Goal: Task Accomplishment & Management: Complete application form

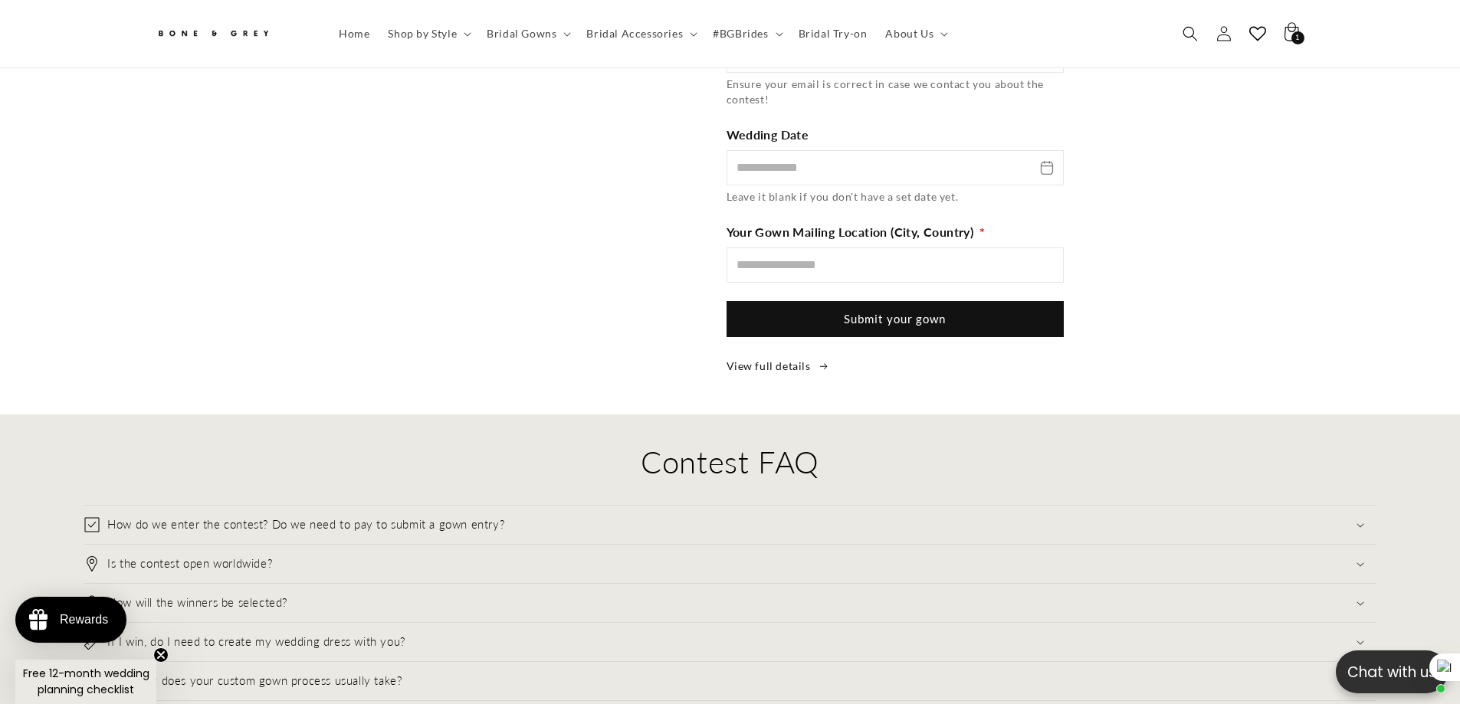
scroll to position [0, 421]
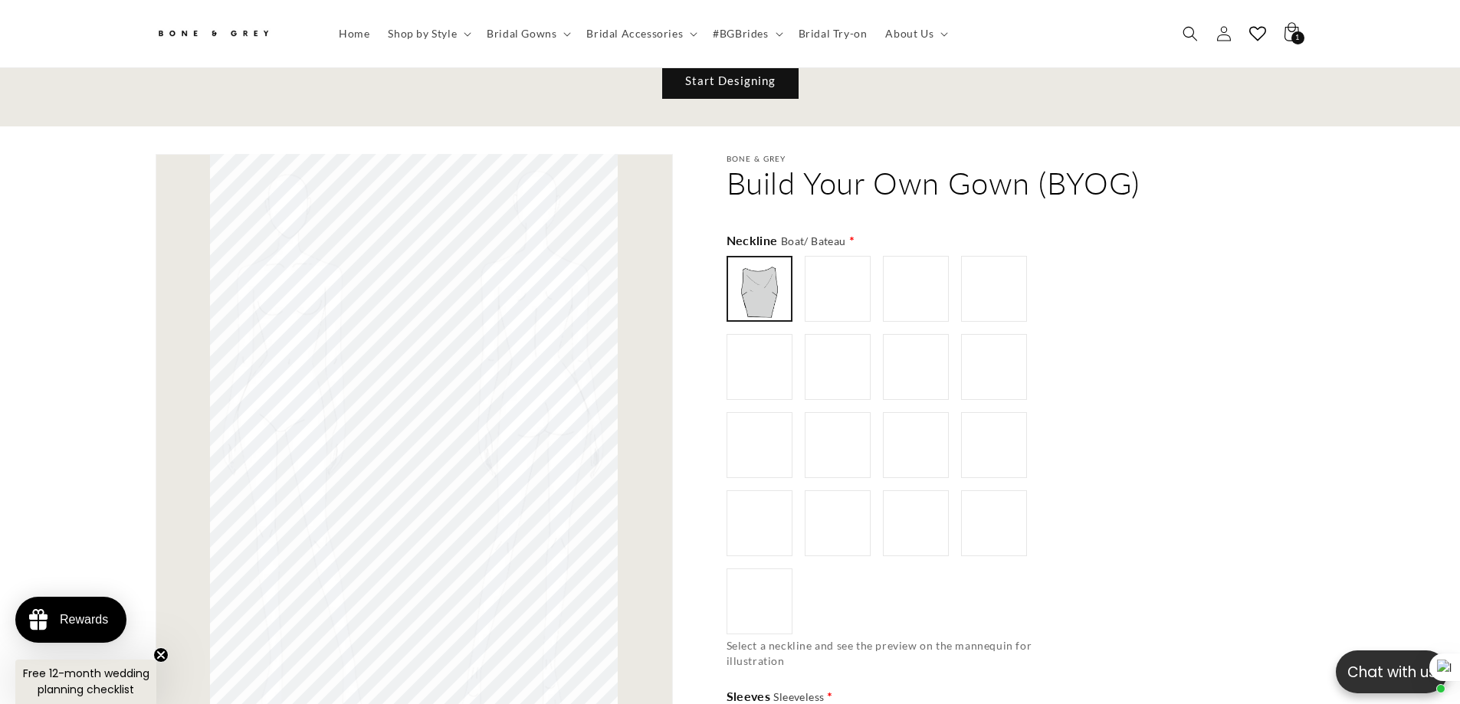
scroll to position [912, 0]
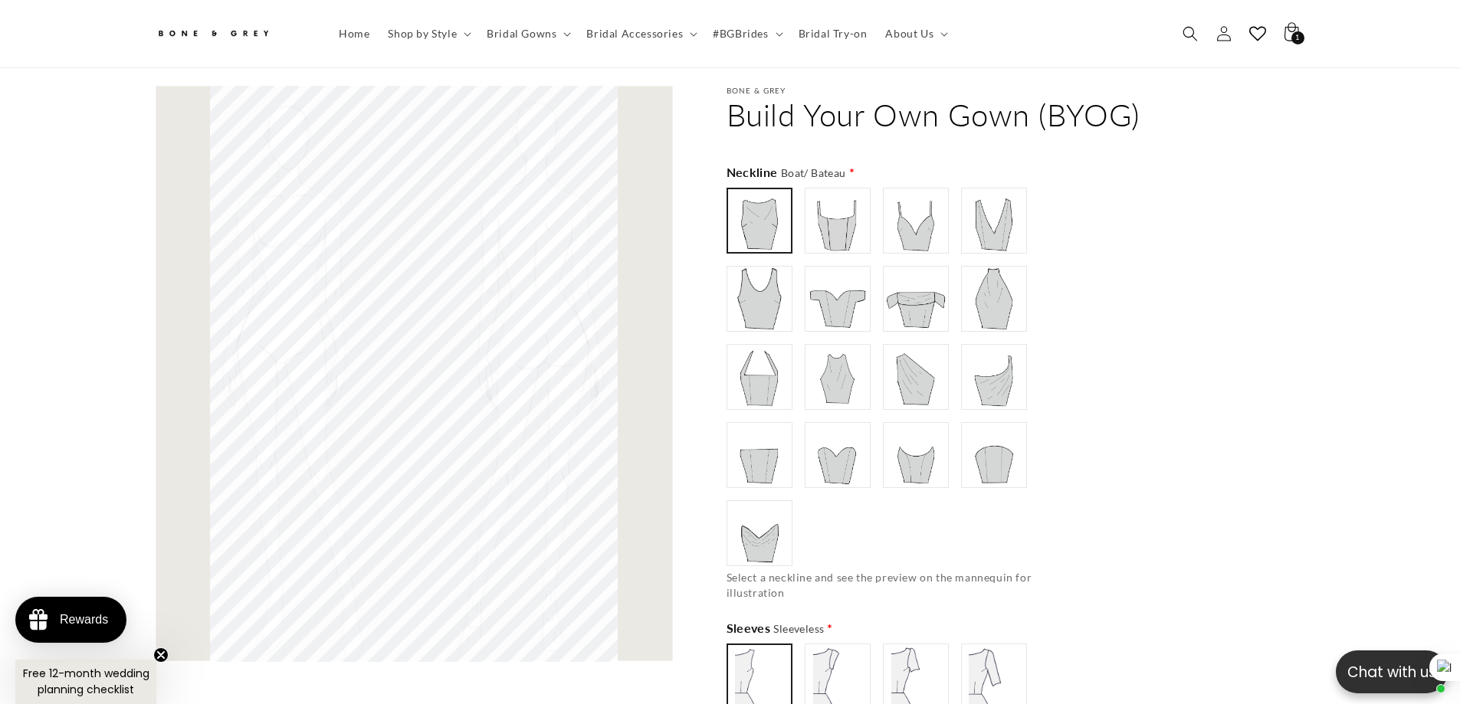
click at [845, 218] on img at bounding box center [837, 220] width 61 height 61
click at [769, 219] on img at bounding box center [759, 220] width 61 height 61
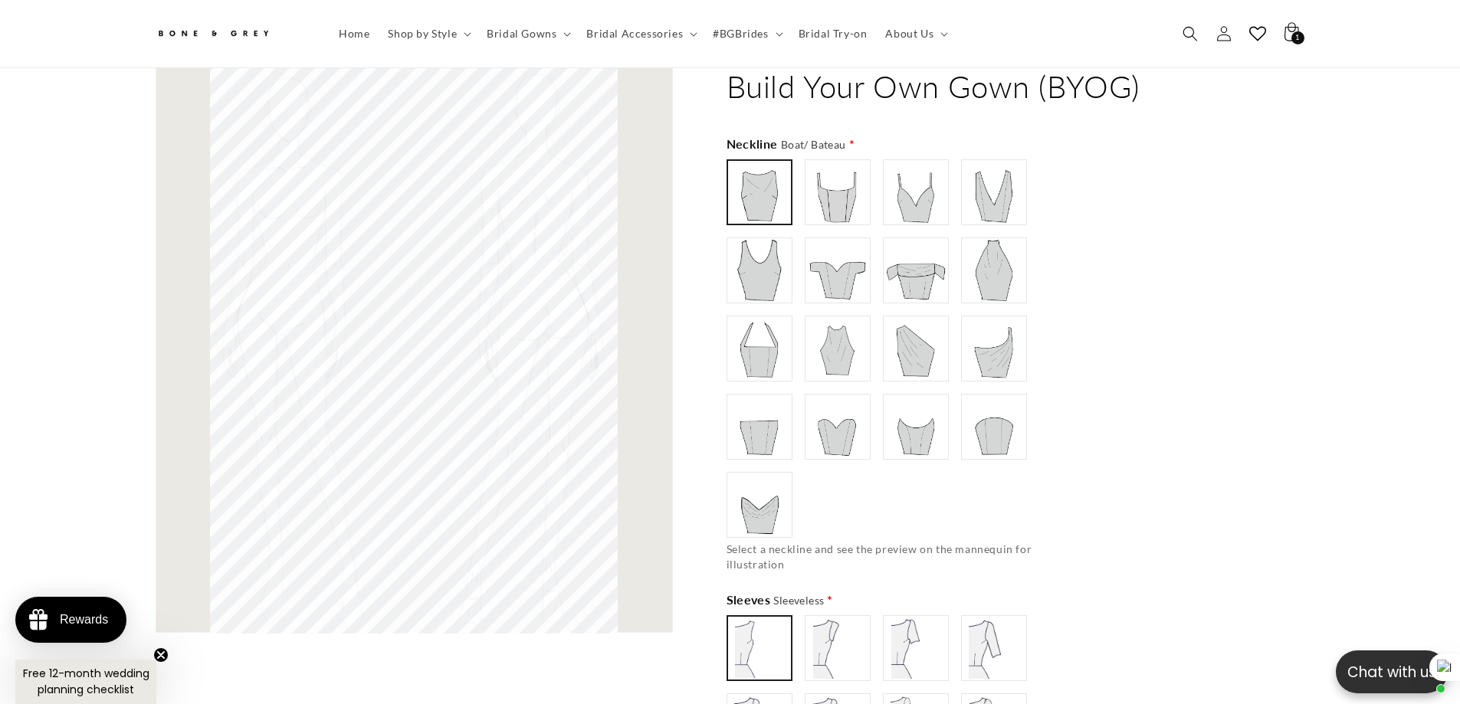
scroll to position [989, 0]
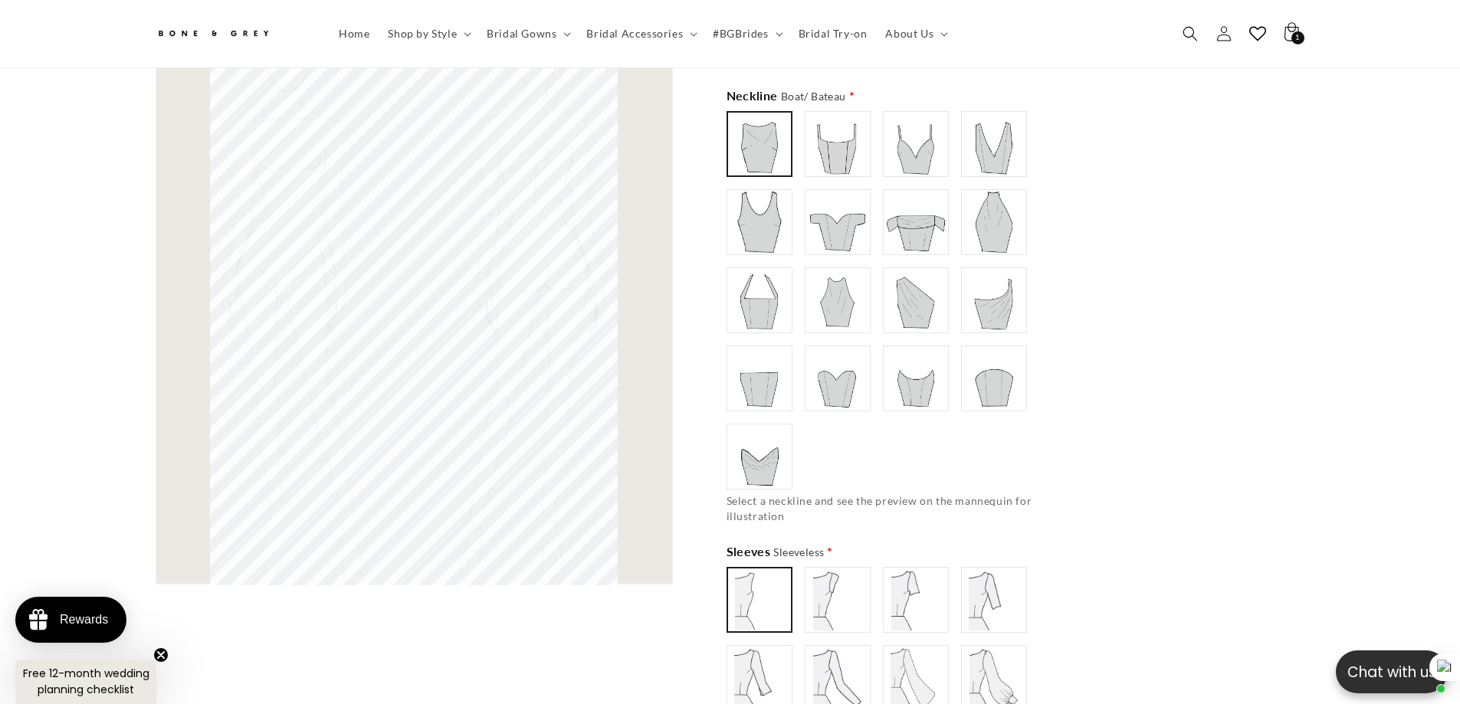
click at [845, 133] on img at bounding box center [837, 143] width 61 height 61
type input "**********"
click at [907, 129] on img at bounding box center [915, 143] width 61 height 61
click at [933, 139] on img at bounding box center [916, 144] width 60 height 60
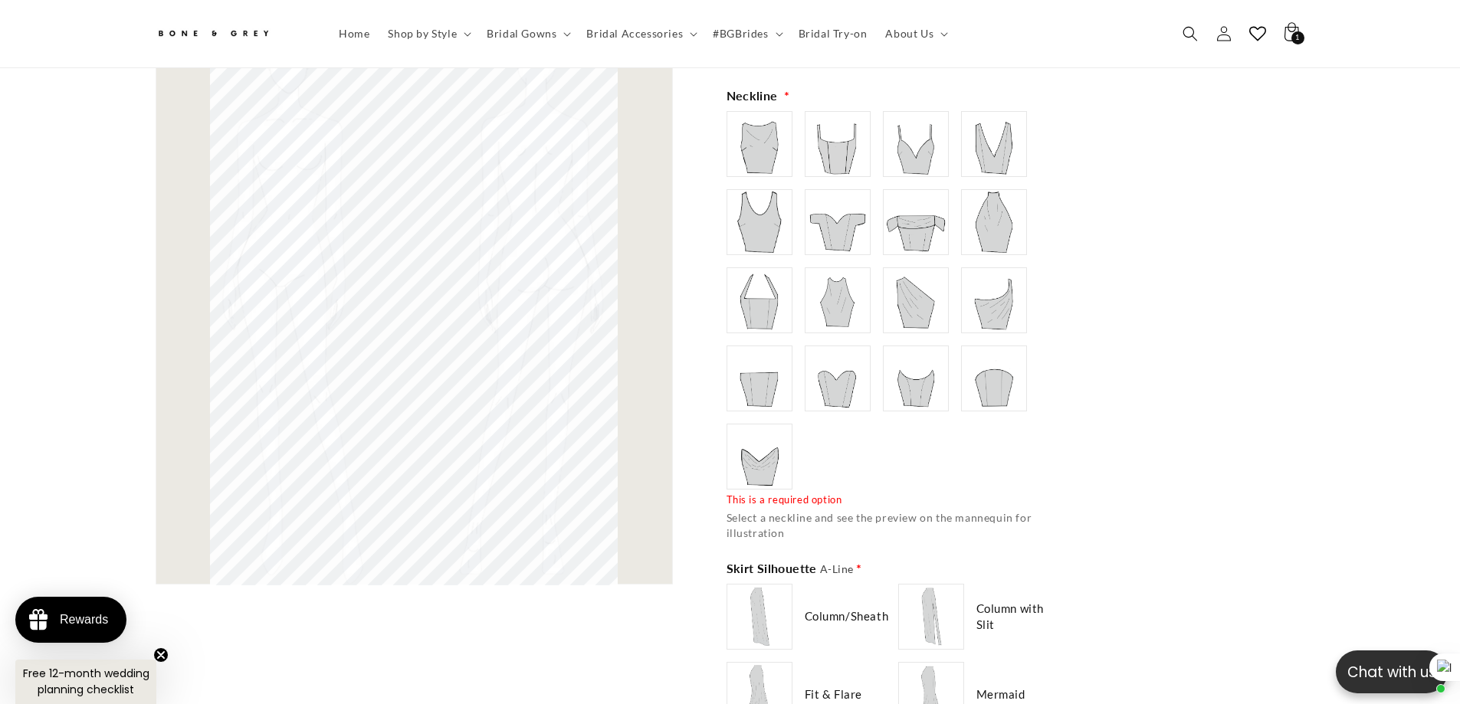
click at [994, 136] on img at bounding box center [993, 143] width 61 height 61
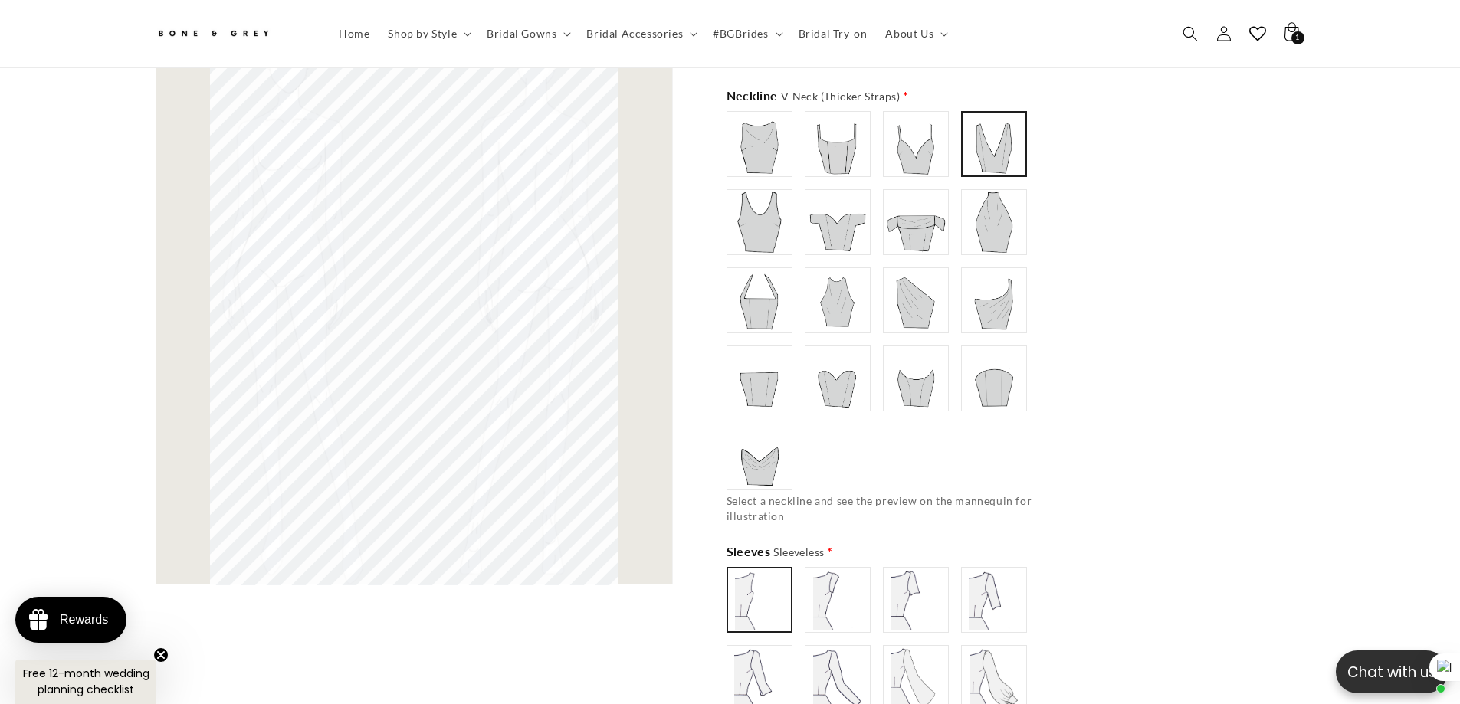
click at [762, 227] on img at bounding box center [759, 222] width 61 height 61
click at [838, 220] on img at bounding box center [837, 222] width 61 height 61
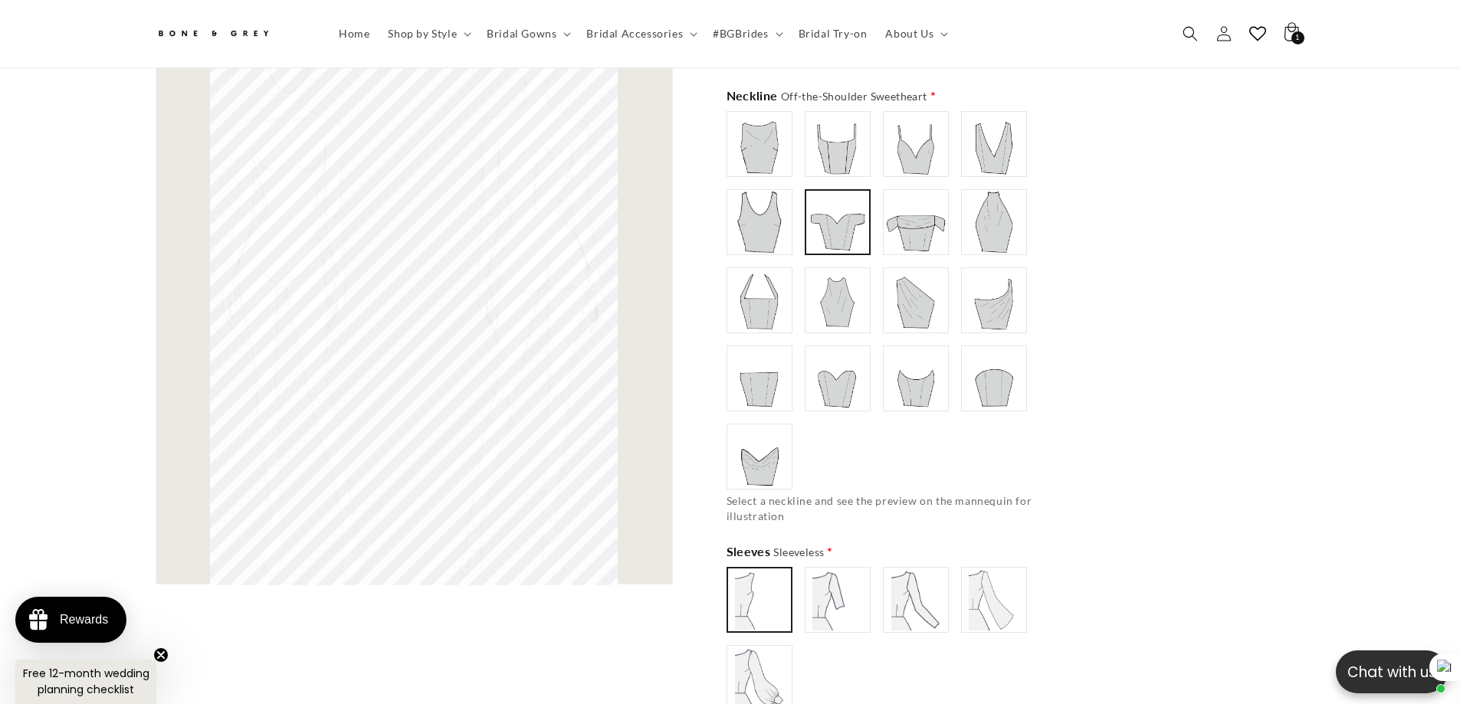
click at [931, 231] on img at bounding box center [915, 222] width 61 height 61
click at [1000, 227] on img at bounding box center [993, 222] width 61 height 61
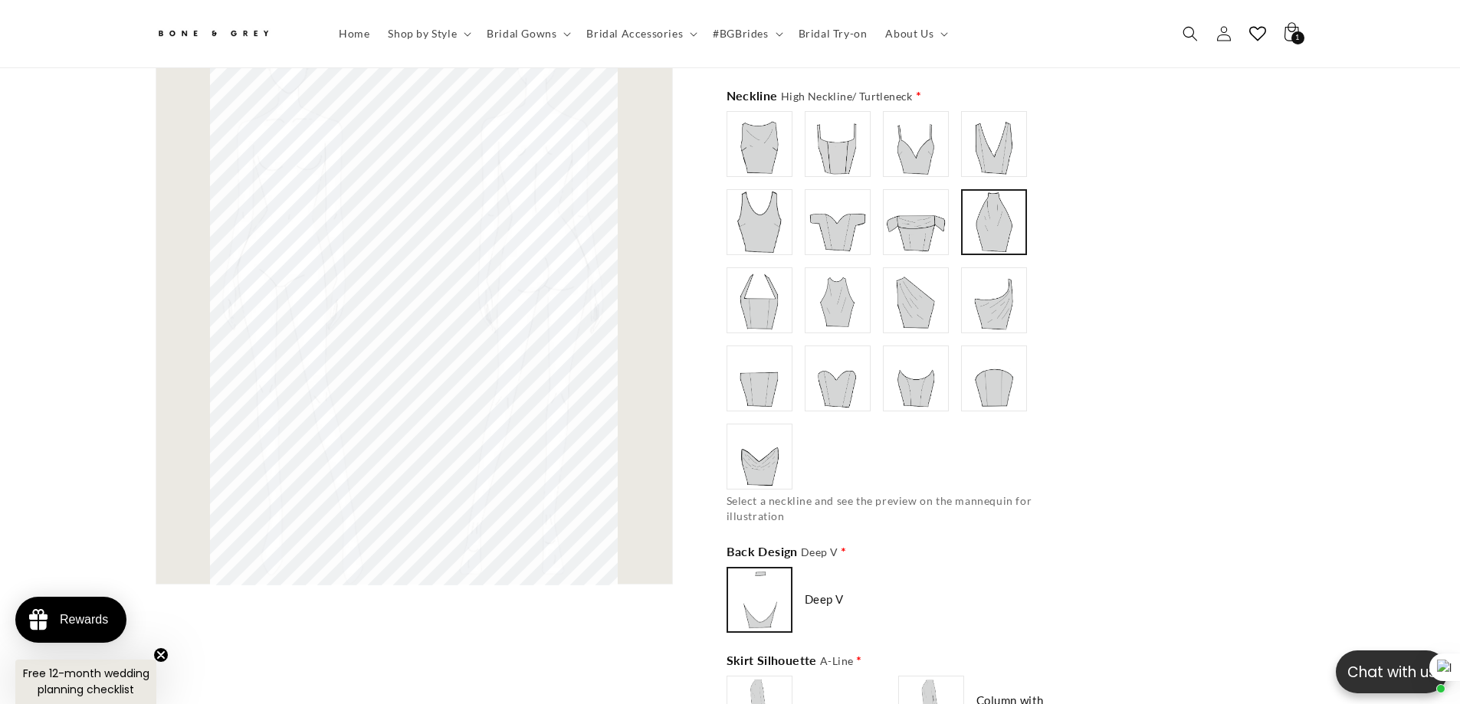
click at [752, 274] on img at bounding box center [759, 300] width 61 height 61
click at [822, 294] on img at bounding box center [837, 300] width 61 height 61
click at [885, 293] on img at bounding box center [915, 300] width 61 height 61
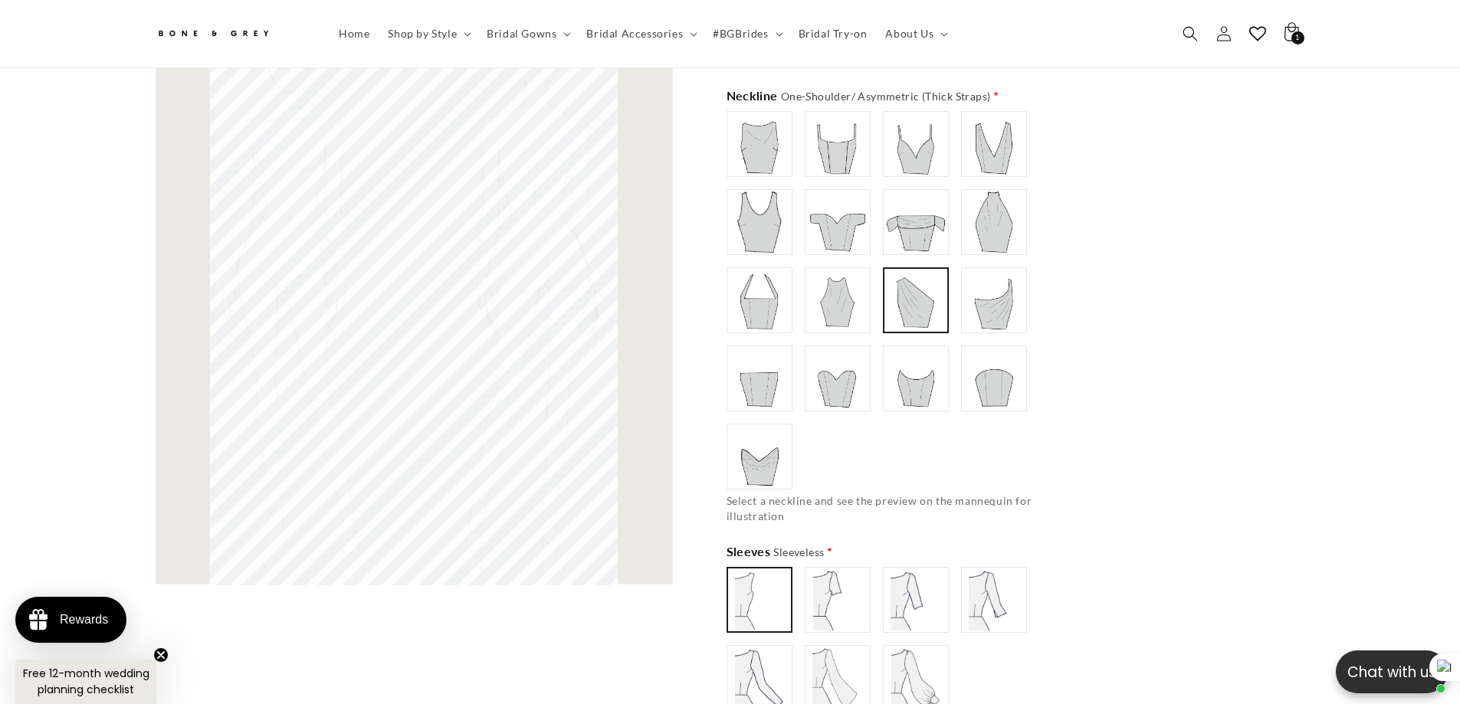
click at [966, 296] on img at bounding box center [993, 300] width 61 height 61
click at [896, 305] on img at bounding box center [915, 300] width 61 height 61
click at [985, 305] on img at bounding box center [993, 300] width 61 height 61
click at [761, 381] on img at bounding box center [759, 378] width 61 height 61
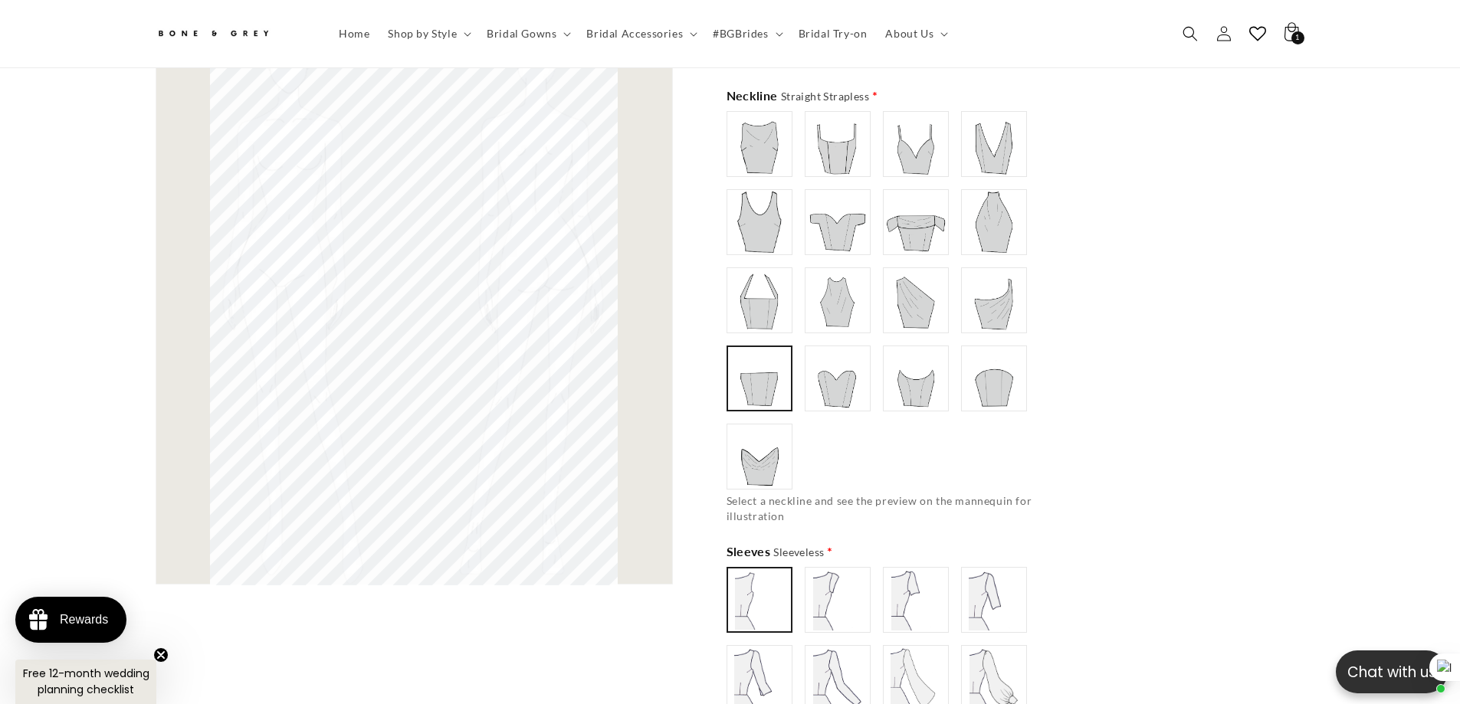
click at [844, 380] on img at bounding box center [837, 378] width 61 height 61
click at [905, 379] on img at bounding box center [915, 378] width 61 height 61
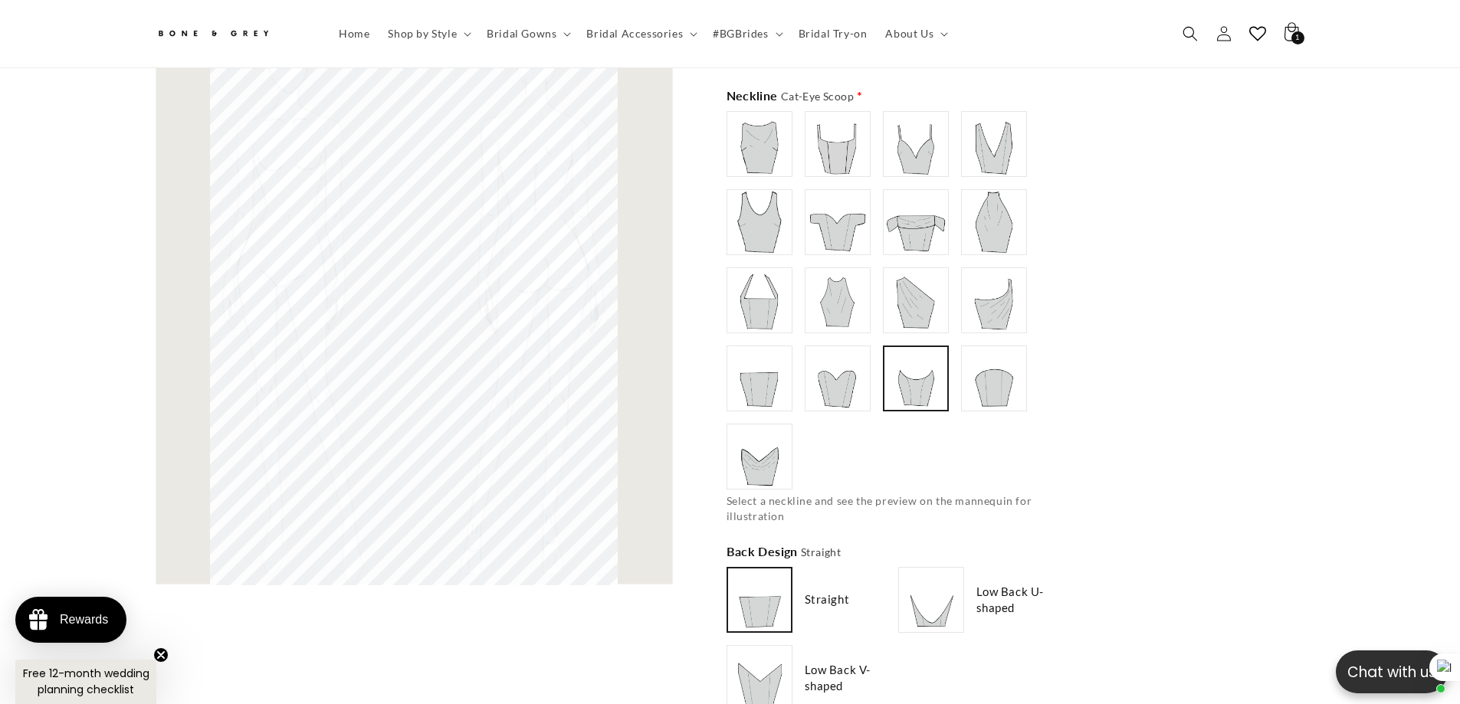
click at [972, 377] on img at bounding box center [993, 378] width 61 height 61
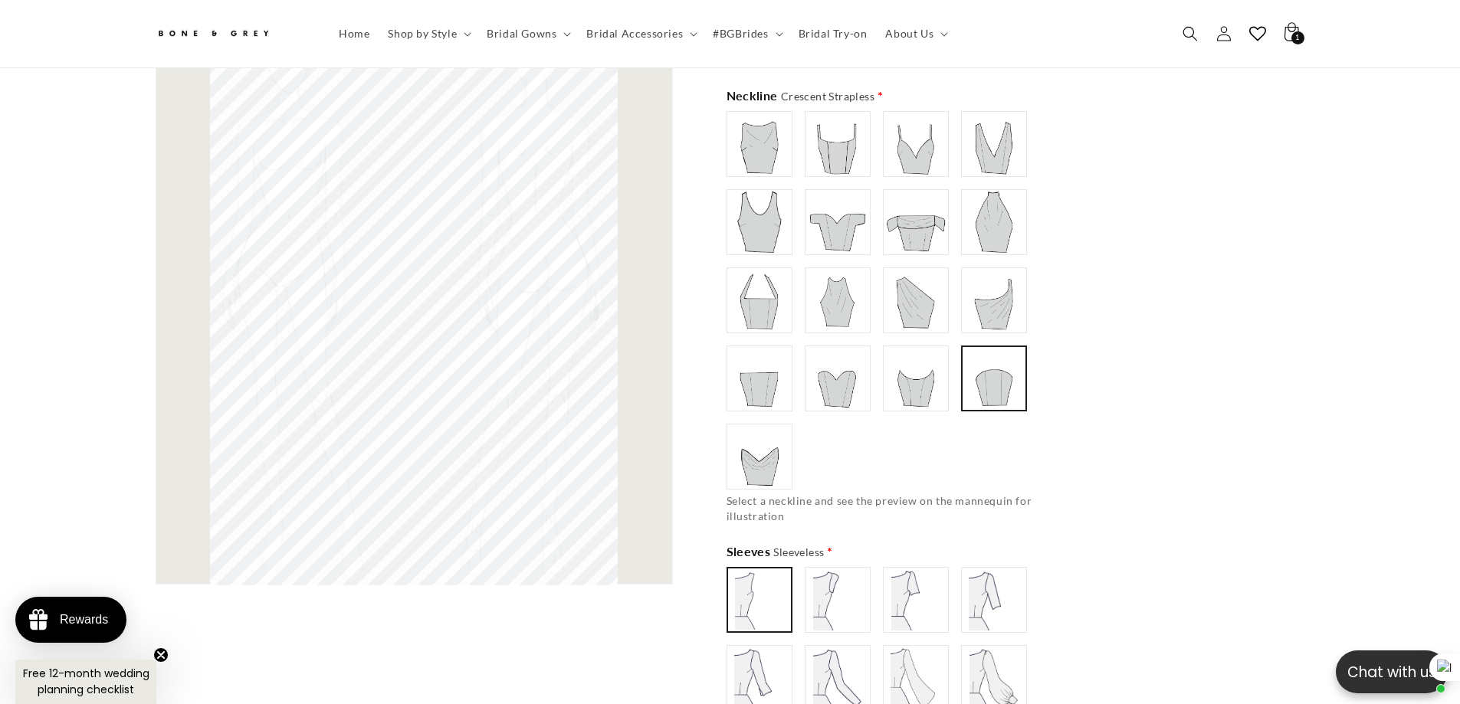
type input "**********"
click at [744, 426] on img at bounding box center [759, 456] width 61 height 61
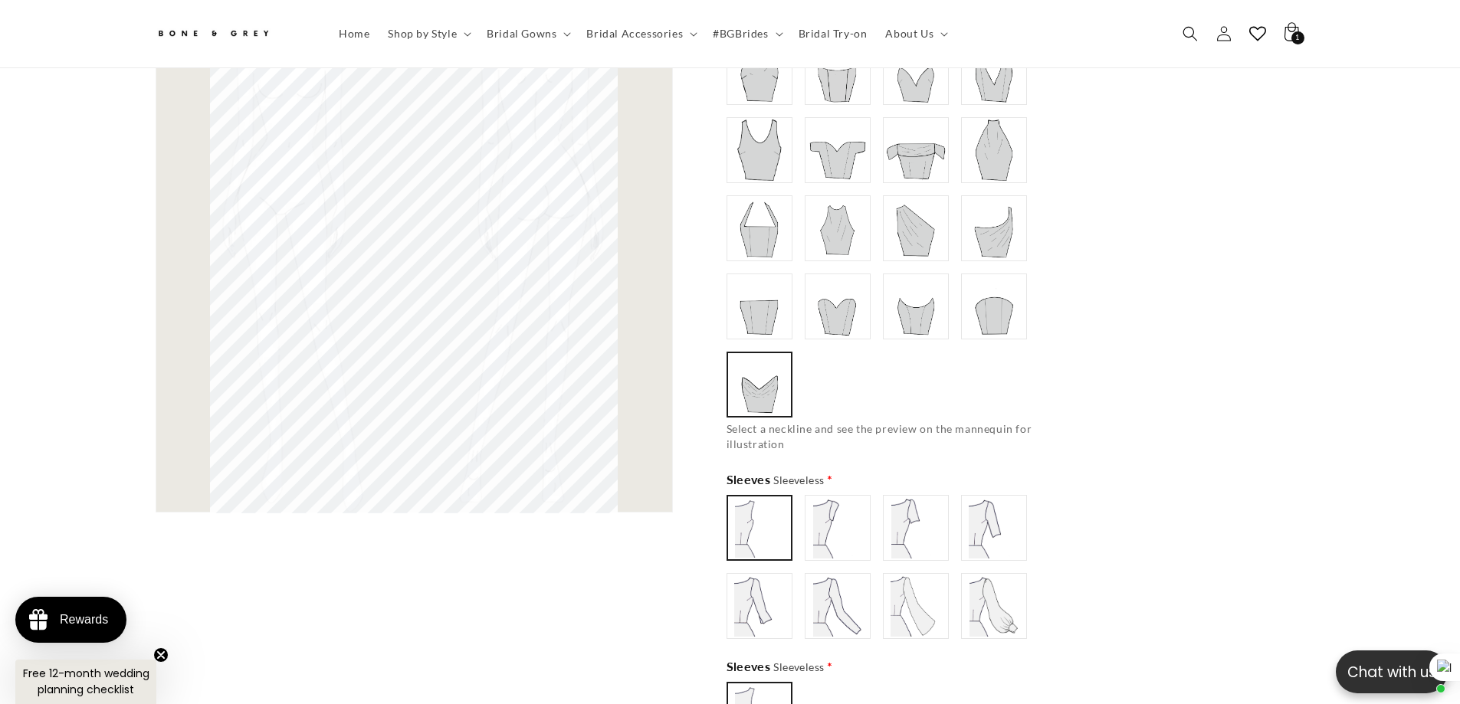
scroll to position [1065, 0]
click at [771, 509] on img at bounding box center [760, 523] width 60 height 60
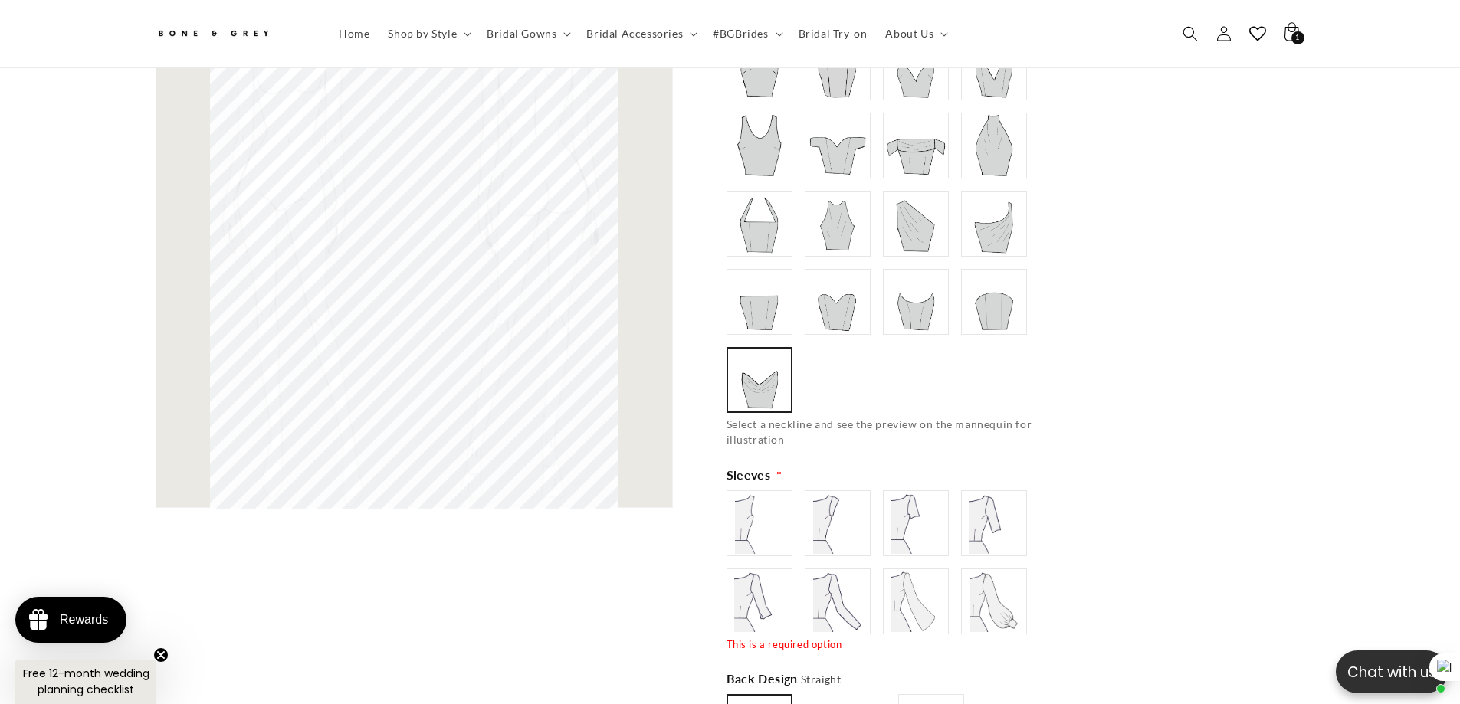
click at [824, 510] on img at bounding box center [837, 523] width 61 height 61
click at [903, 500] on img at bounding box center [915, 523] width 61 height 61
click at [812, 509] on img at bounding box center [837, 523] width 61 height 61
click at [916, 515] on img at bounding box center [915, 523] width 61 height 61
click at [976, 516] on img at bounding box center [993, 523] width 61 height 61
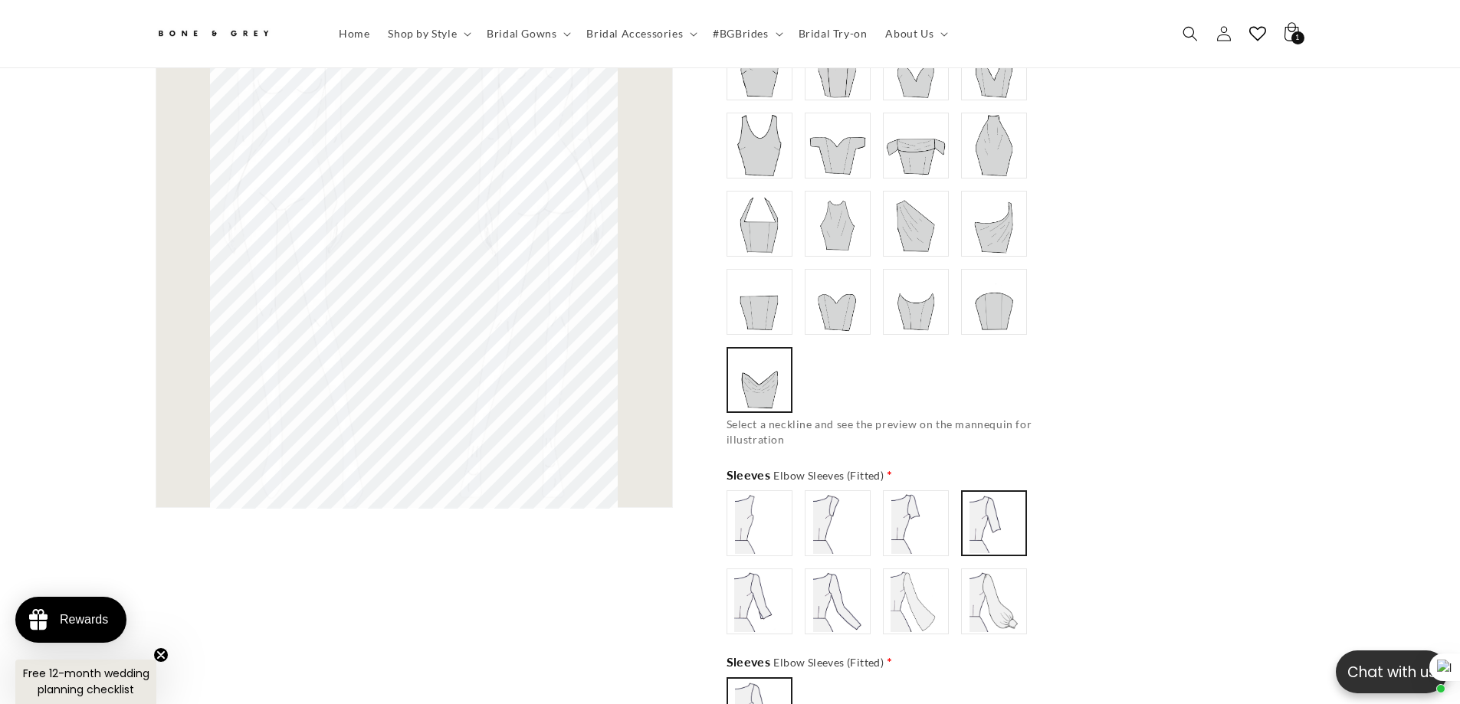
click at [752, 587] on img at bounding box center [759, 601] width 61 height 61
click at [830, 589] on img at bounding box center [837, 601] width 61 height 61
click at [901, 589] on img at bounding box center [915, 601] width 61 height 61
type input "**********"
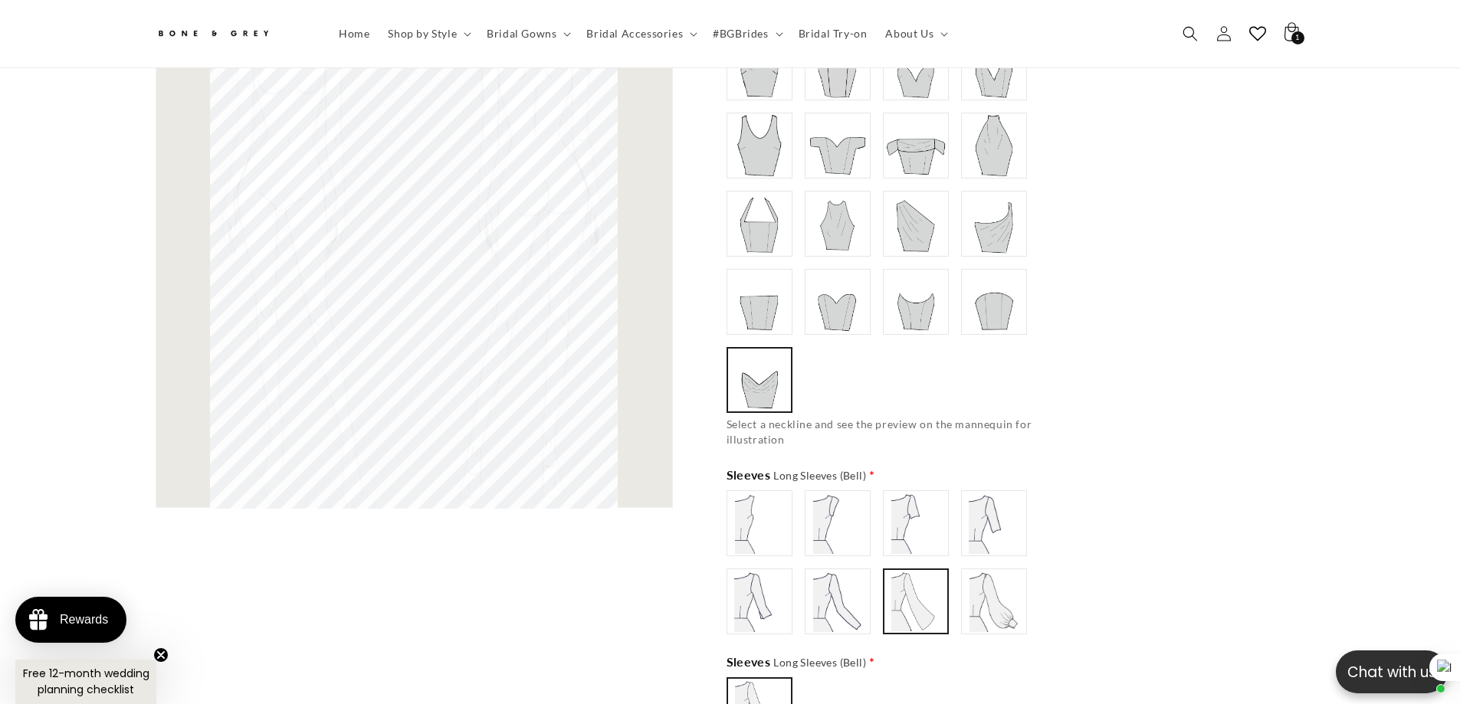
click at [989, 592] on img at bounding box center [993, 601] width 61 height 61
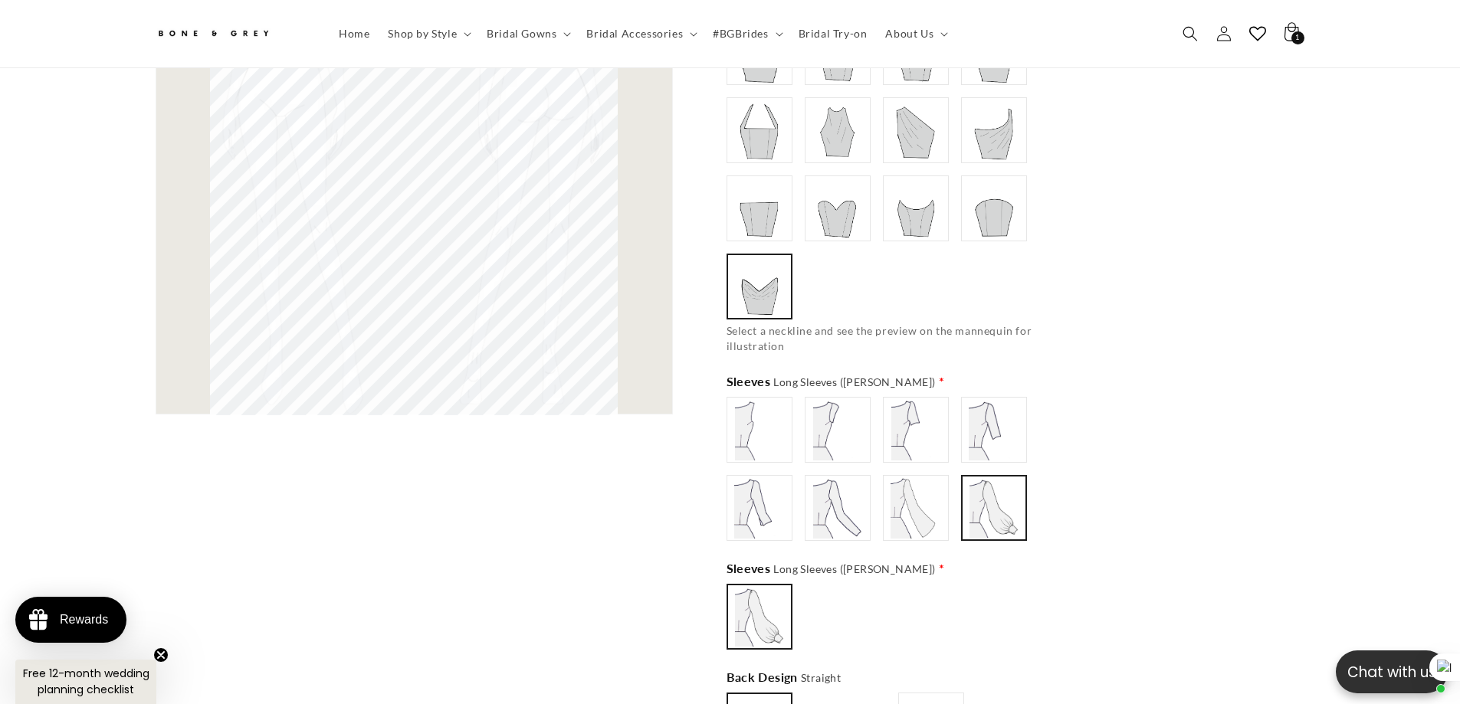
scroll to position [1295, 0]
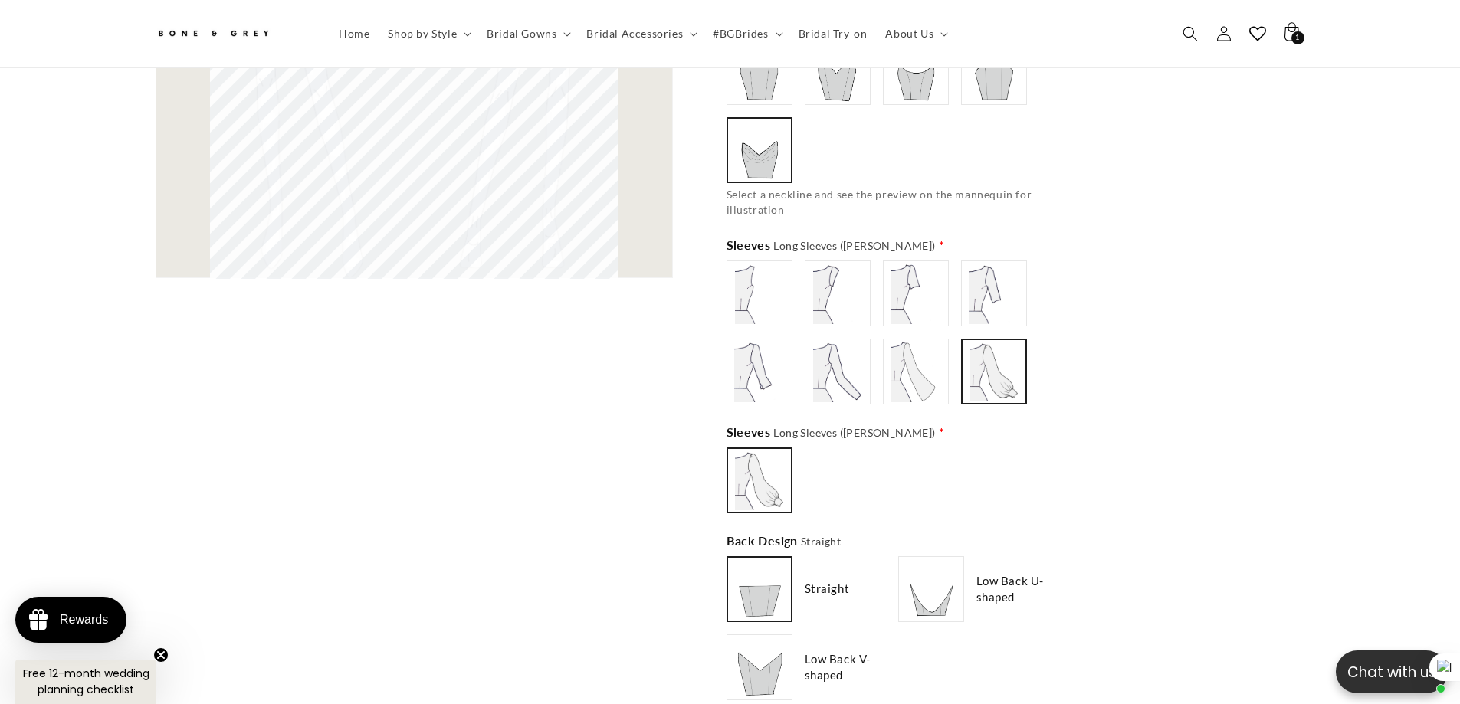
click at [749, 562] on img at bounding box center [760, 589] width 60 height 60
click at [926, 572] on img at bounding box center [930, 589] width 61 height 61
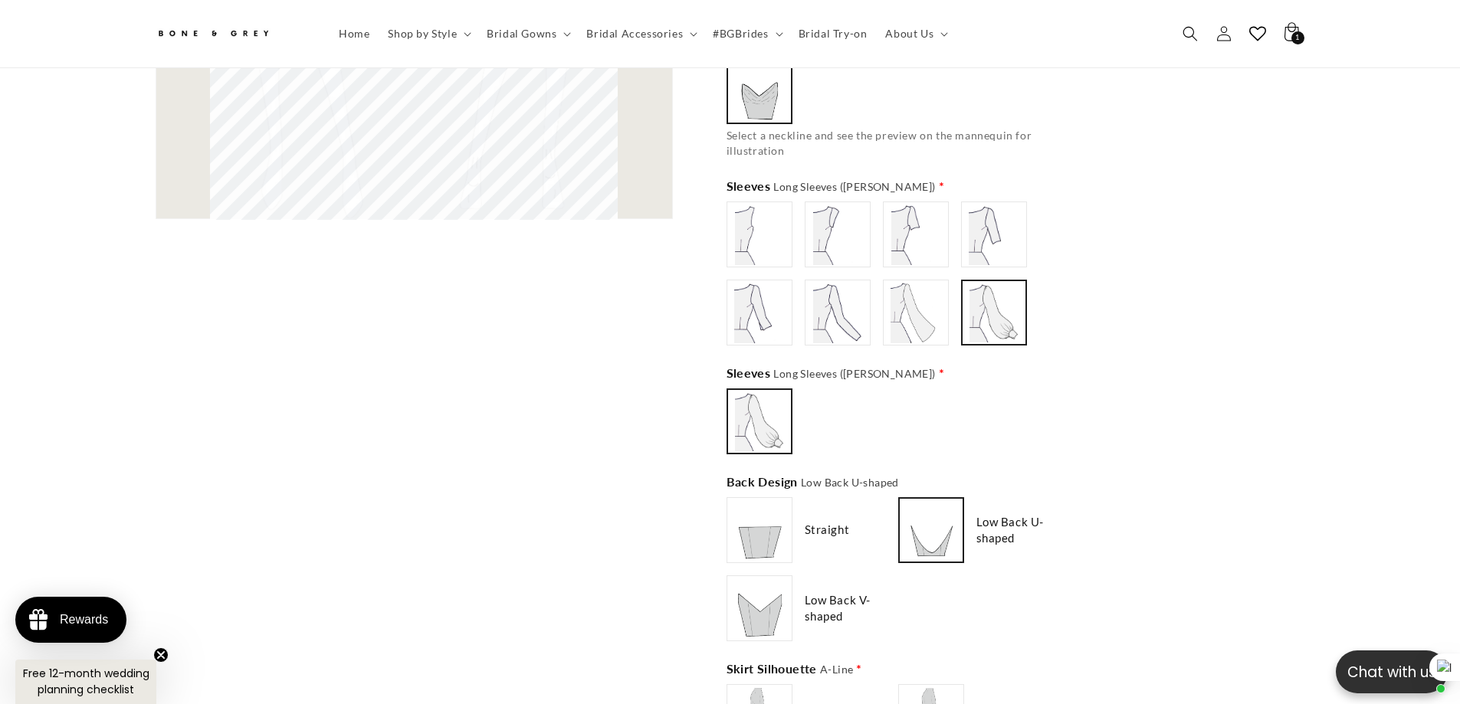
scroll to position [1372, 0]
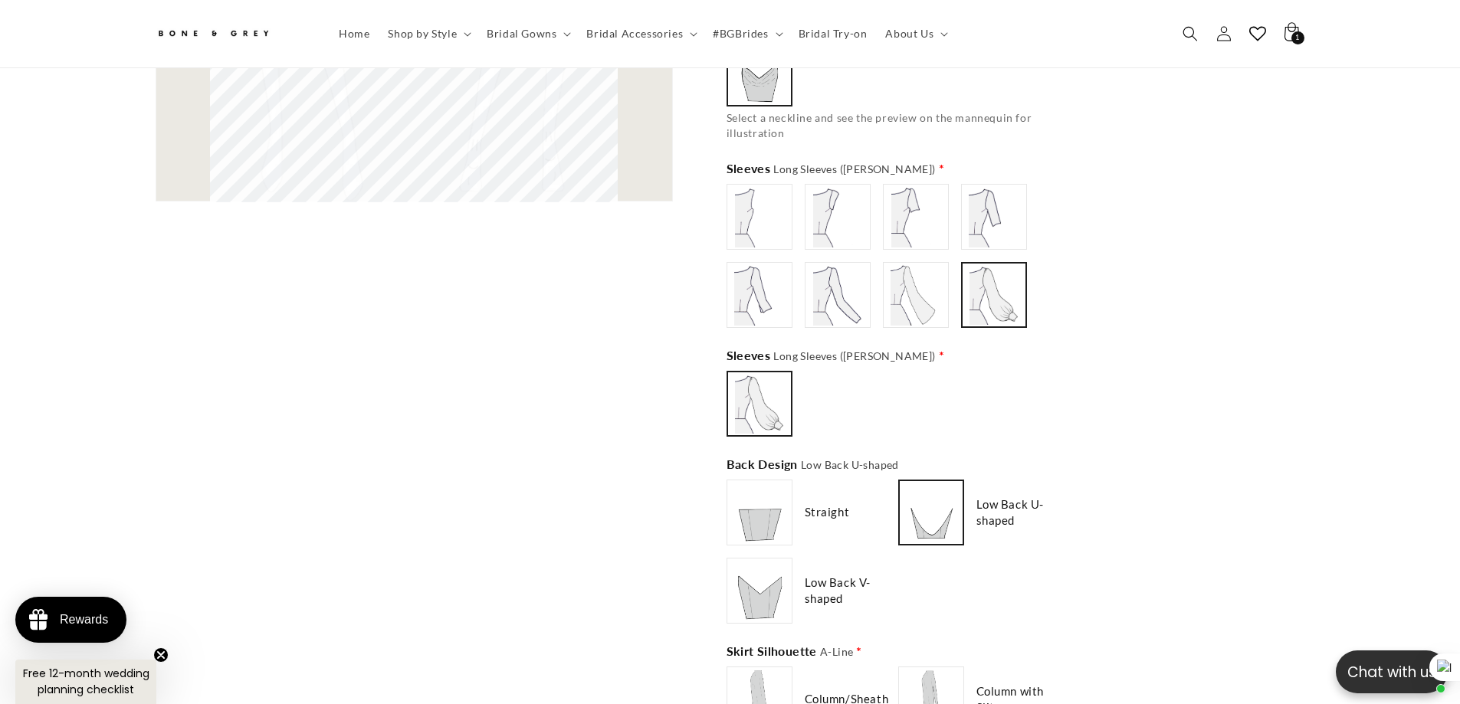
type input "**********"
click at [777, 572] on img at bounding box center [759, 590] width 61 height 61
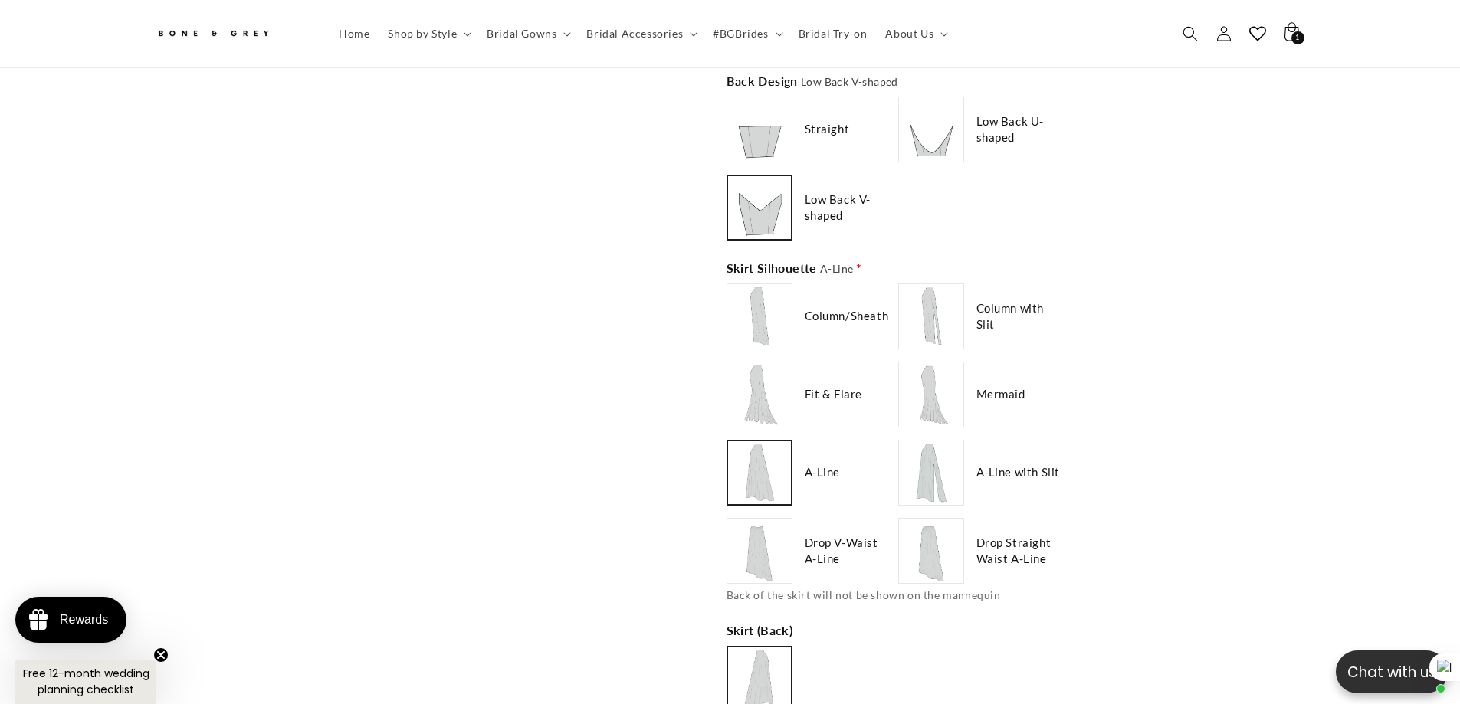
click at [759, 310] on img at bounding box center [759, 316] width 61 height 61
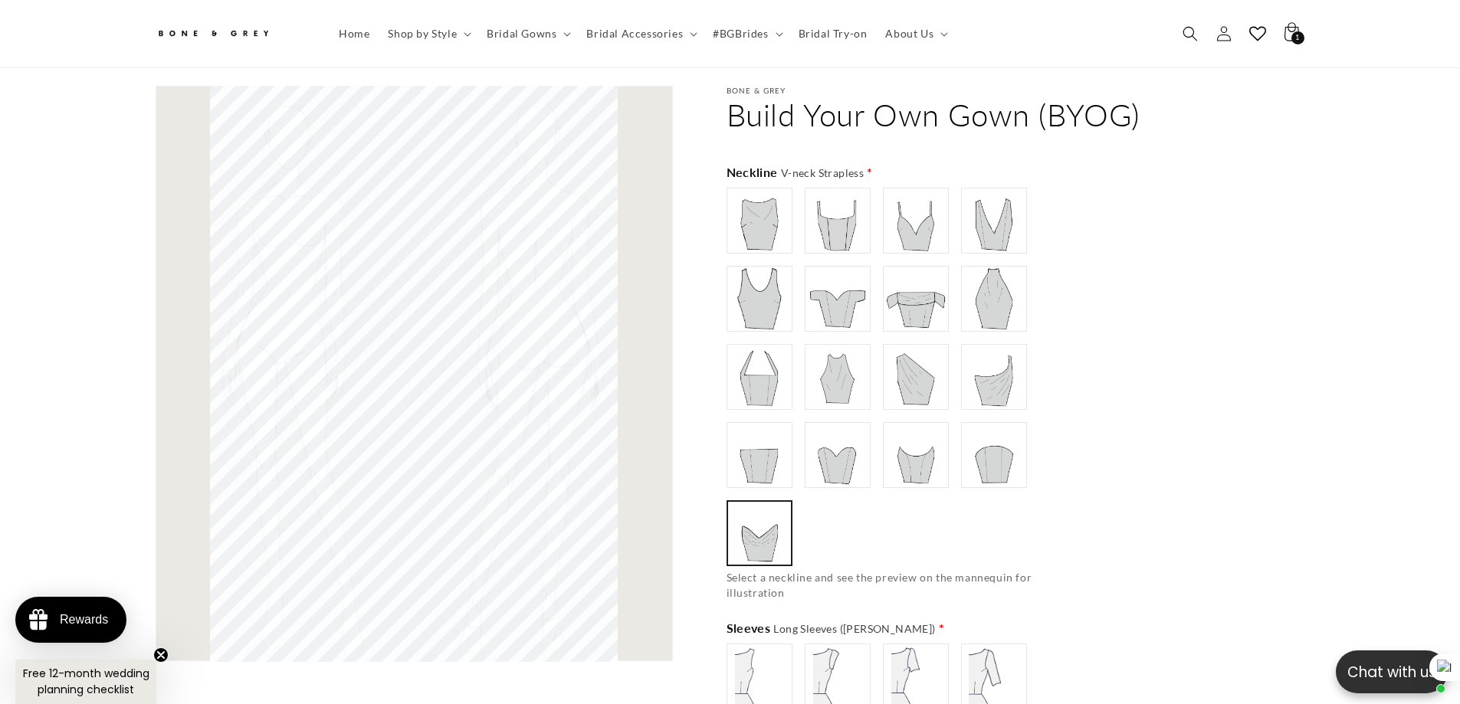
scroll to position [0, 843]
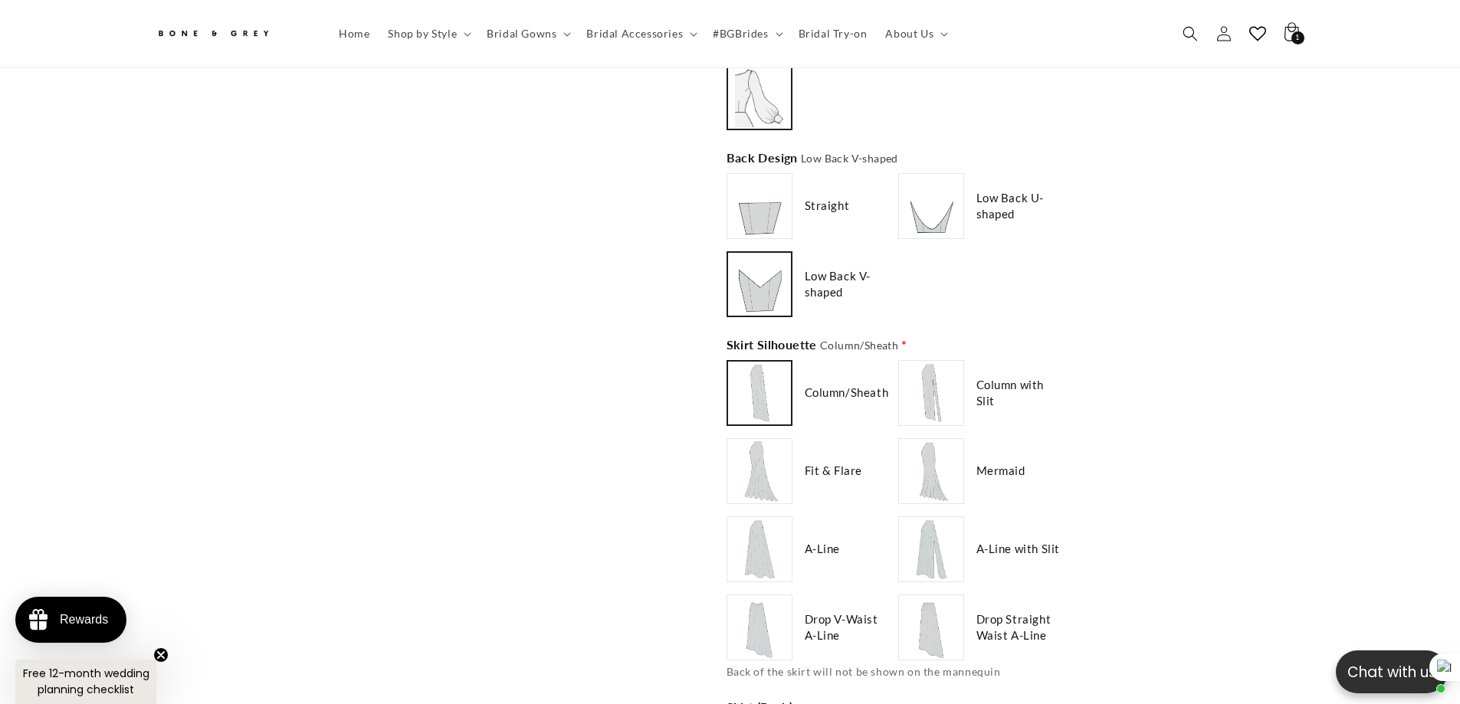
click at [932, 369] on img at bounding box center [930, 392] width 61 height 61
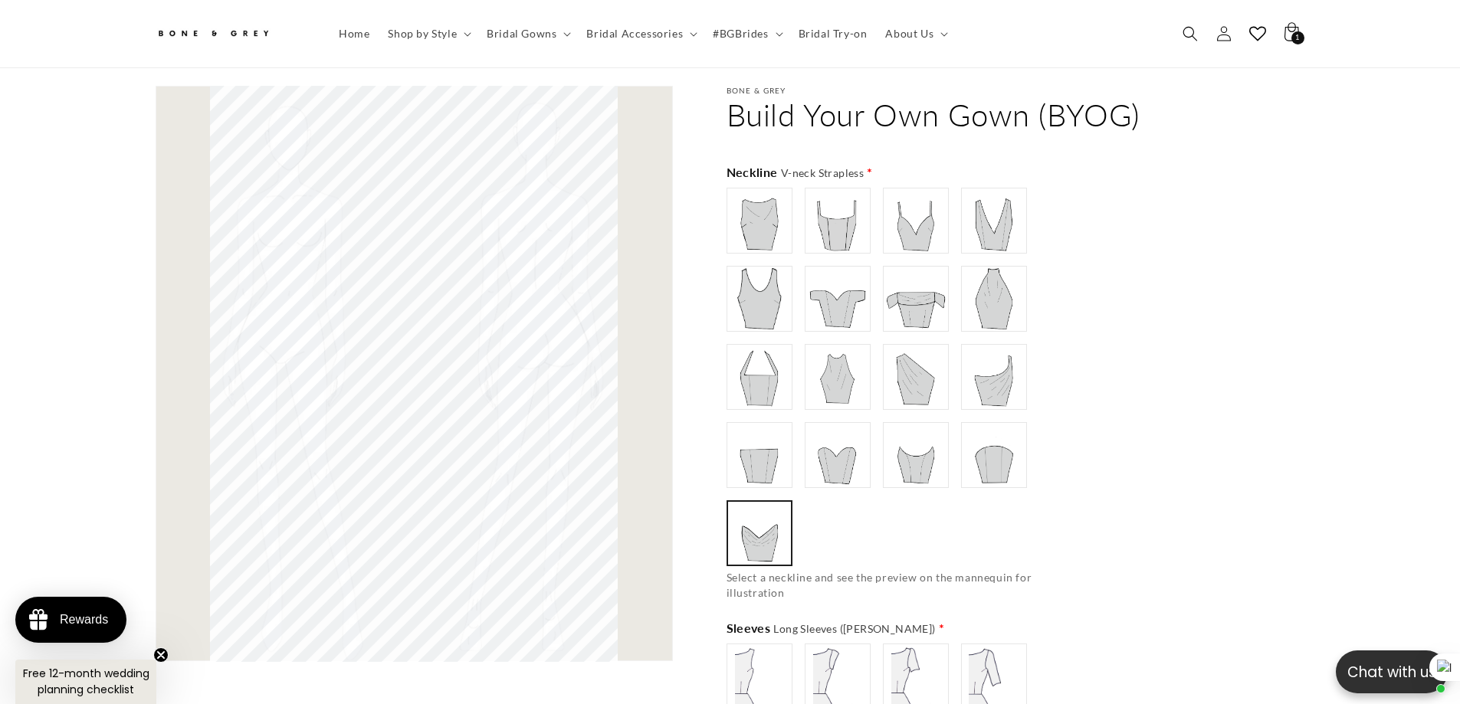
scroll to position [1602, 0]
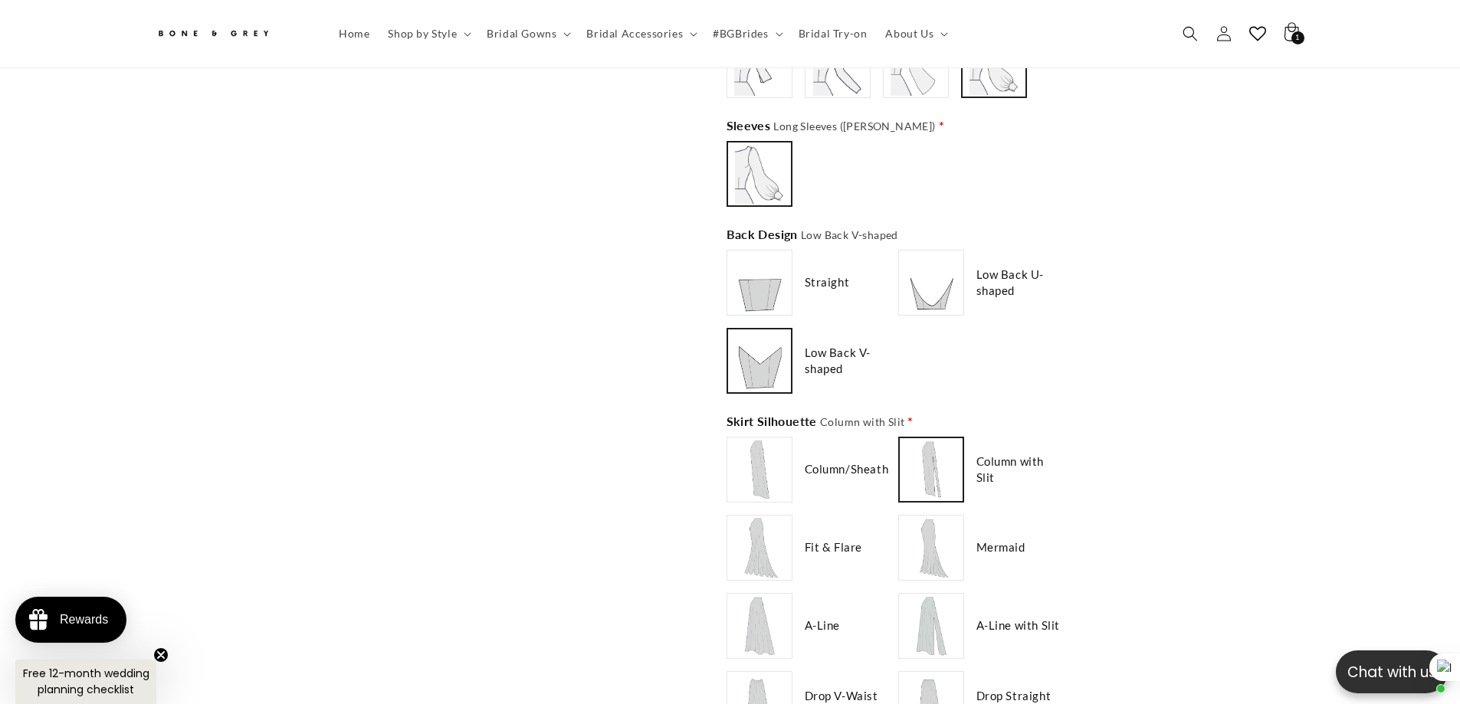
click at [753, 461] on img at bounding box center [759, 469] width 61 height 61
click at [775, 543] on img at bounding box center [759, 547] width 61 height 61
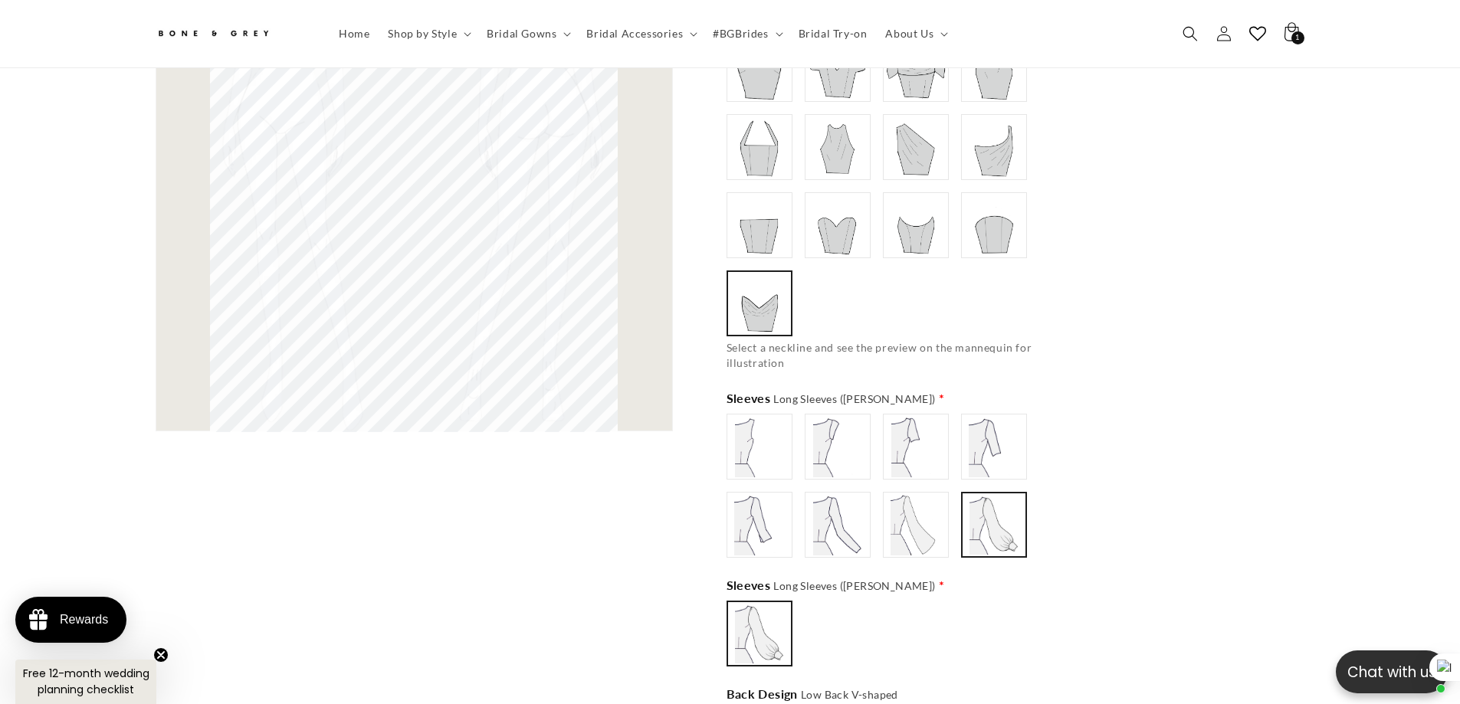
scroll to position [1678, 0]
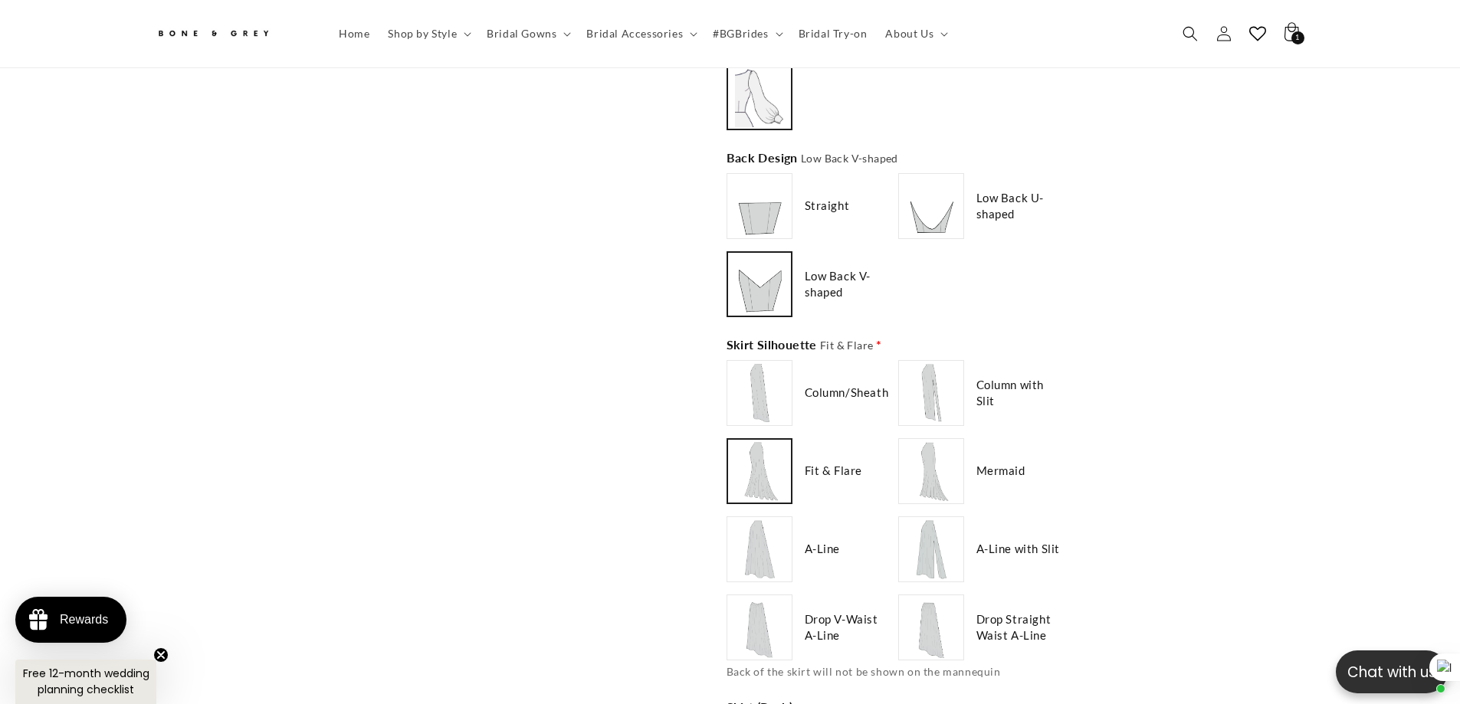
click at [939, 532] on img at bounding box center [930, 549] width 61 height 61
click at [923, 464] on img at bounding box center [930, 471] width 61 height 61
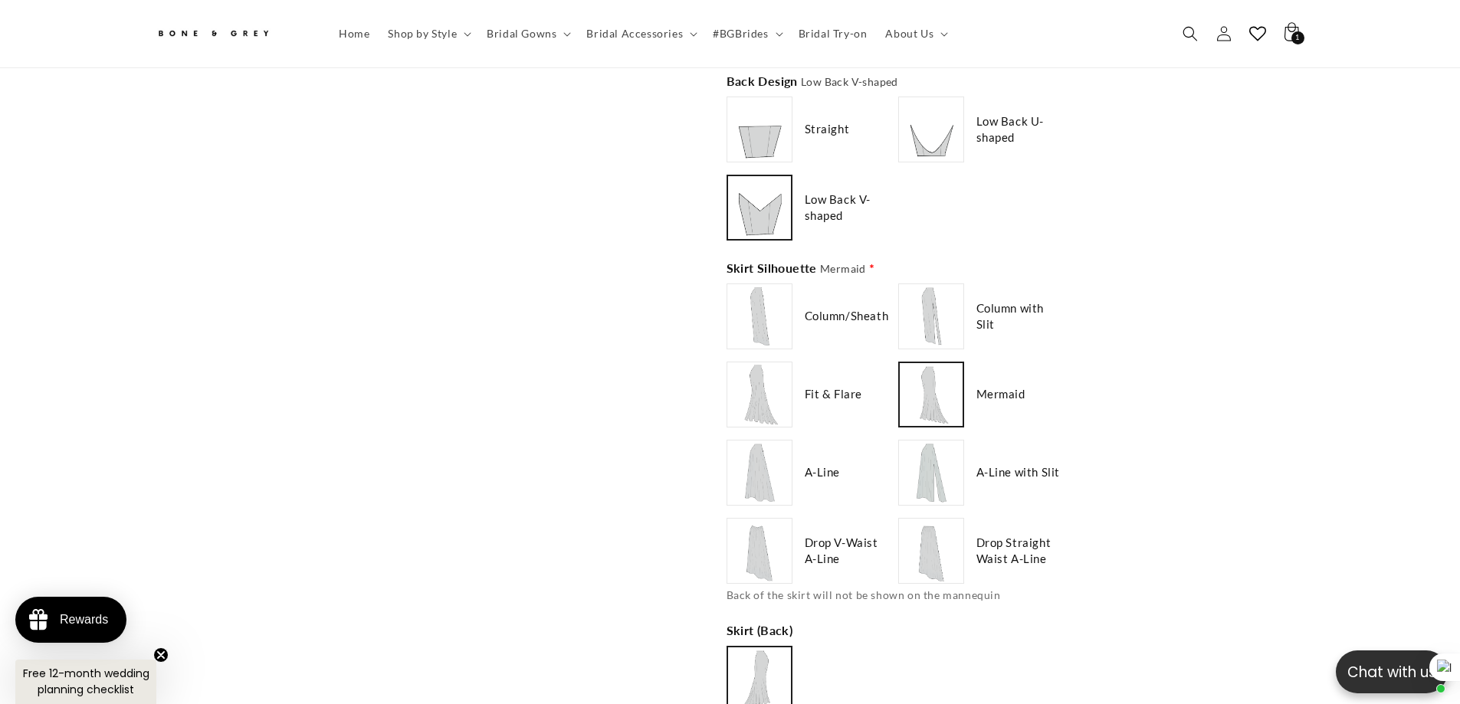
click at [763, 454] on img at bounding box center [759, 472] width 61 height 61
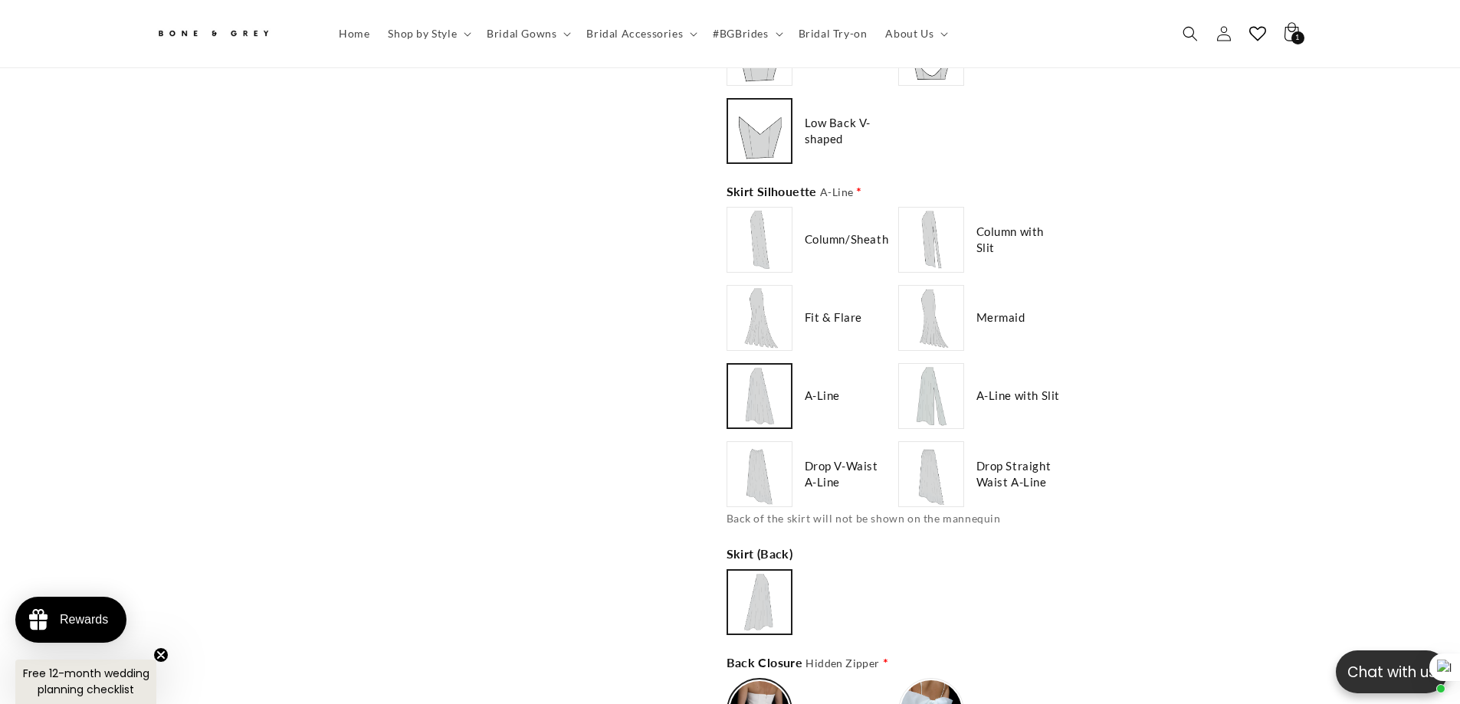
drag, startPoint x: 919, startPoint y: 378, endPoint x: 878, endPoint y: 438, distance: 72.3
click at [918, 378] on img at bounding box center [930, 396] width 61 height 61
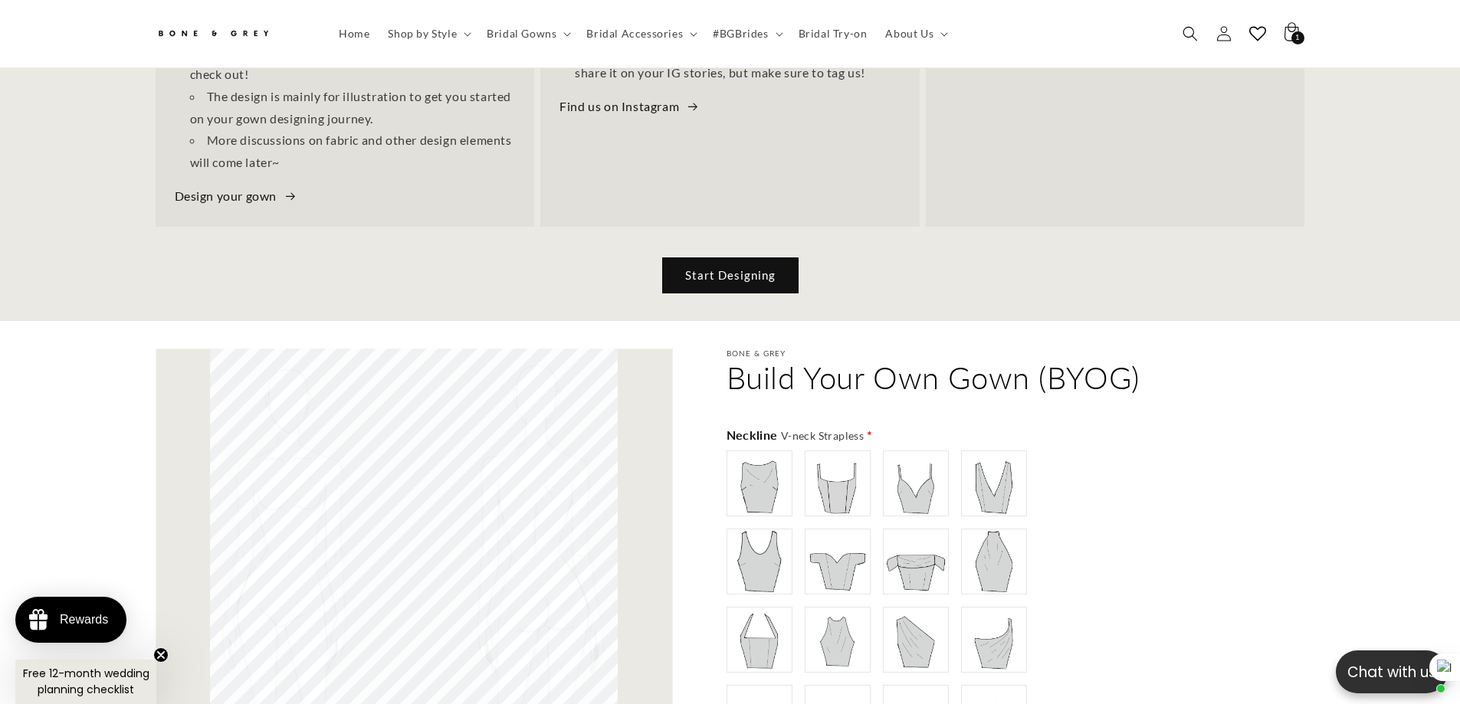
scroll to position [0, 421]
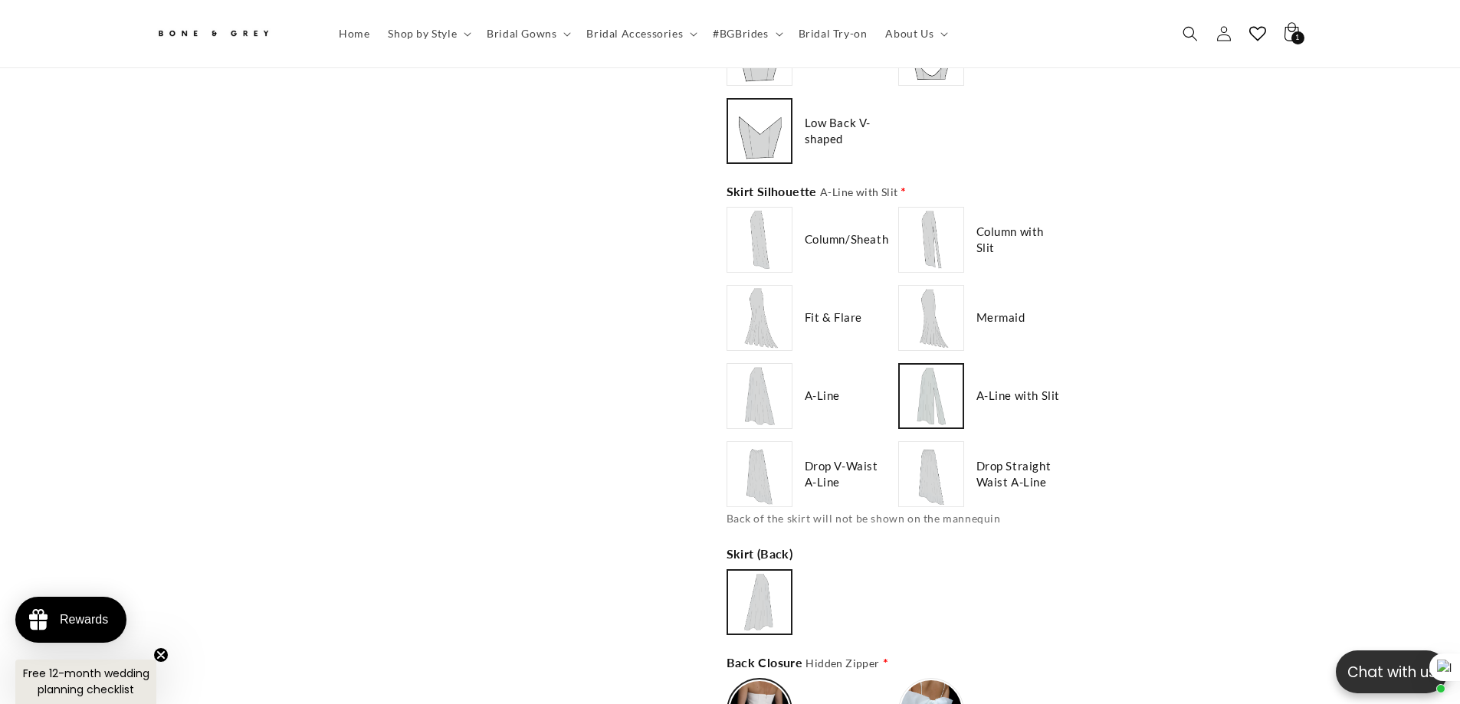
click at [778, 465] on img at bounding box center [759, 474] width 61 height 61
type input "**********"
click at [940, 458] on img at bounding box center [930, 474] width 61 height 61
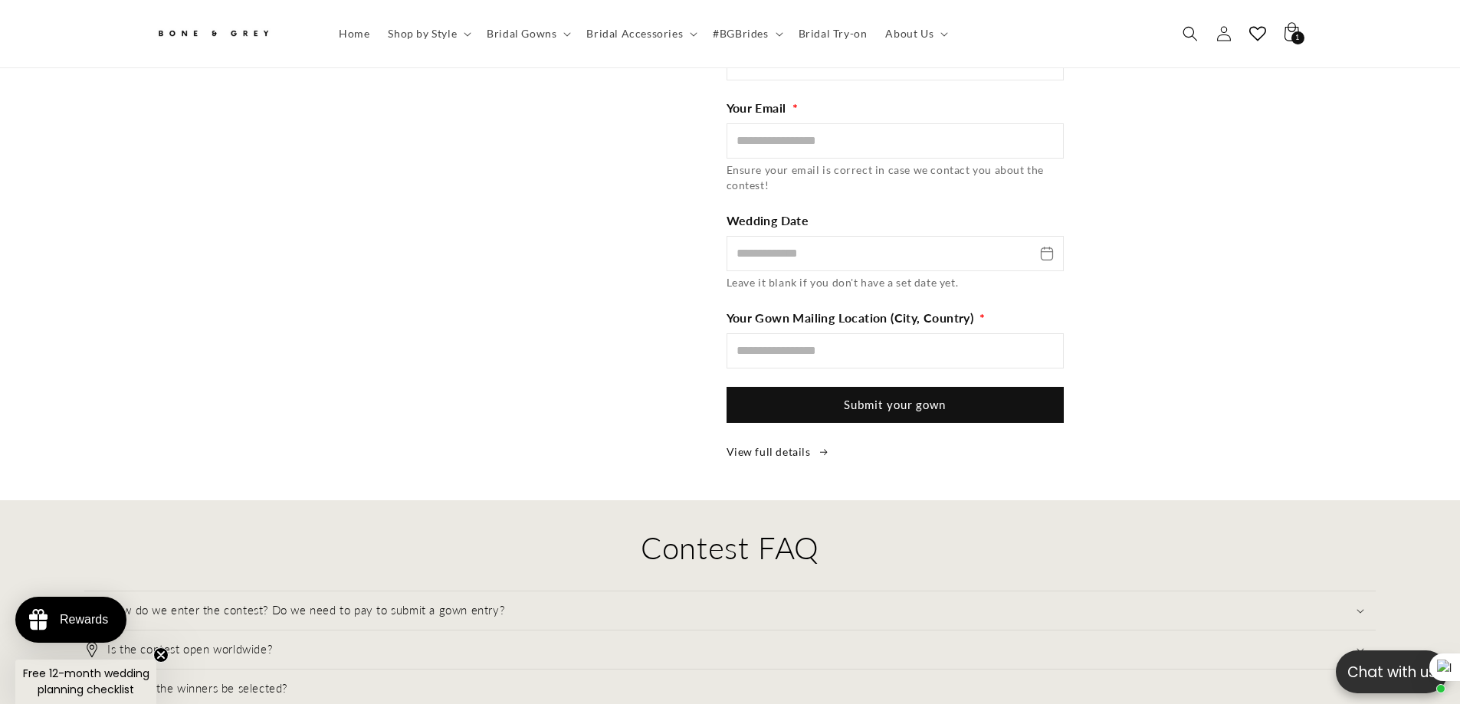
scroll to position [3134, 0]
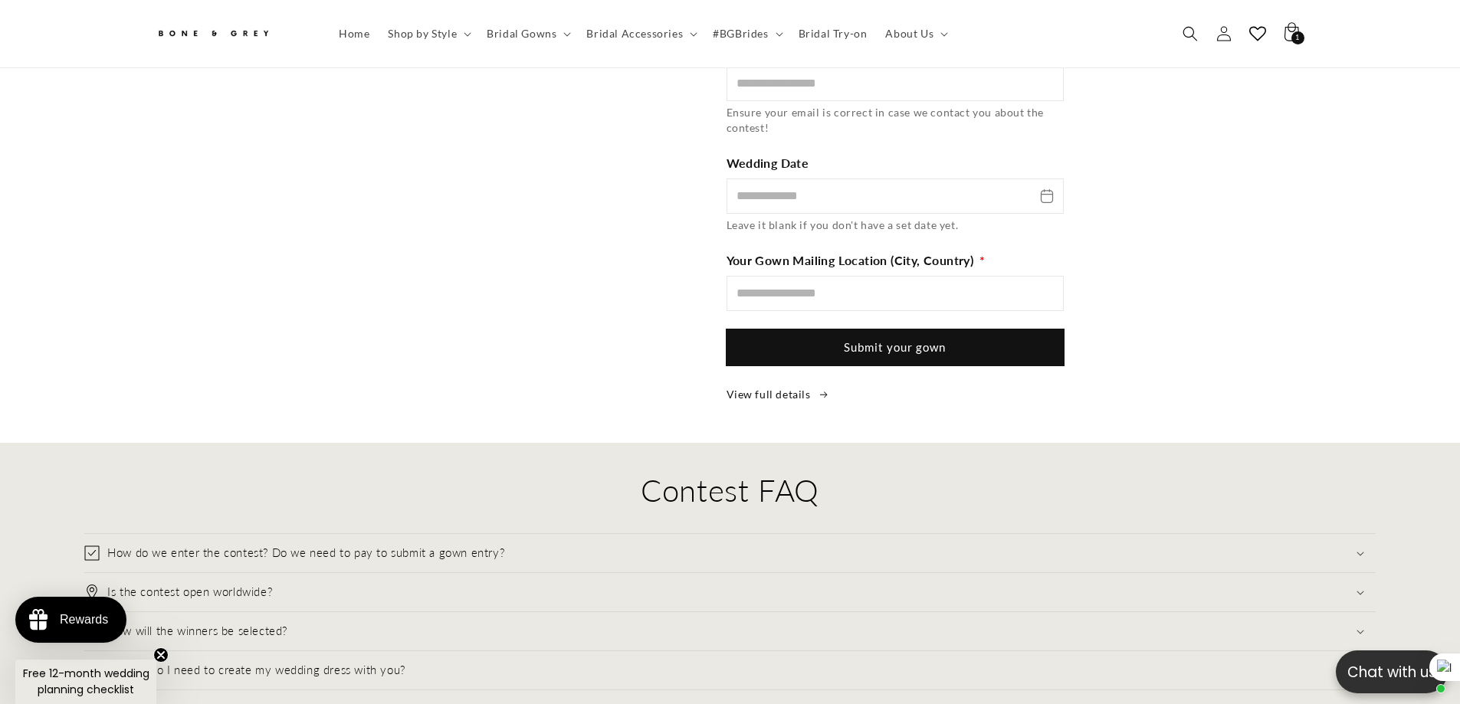
click at [880, 330] on button "Submit your gown" at bounding box center [894, 348] width 337 height 36
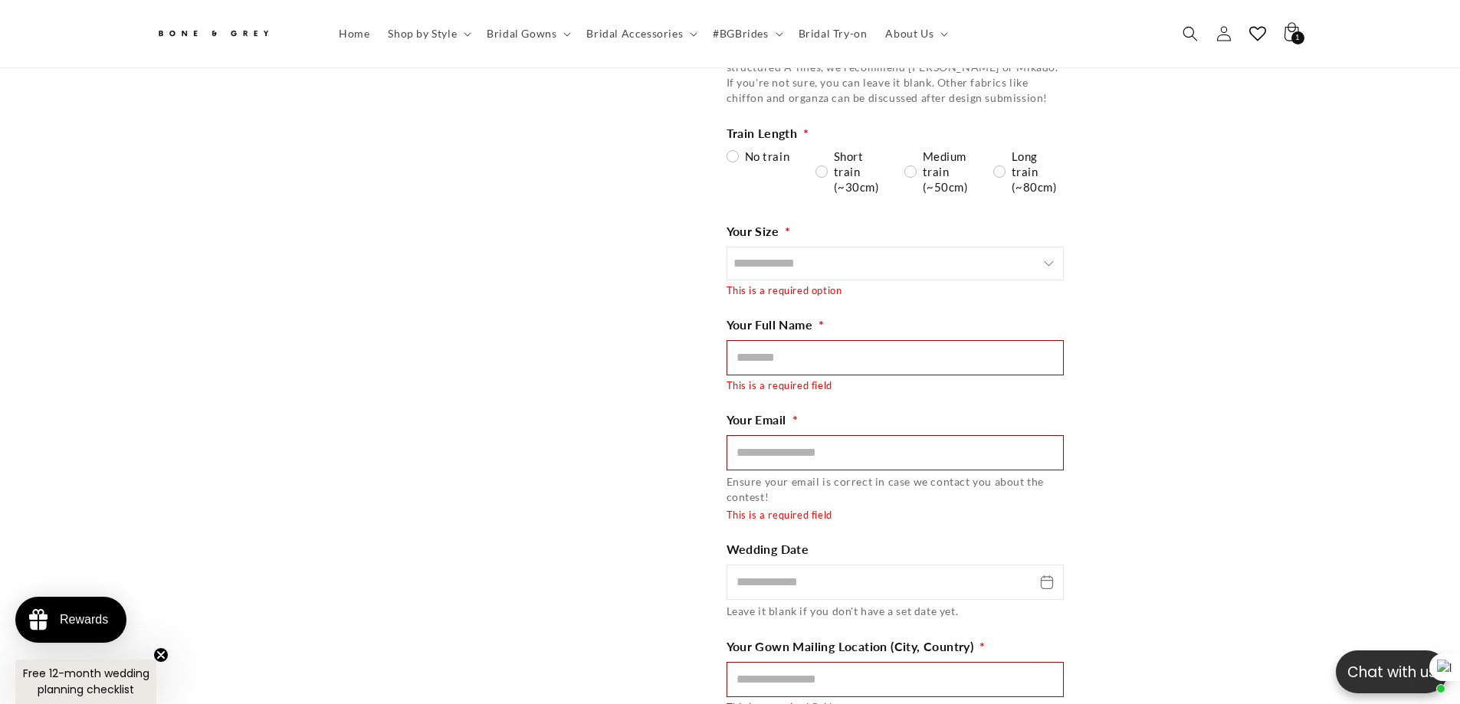
scroll to position [2802, 0]
click at [791, 244] on input "Size" at bounding box center [894, 261] width 337 height 34
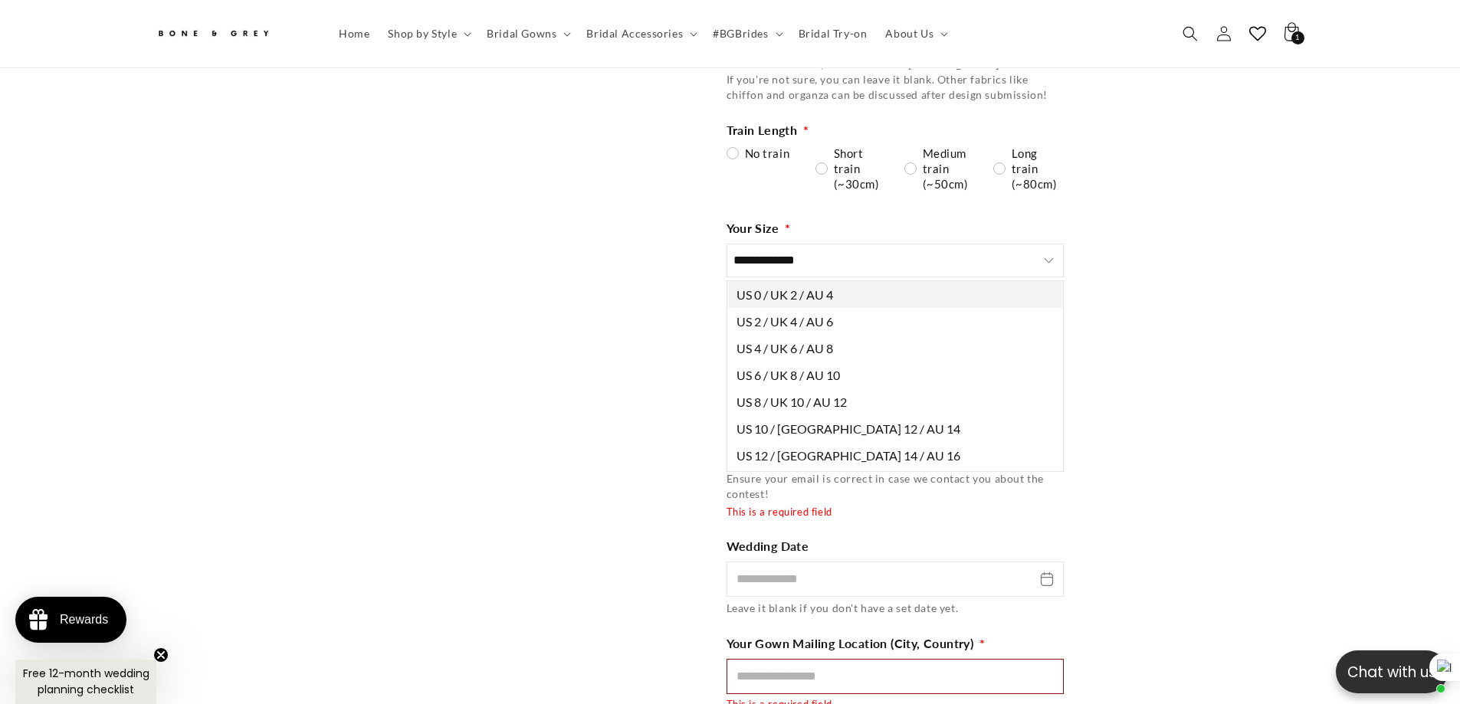
click at [801, 287] on span "US 0 / UK 2 / AU 4" at bounding box center [784, 294] width 97 height 15
type input "**********"
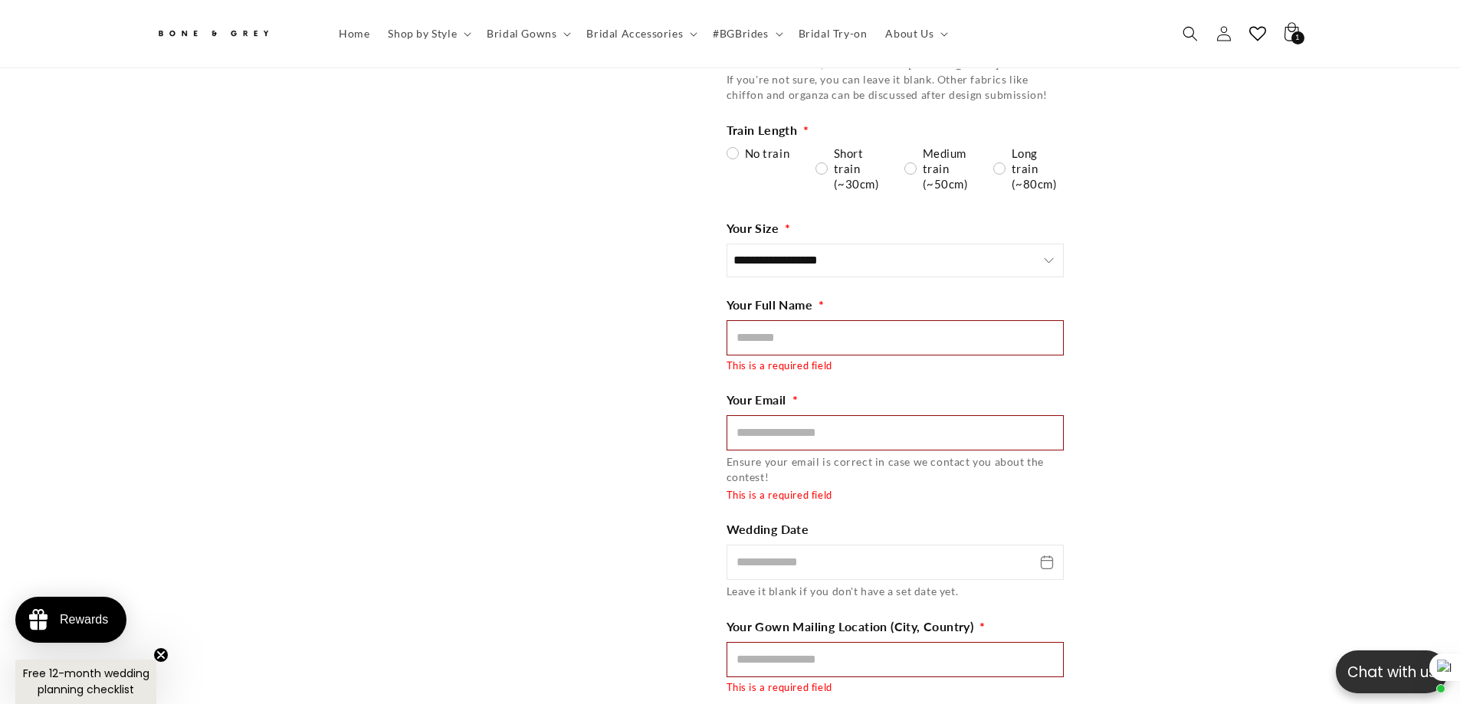
click at [858, 343] on input "Full Name" at bounding box center [894, 337] width 337 height 35
type input "********"
type input "**********"
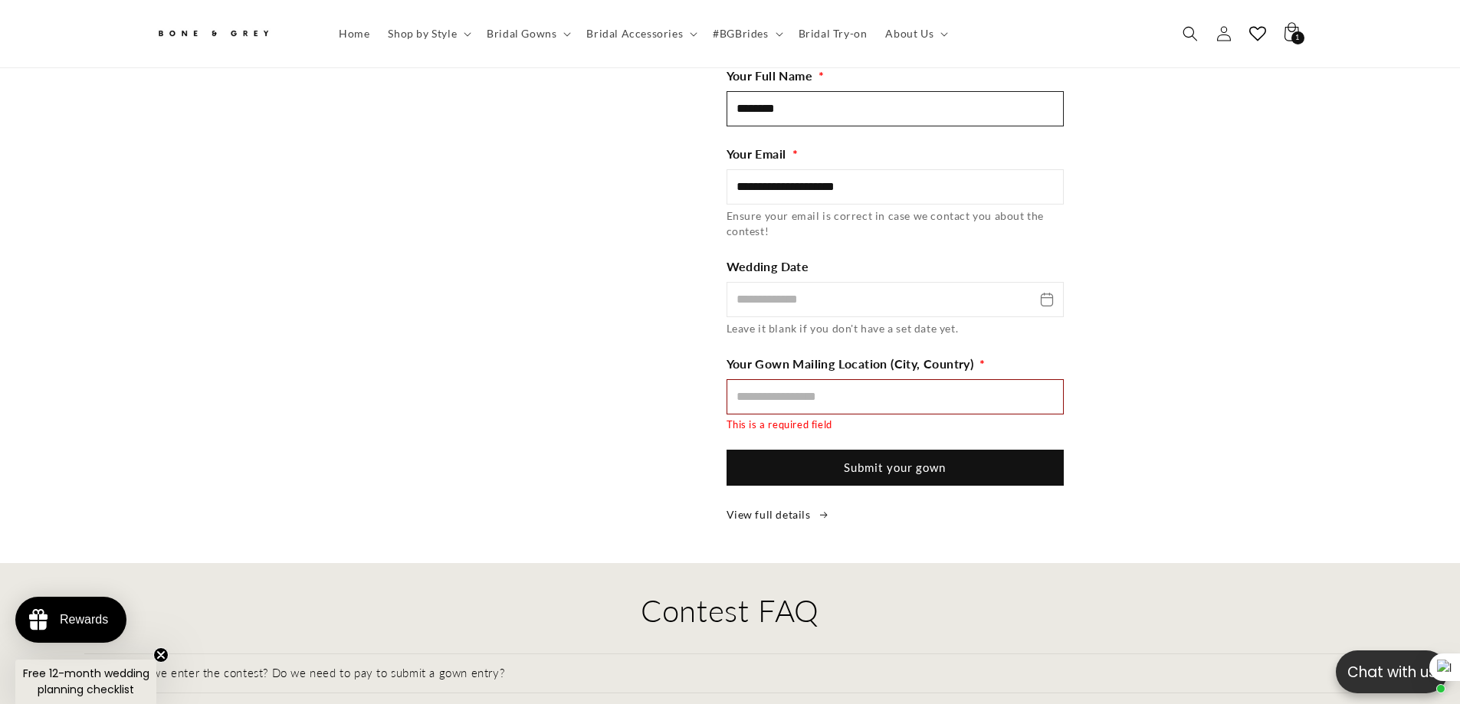
scroll to position [3031, 0]
click at [839, 286] on input "Wedding Date" at bounding box center [894, 298] width 337 height 35
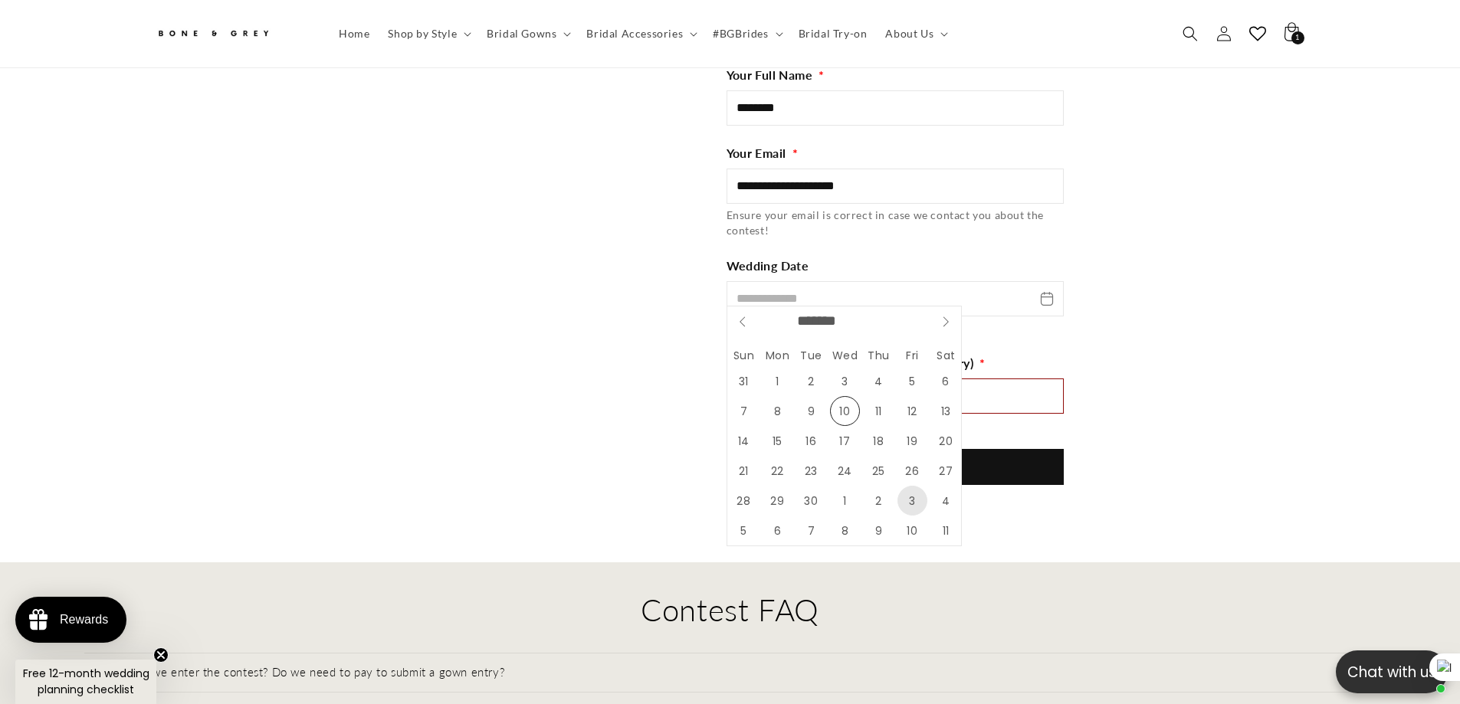
click at [911, 497] on span "3" at bounding box center [912, 501] width 30 height 30
type input "**********"
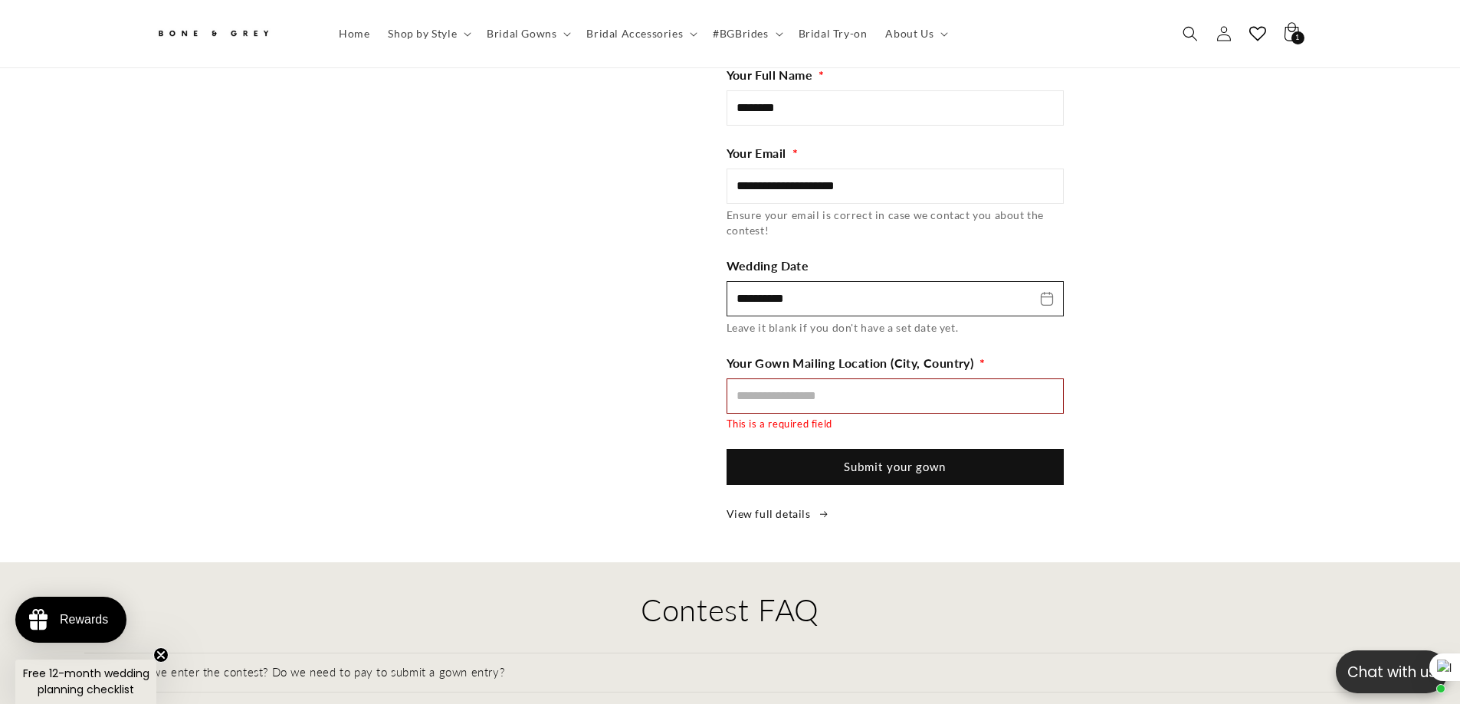
scroll to position [0, 843]
click at [870, 380] on input "Mailing Location" at bounding box center [894, 396] width 337 height 35
type input "*********"
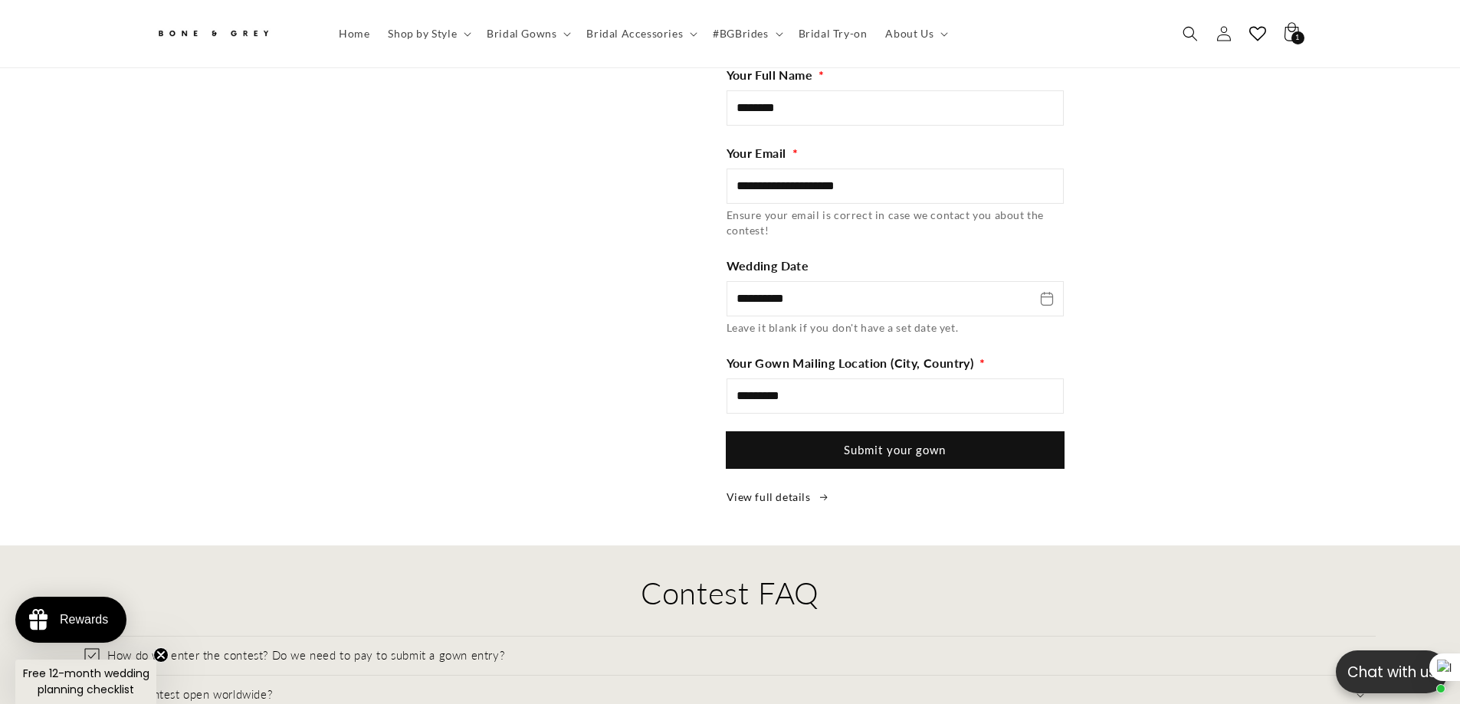
click at [864, 443] on button "Submit your gown" at bounding box center [894, 450] width 337 height 36
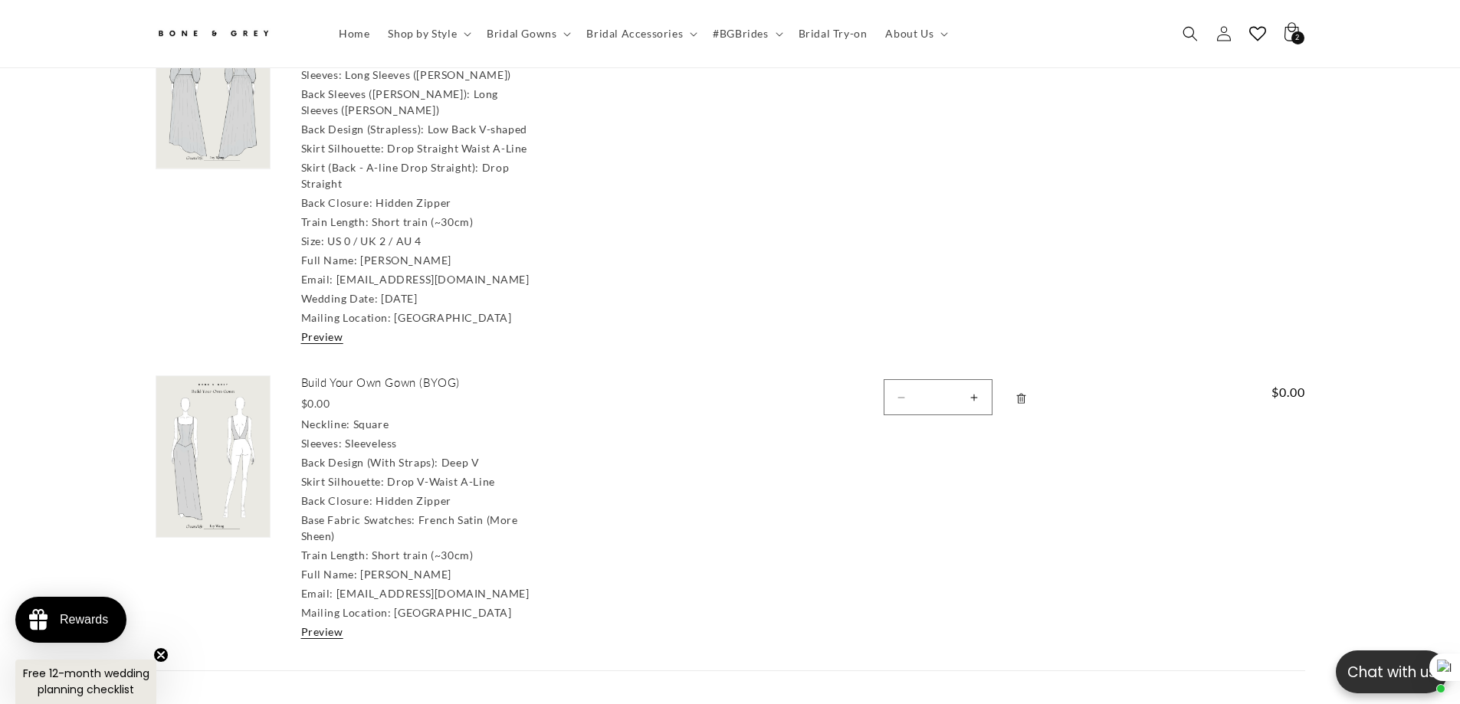
scroll to position [298, 0]
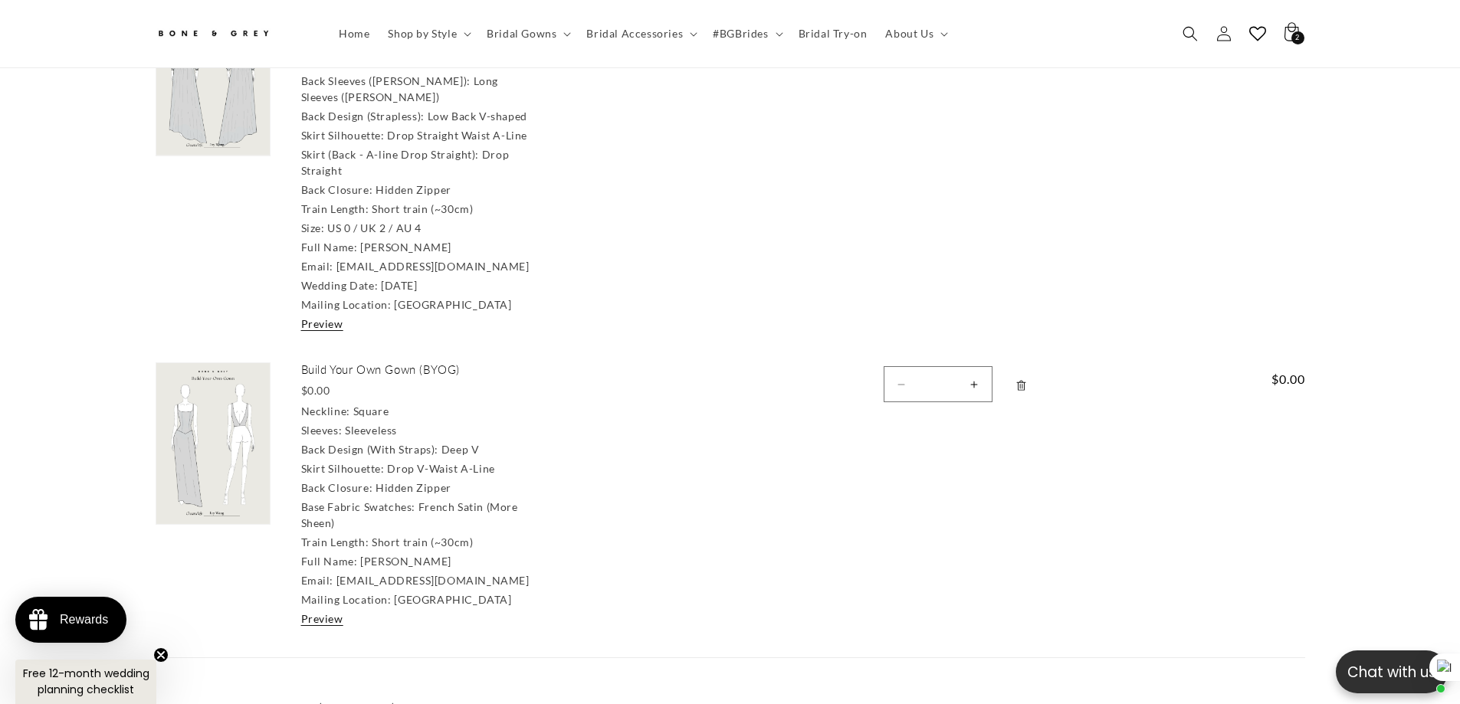
drag, startPoint x: 1023, startPoint y: 359, endPoint x: 1031, endPoint y: 360, distance: 8.6
click at [1023, 380] on icon "Remove Build Your Own Gown (BYOG)" at bounding box center [1020, 385] width 11 height 11
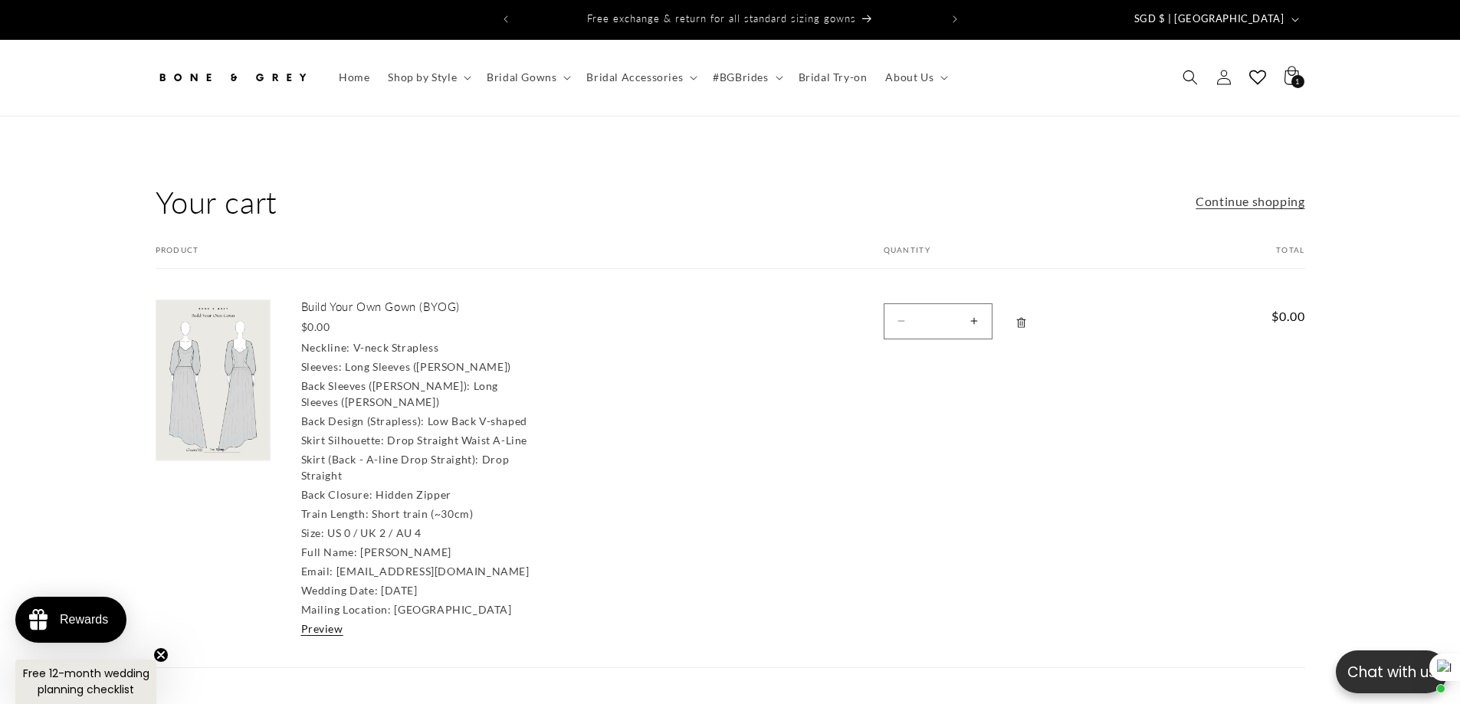
scroll to position [0, 0]
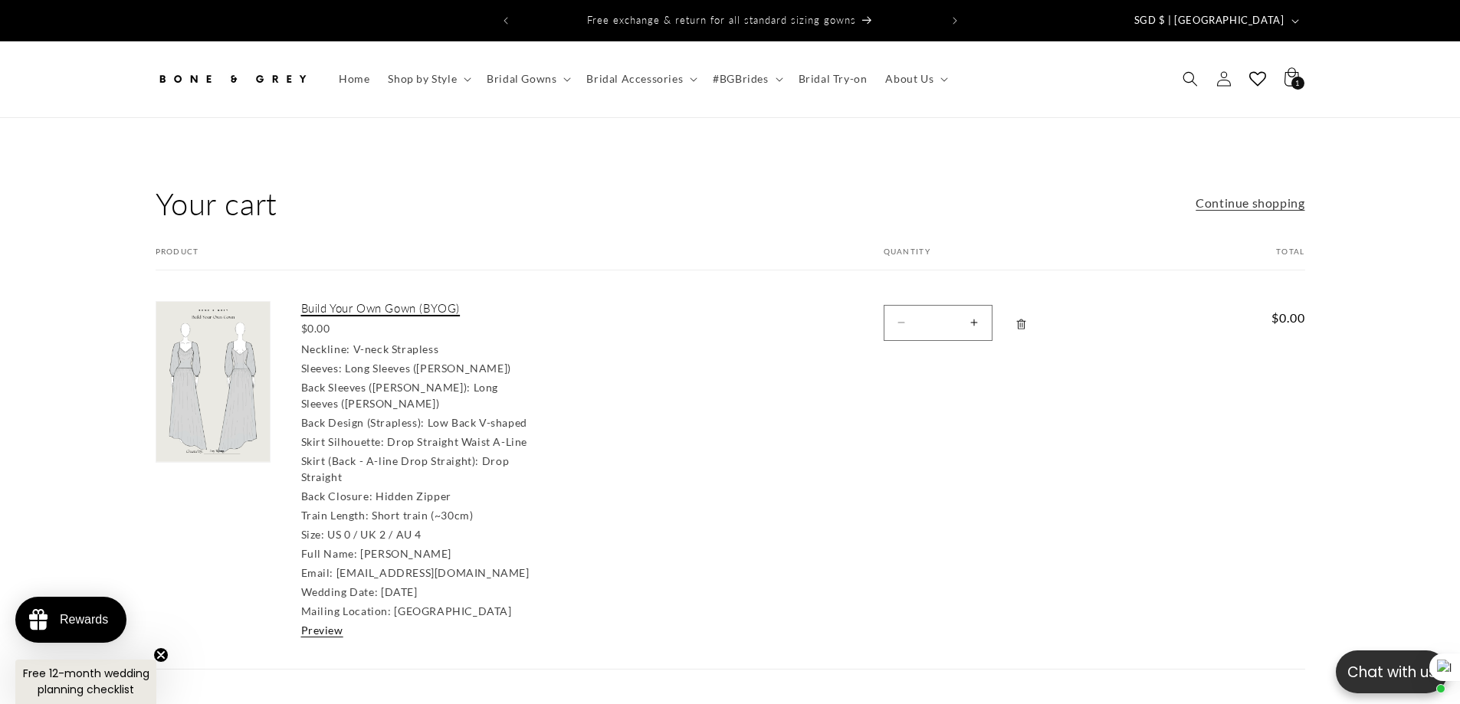
click at [363, 301] on link "Build Your Own Gown (BYOG)" at bounding box center [416, 308] width 230 height 15
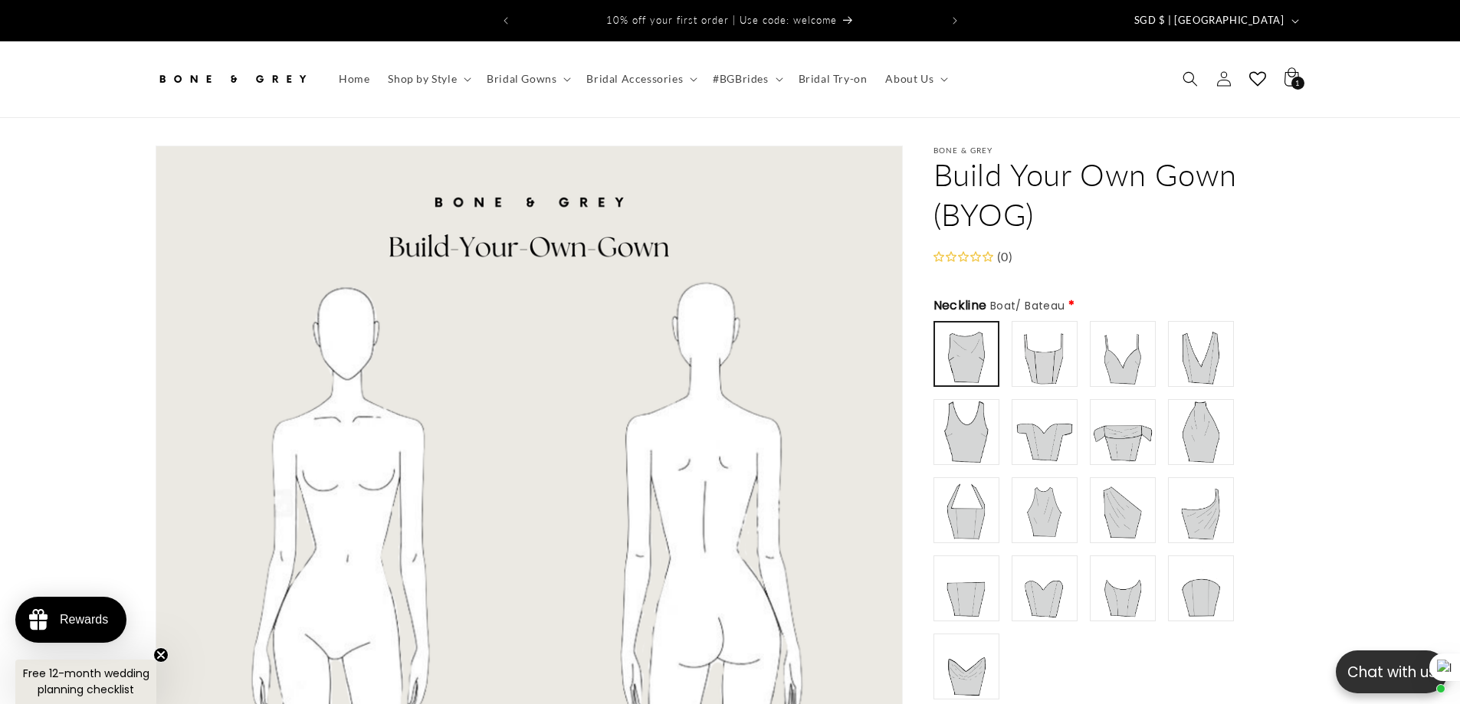
click at [1044, 345] on img at bounding box center [1044, 353] width 61 height 61
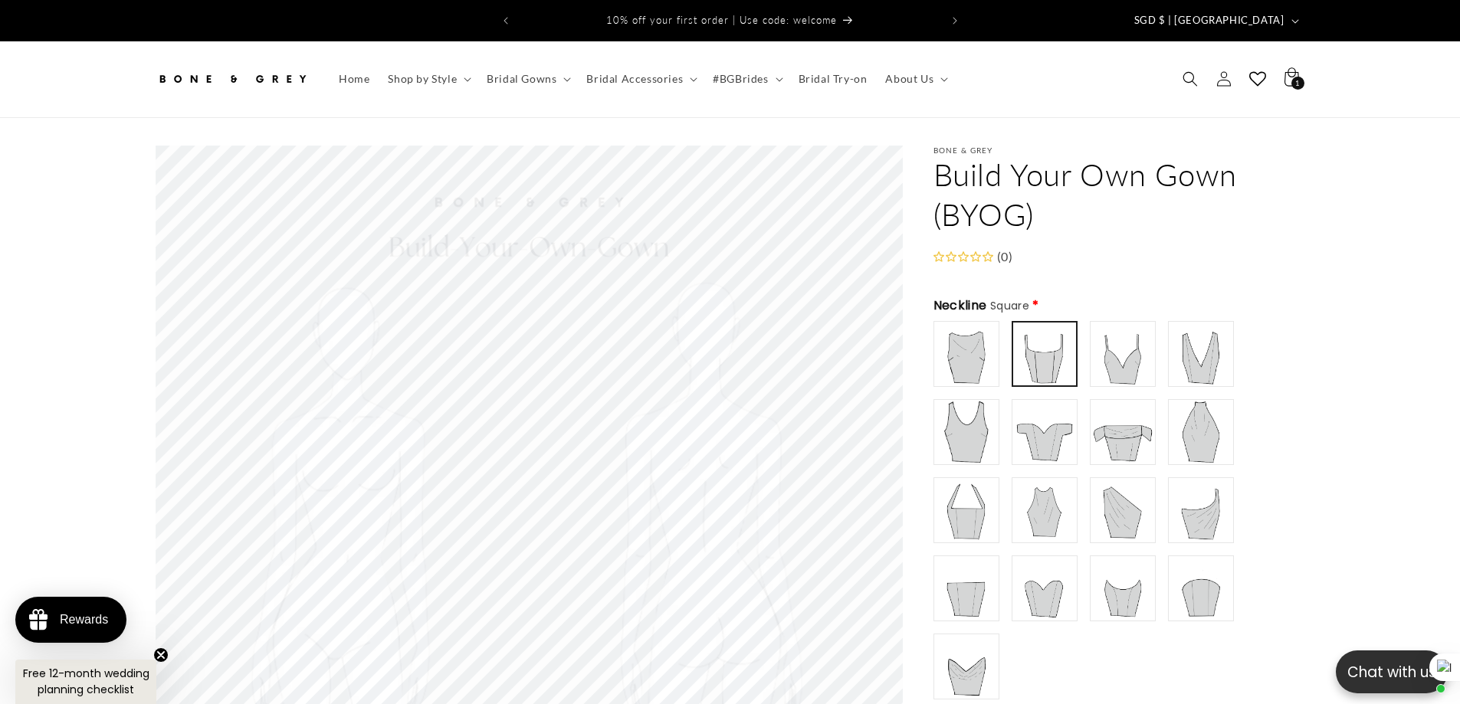
type input "**********"
click at [968, 323] on img at bounding box center [966, 353] width 61 height 61
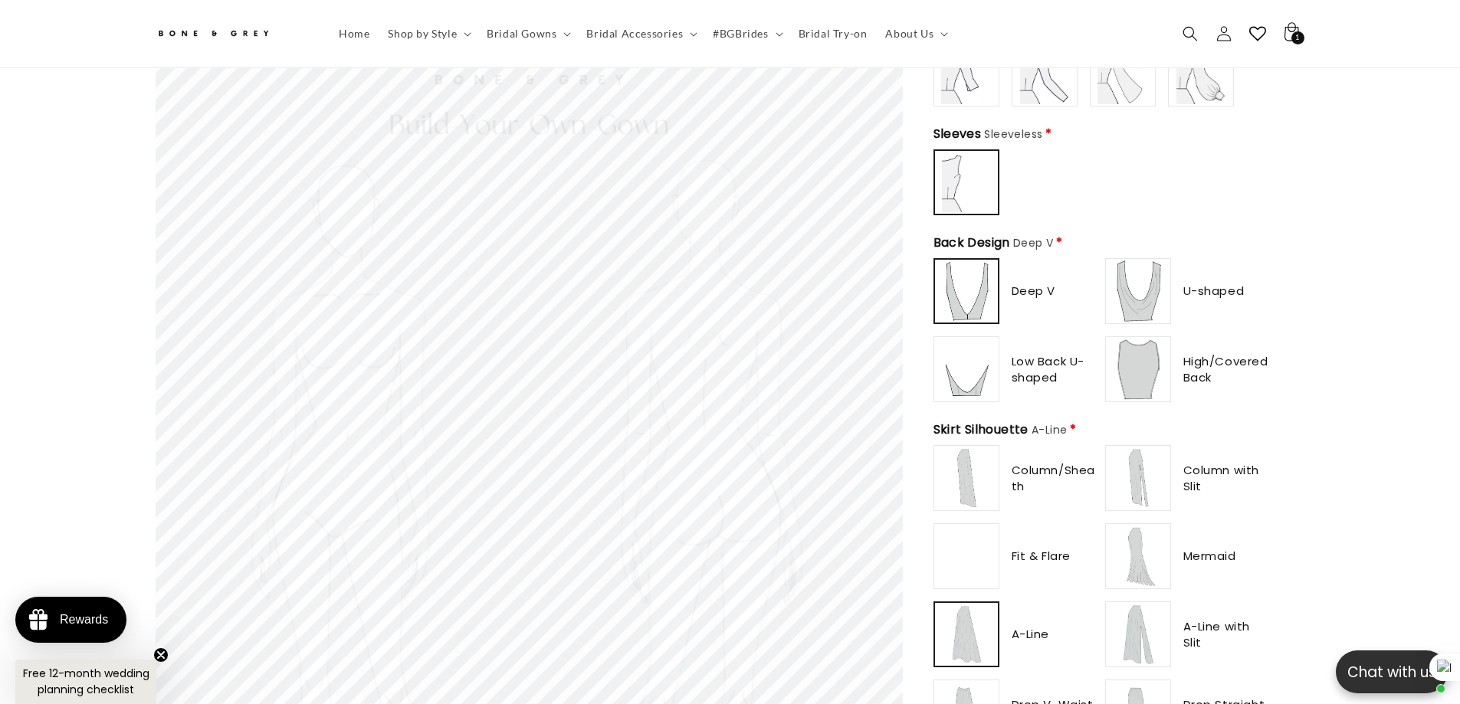
scroll to position [835, 0]
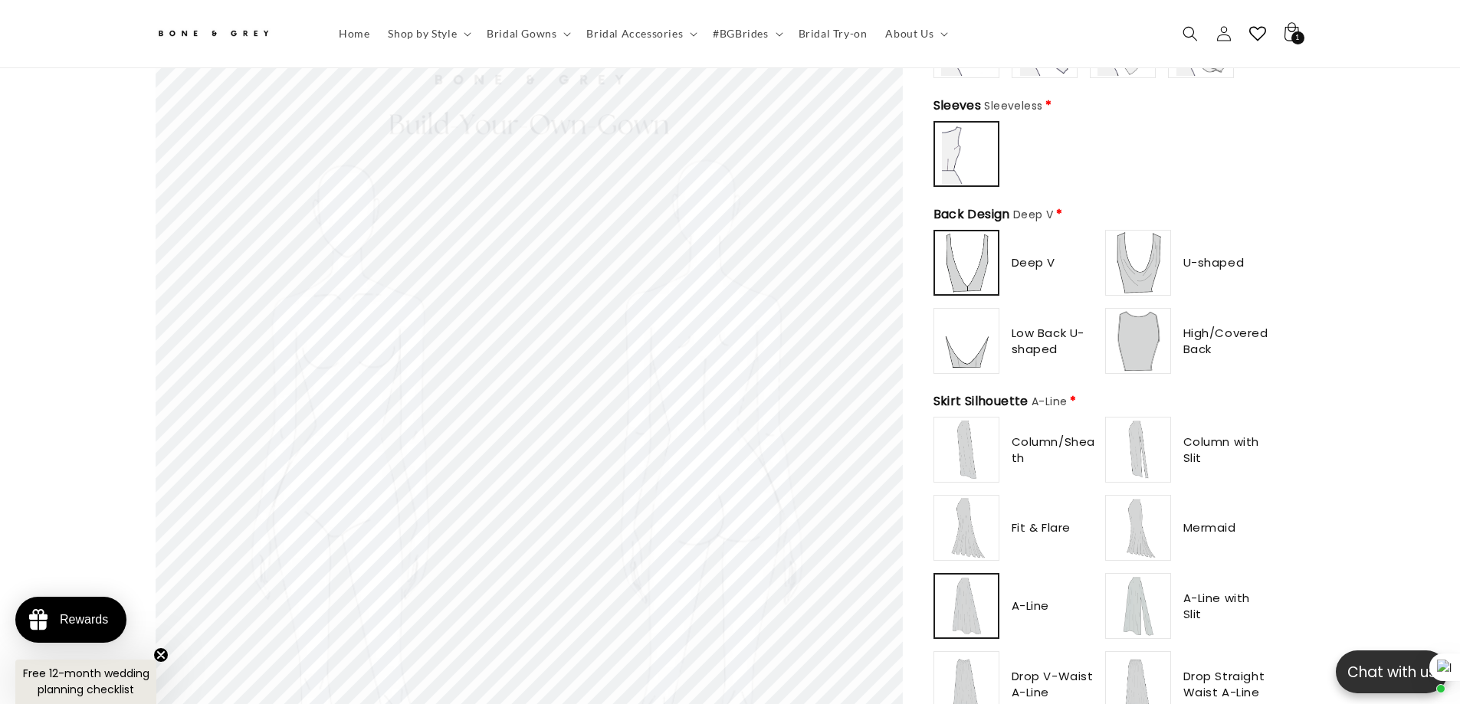
click at [1149, 267] on img at bounding box center [1137, 262] width 61 height 61
click at [979, 343] on img at bounding box center [966, 340] width 61 height 61
type input "**********"
click at [1137, 337] on img at bounding box center [1137, 340] width 61 height 61
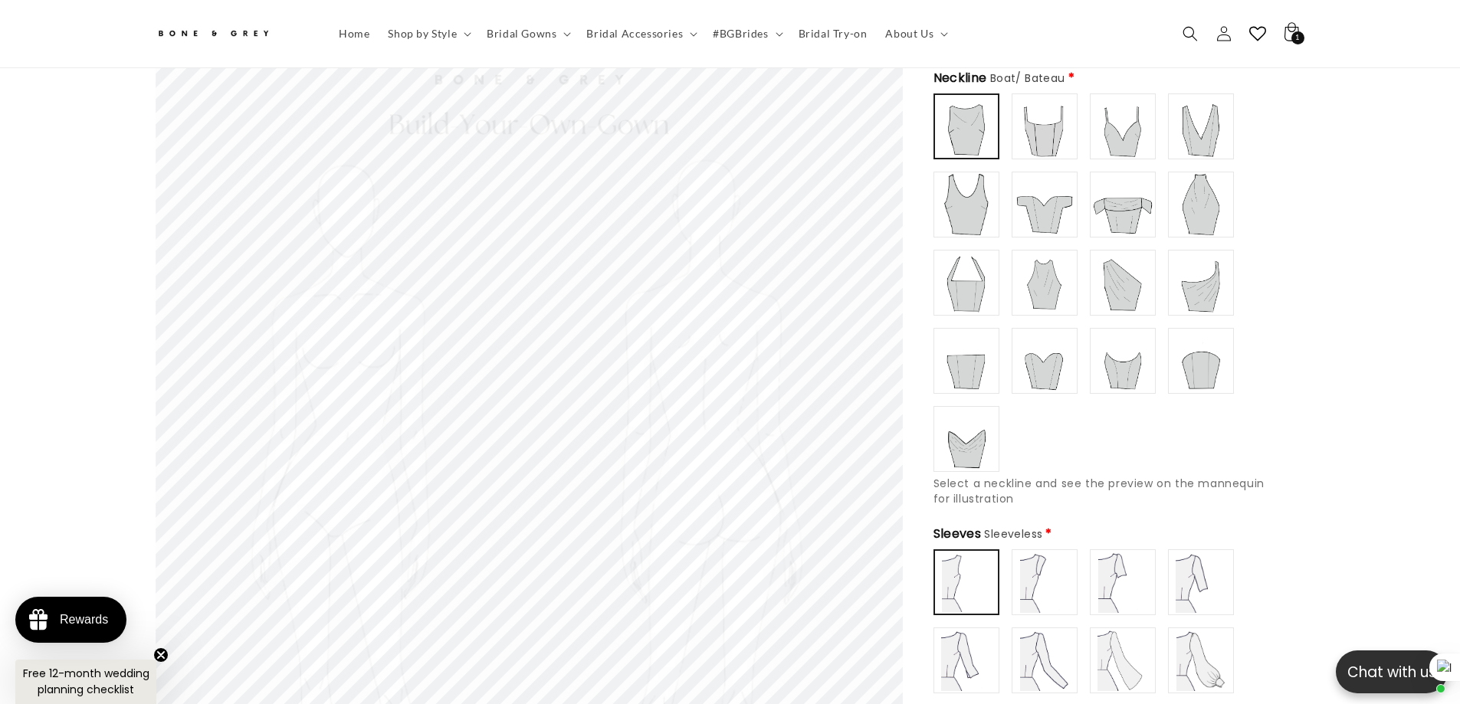
scroll to position [221, 0]
type input "**********"
click at [1038, 198] on img at bounding box center [1044, 202] width 61 height 61
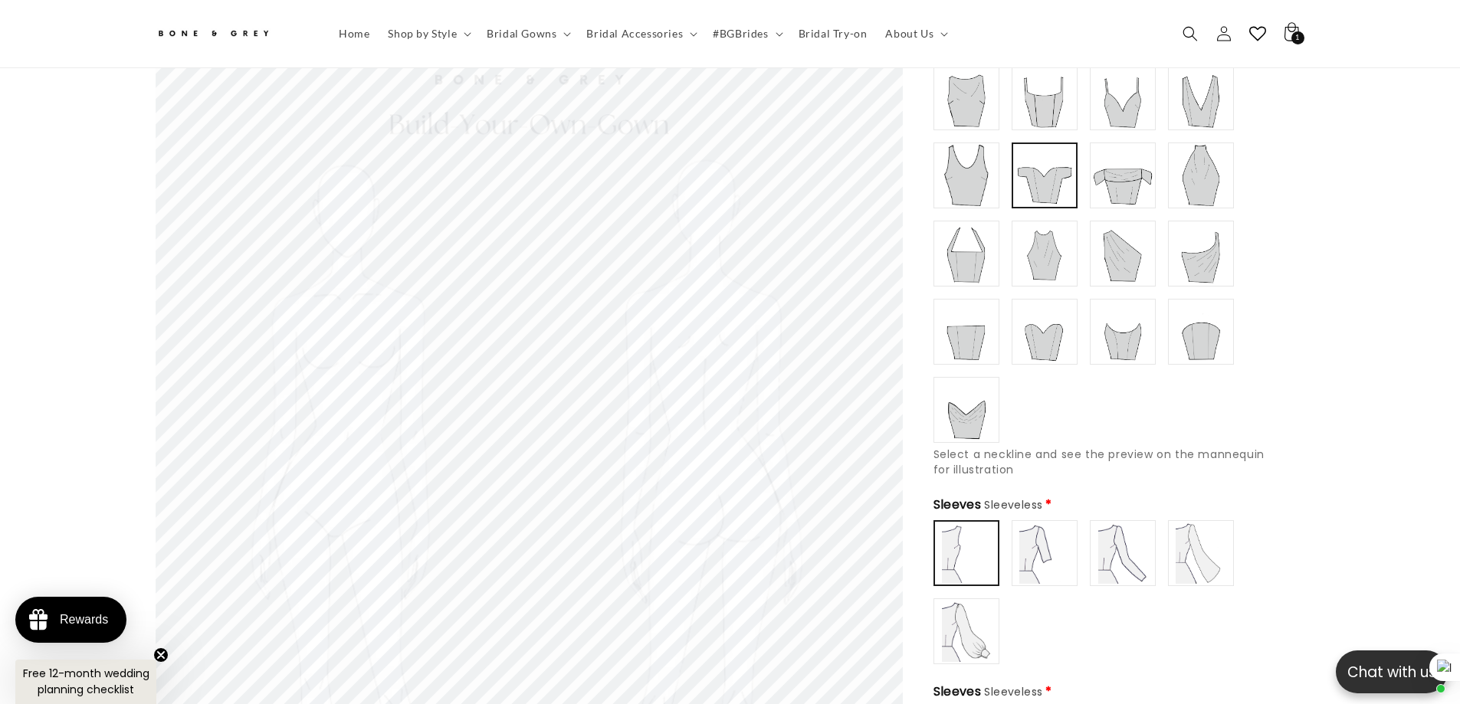
scroll to position [375, 0]
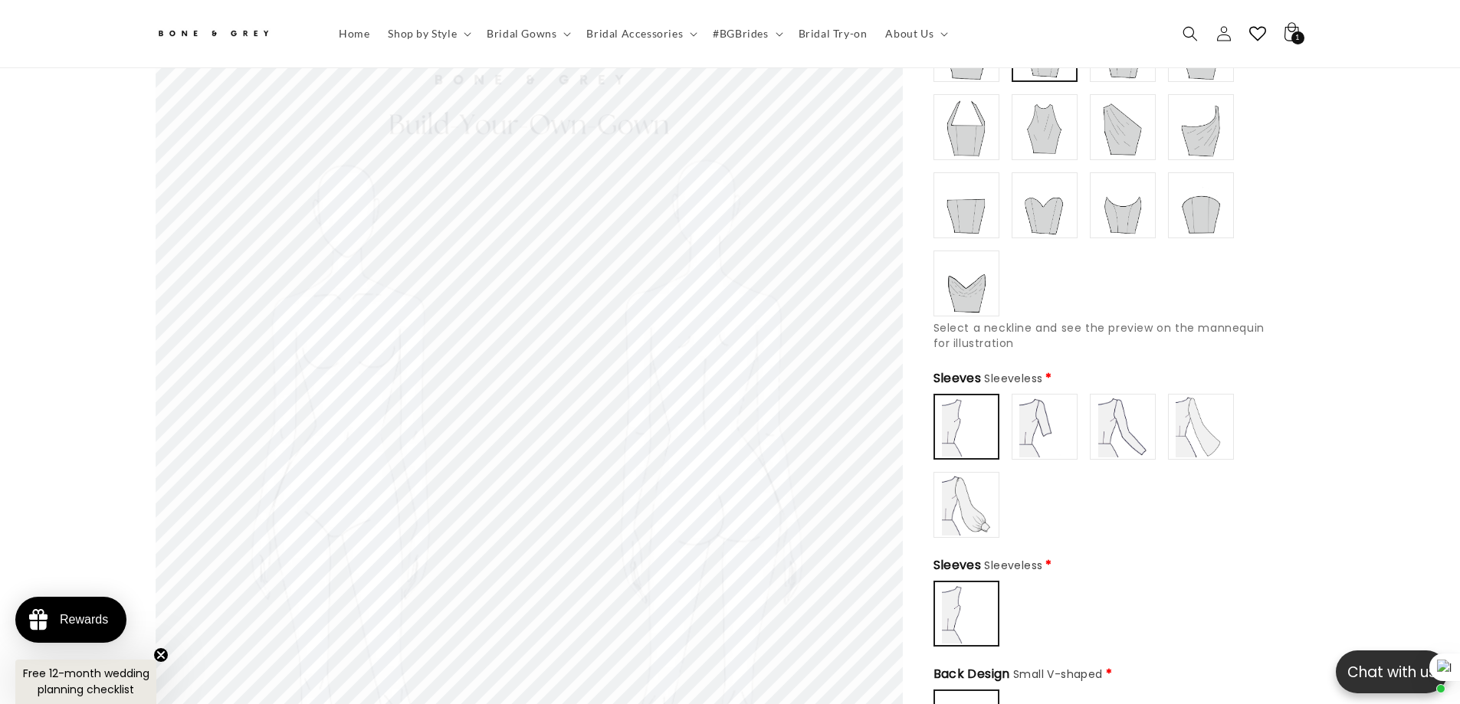
click at [1038, 428] on img at bounding box center [1044, 426] width 61 height 61
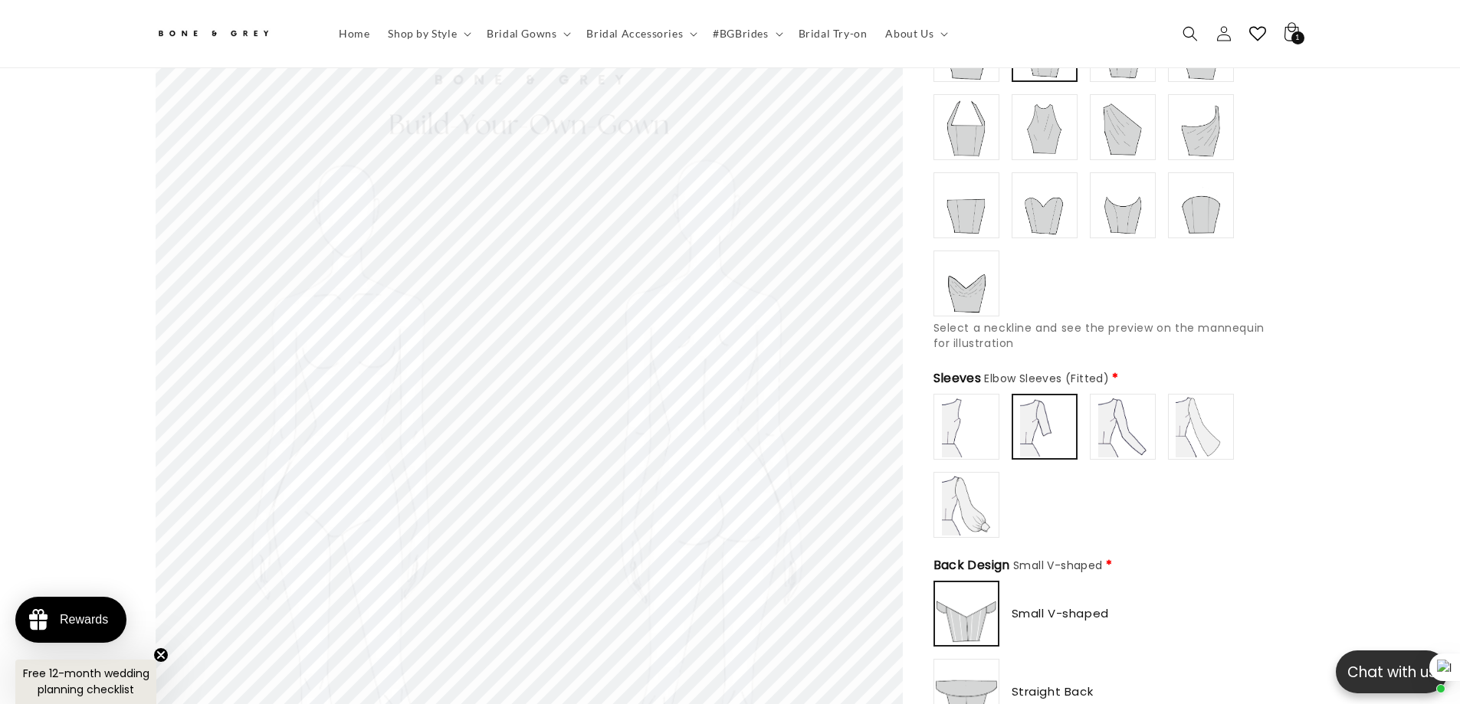
click at [1129, 427] on img at bounding box center [1122, 426] width 61 height 61
click at [1191, 424] on img at bounding box center [1200, 426] width 61 height 61
type input "**********"
click at [972, 488] on img at bounding box center [966, 504] width 61 height 61
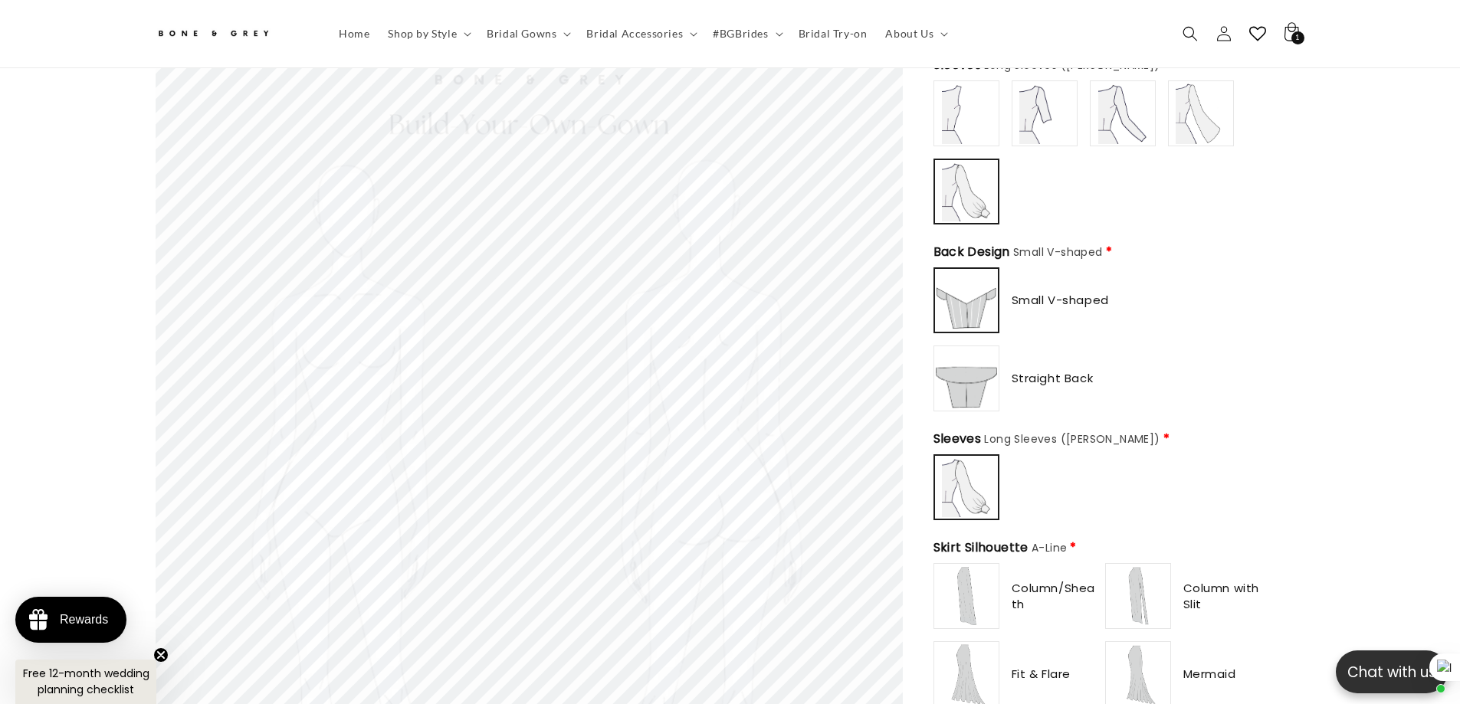
scroll to position [758, 0]
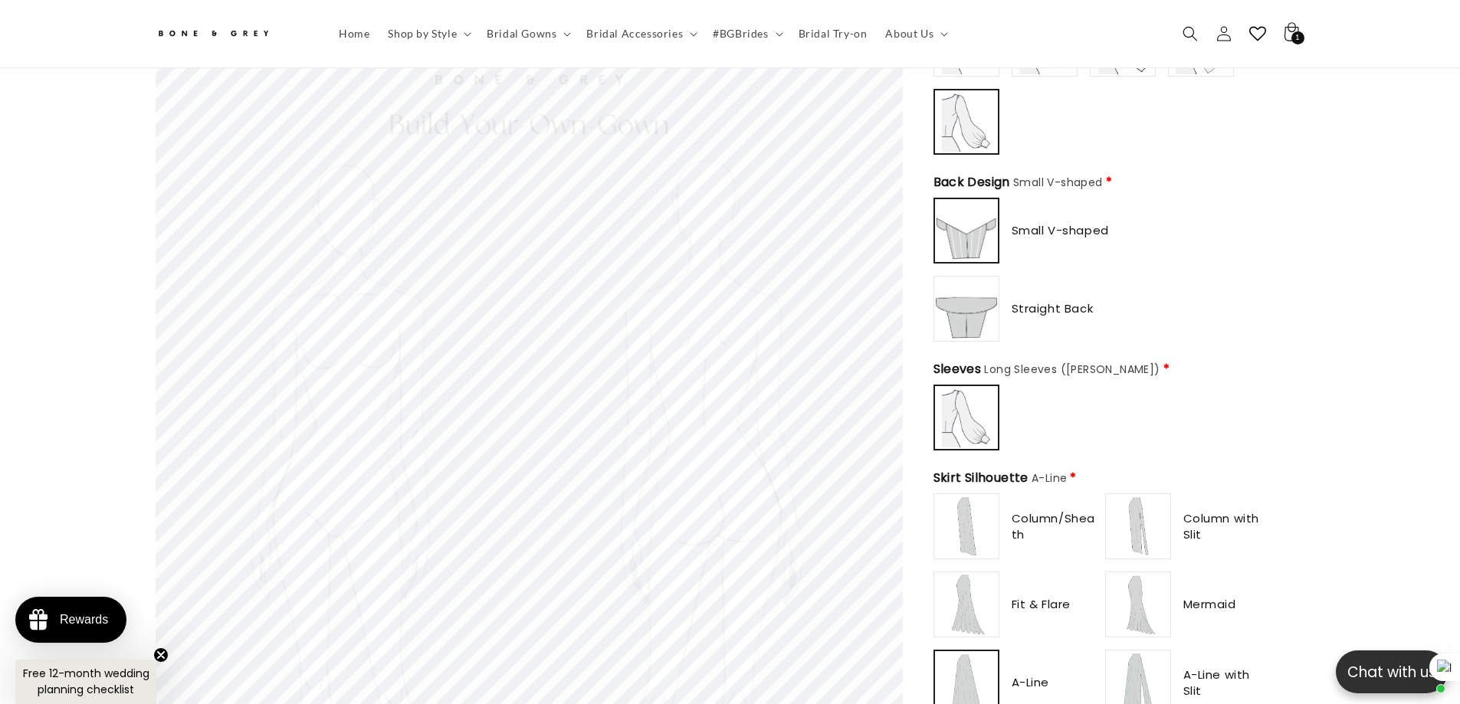
type input "**********"
click at [976, 310] on img at bounding box center [966, 308] width 61 height 61
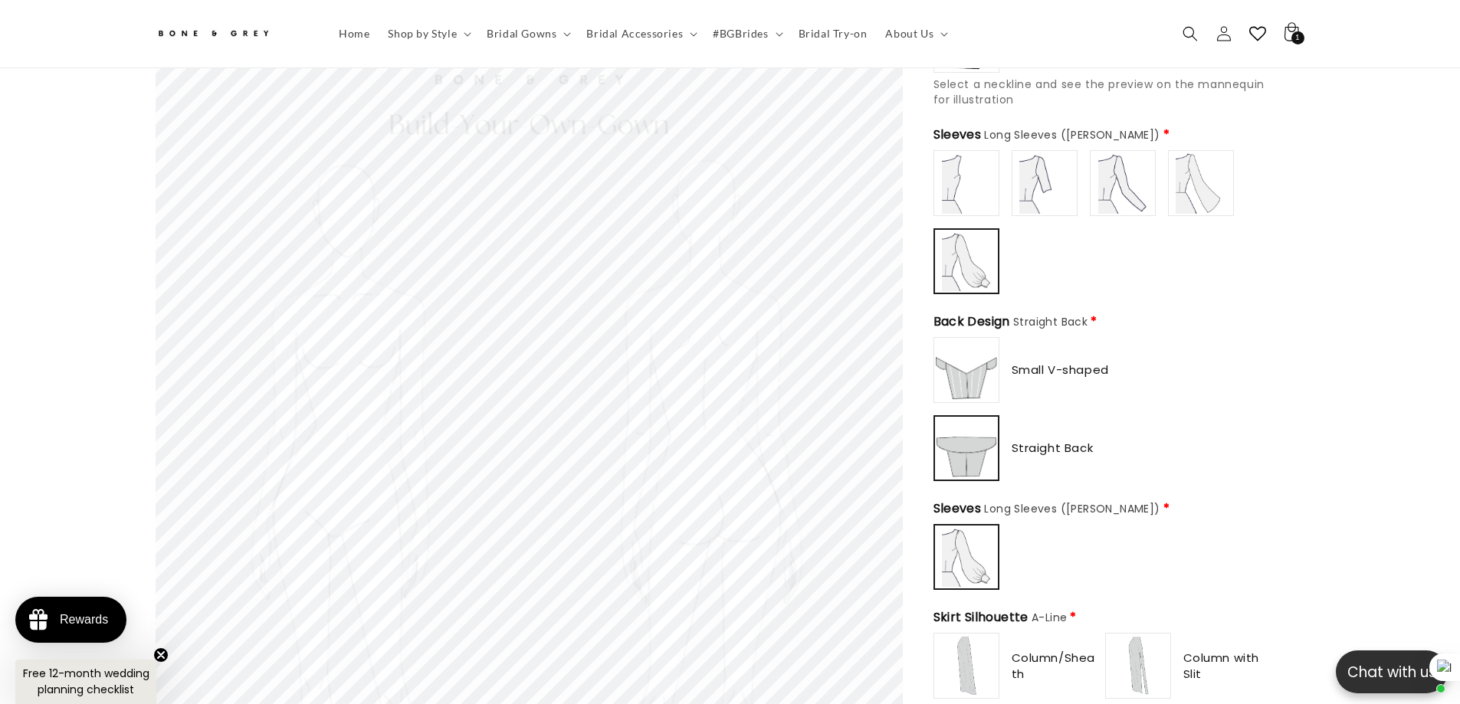
scroll to position [451, 0]
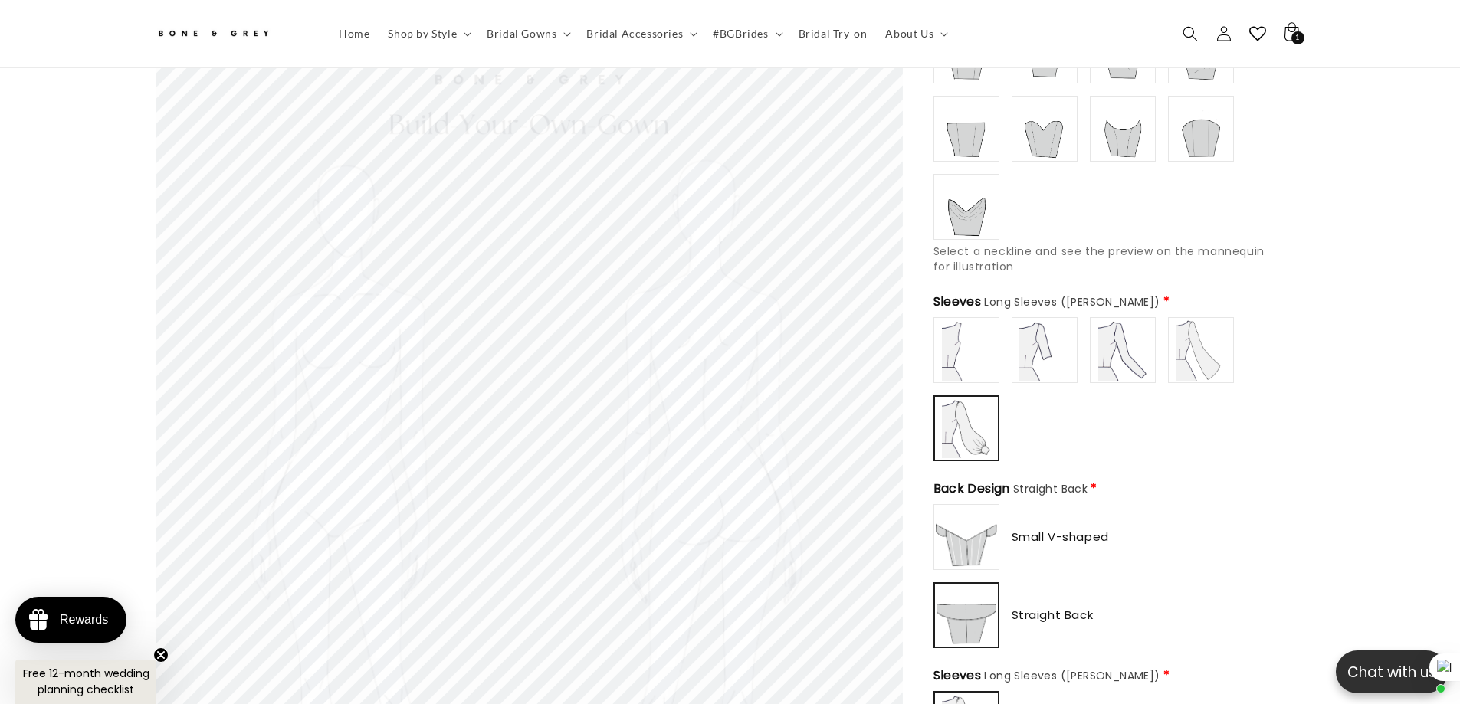
click at [1185, 354] on img at bounding box center [1200, 350] width 61 height 61
click at [1128, 348] on img at bounding box center [1122, 350] width 61 height 61
click at [1048, 350] on img at bounding box center [1044, 350] width 61 height 61
type input "**********"
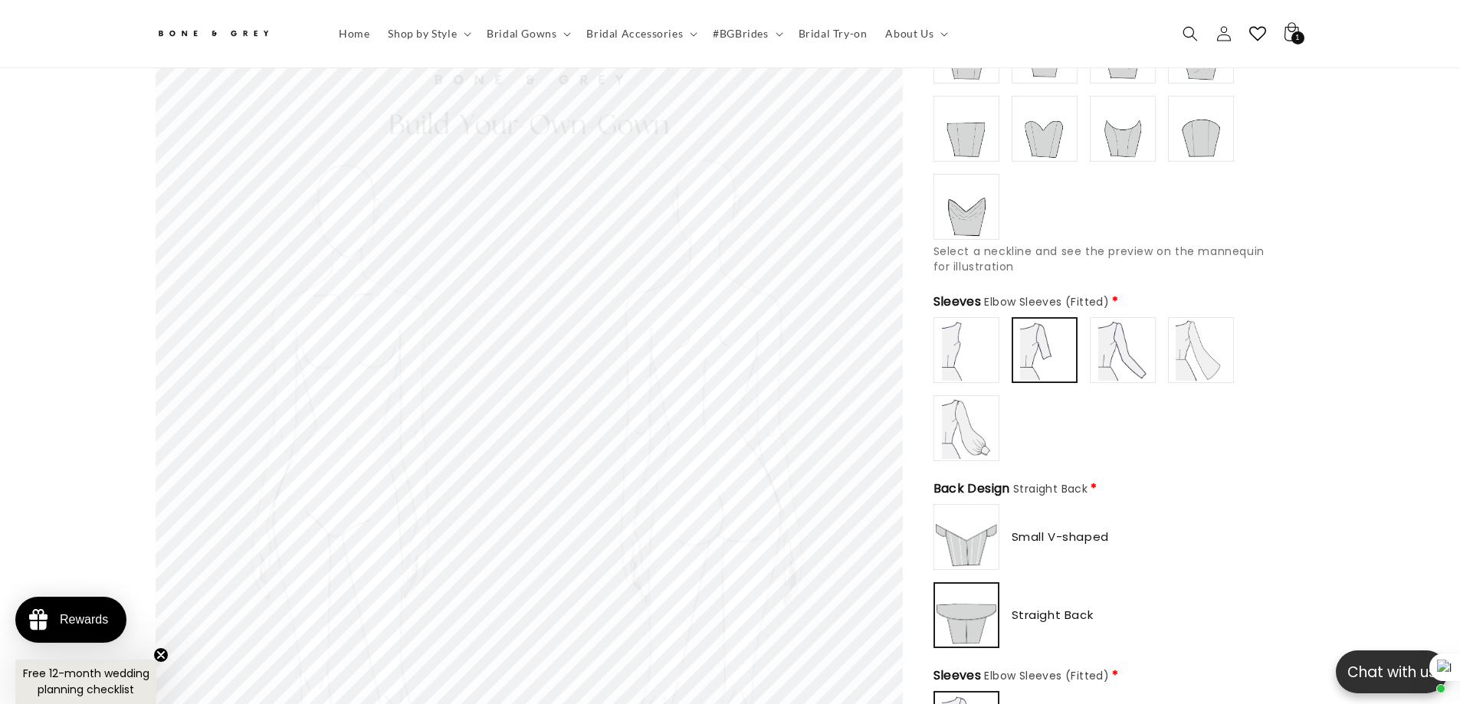
click at [966, 347] on img at bounding box center [966, 350] width 61 height 61
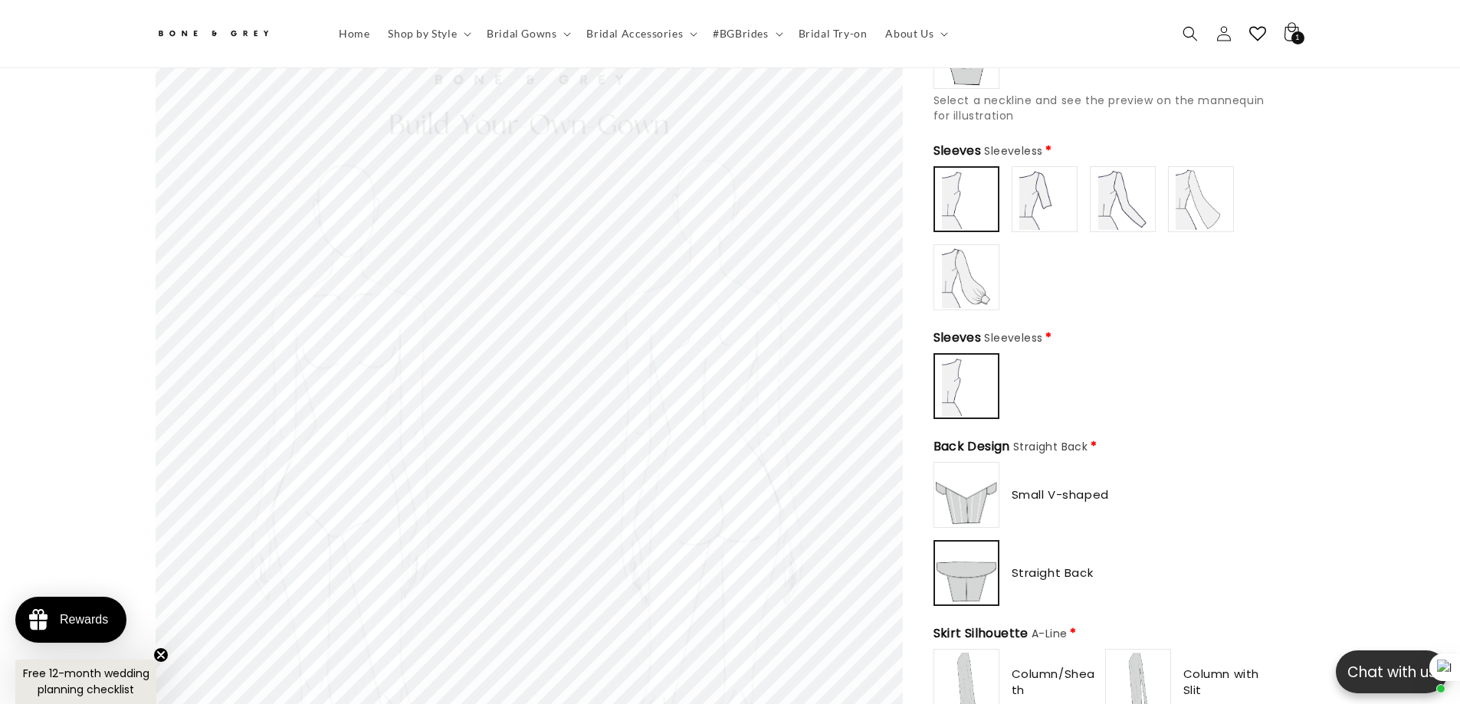
scroll to position [605, 0]
type input "**********"
click at [962, 498] on img at bounding box center [966, 492] width 61 height 61
click at [956, 256] on img at bounding box center [966, 274] width 61 height 61
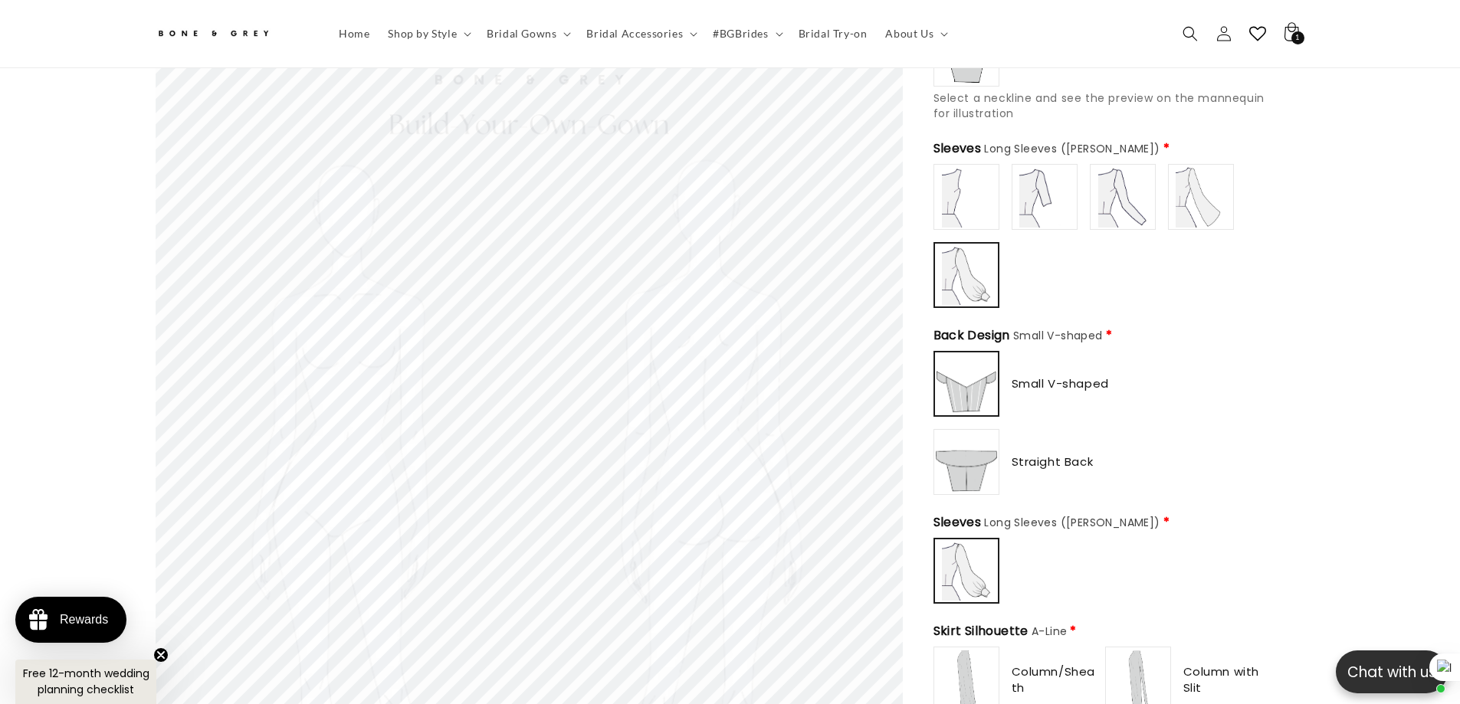
click at [969, 191] on img at bounding box center [966, 196] width 61 height 61
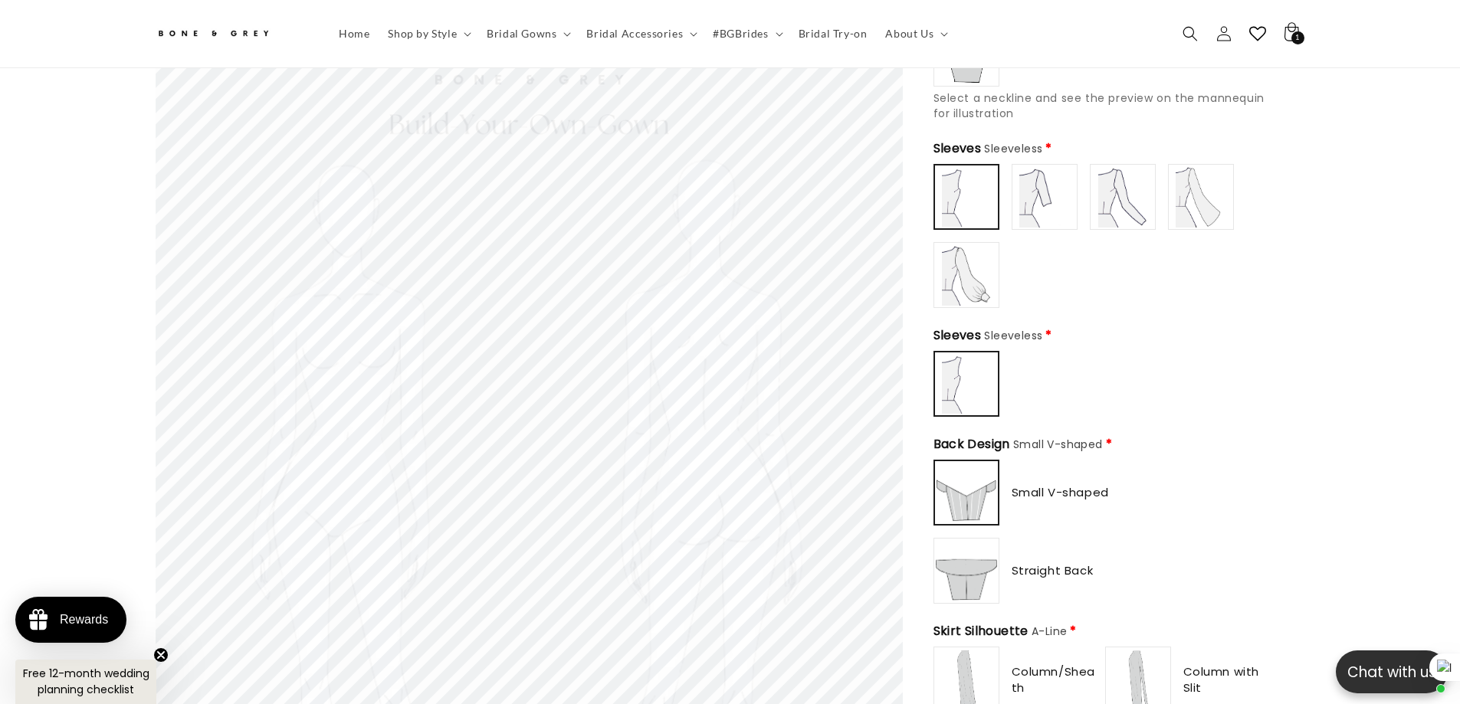
click at [1047, 198] on img at bounding box center [1044, 196] width 61 height 61
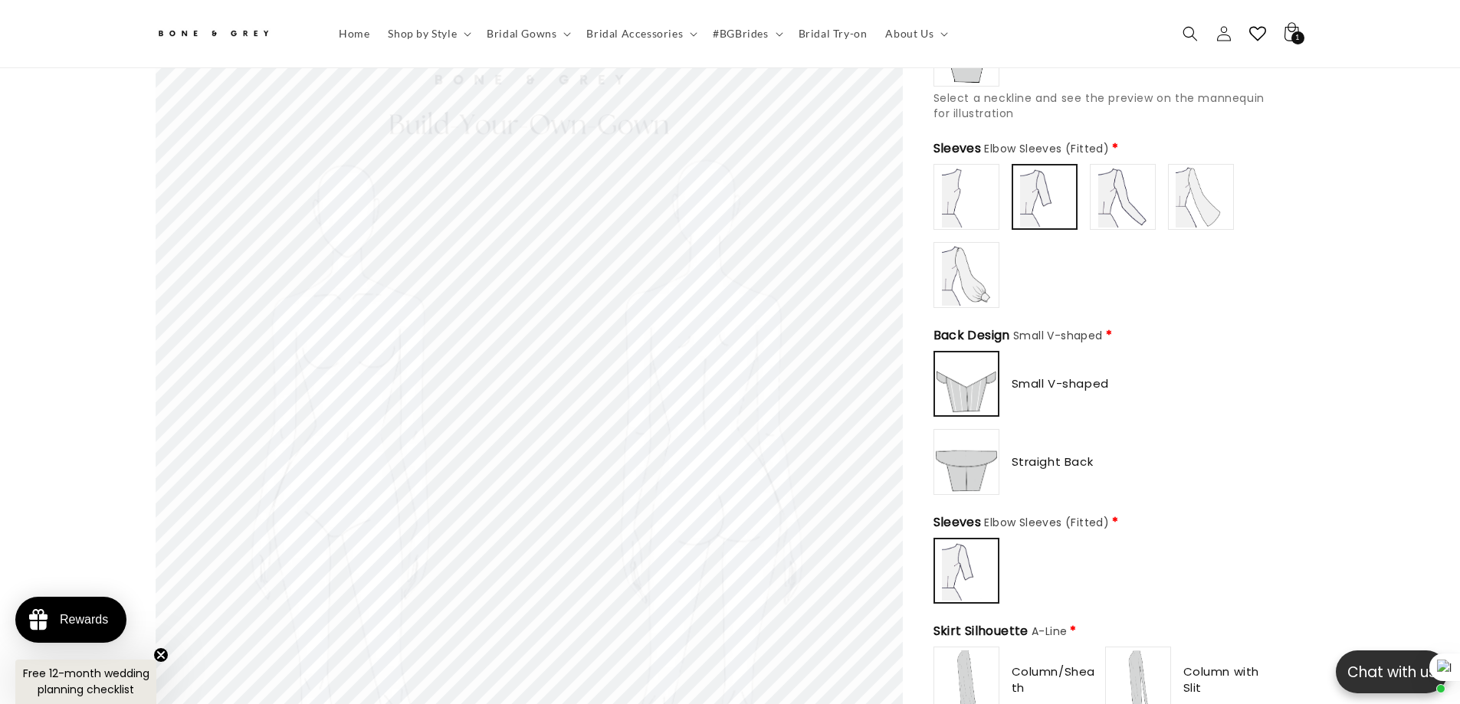
click at [1119, 196] on img at bounding box center [1122, 196] width 61 height 61
click at [1200, 199] on img at bounding box center [1200, 196] width 61 height 61
type input "**********"
click at [971, 277] on img at bounding box center [966, 274] width 61 height 61
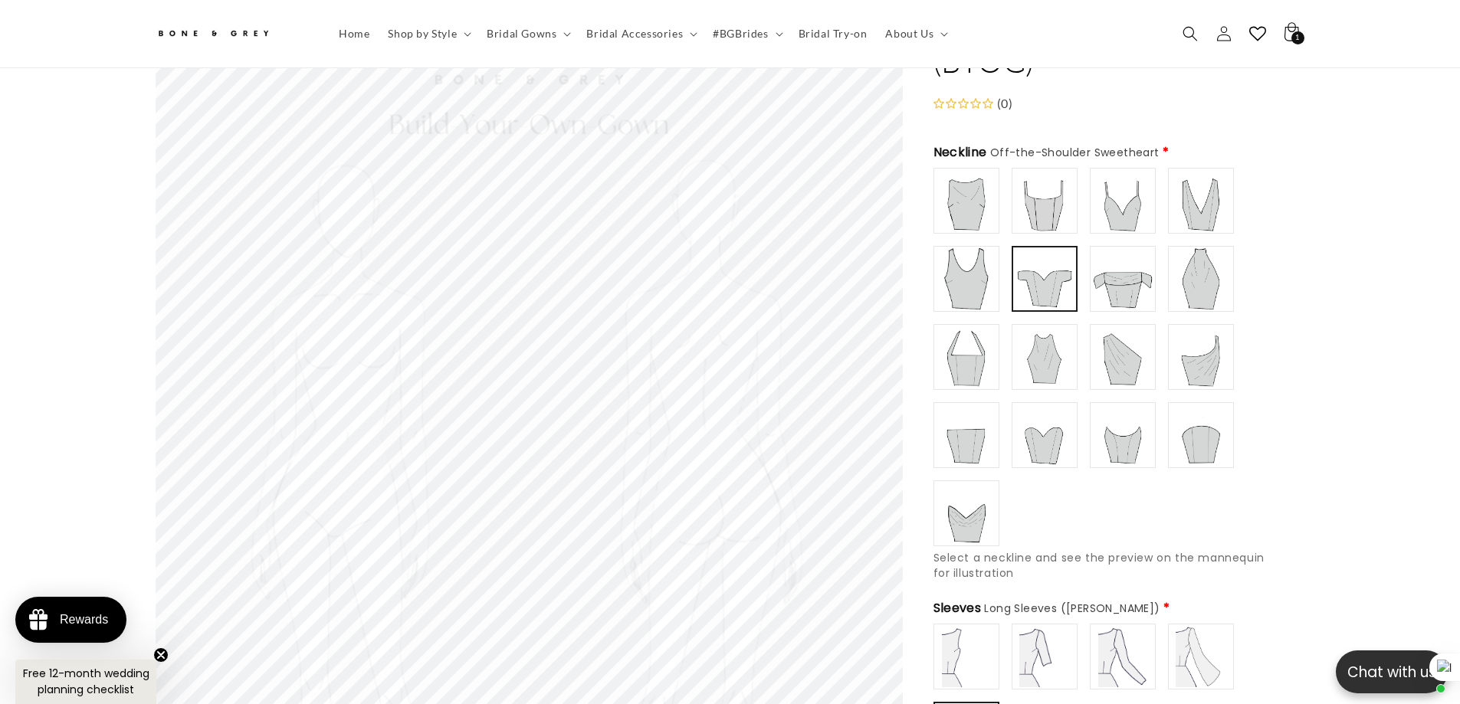
click at [1103, 256] on img at bounding box center [1122, 278] width 61 height 61
type input "**********"
click at [1186, 427] on img at bounding box center [1200, 435] width 61 height 61
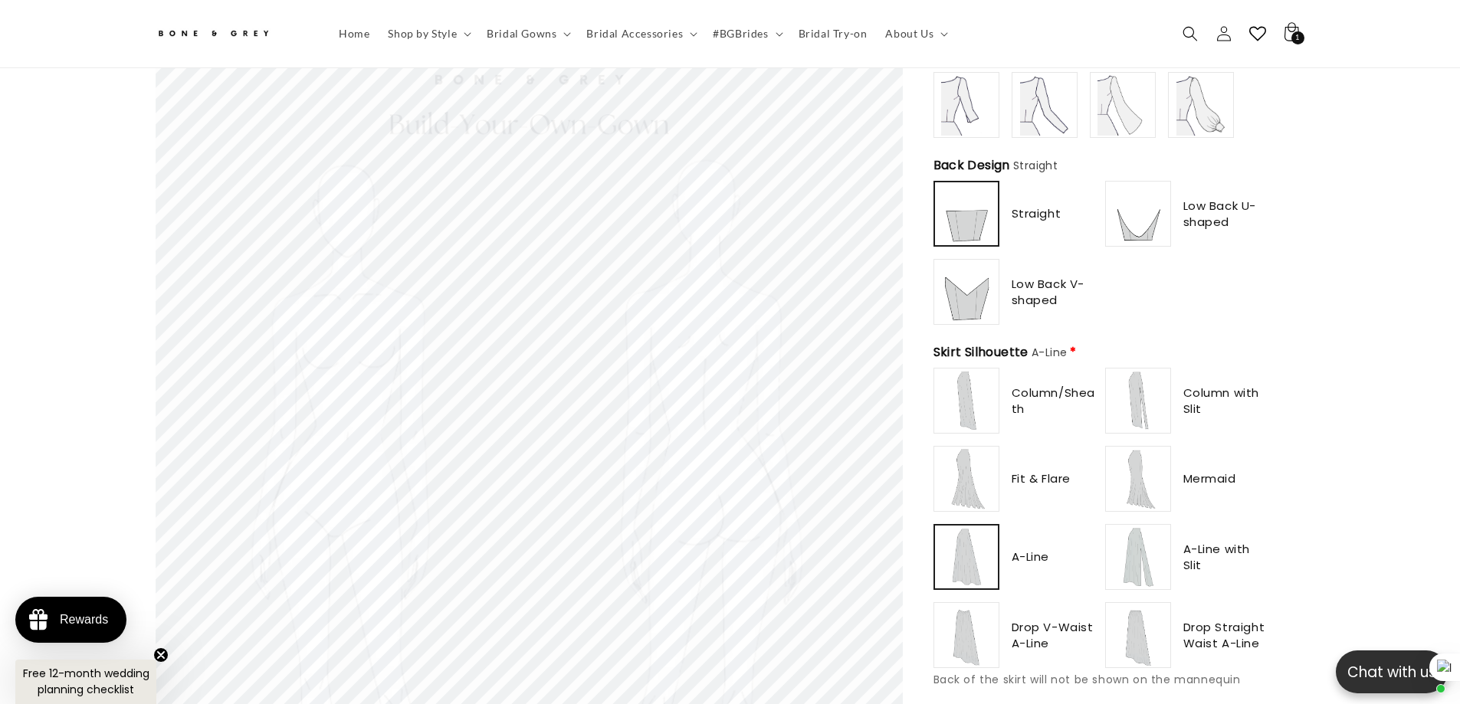
scroll to position [758, 0]
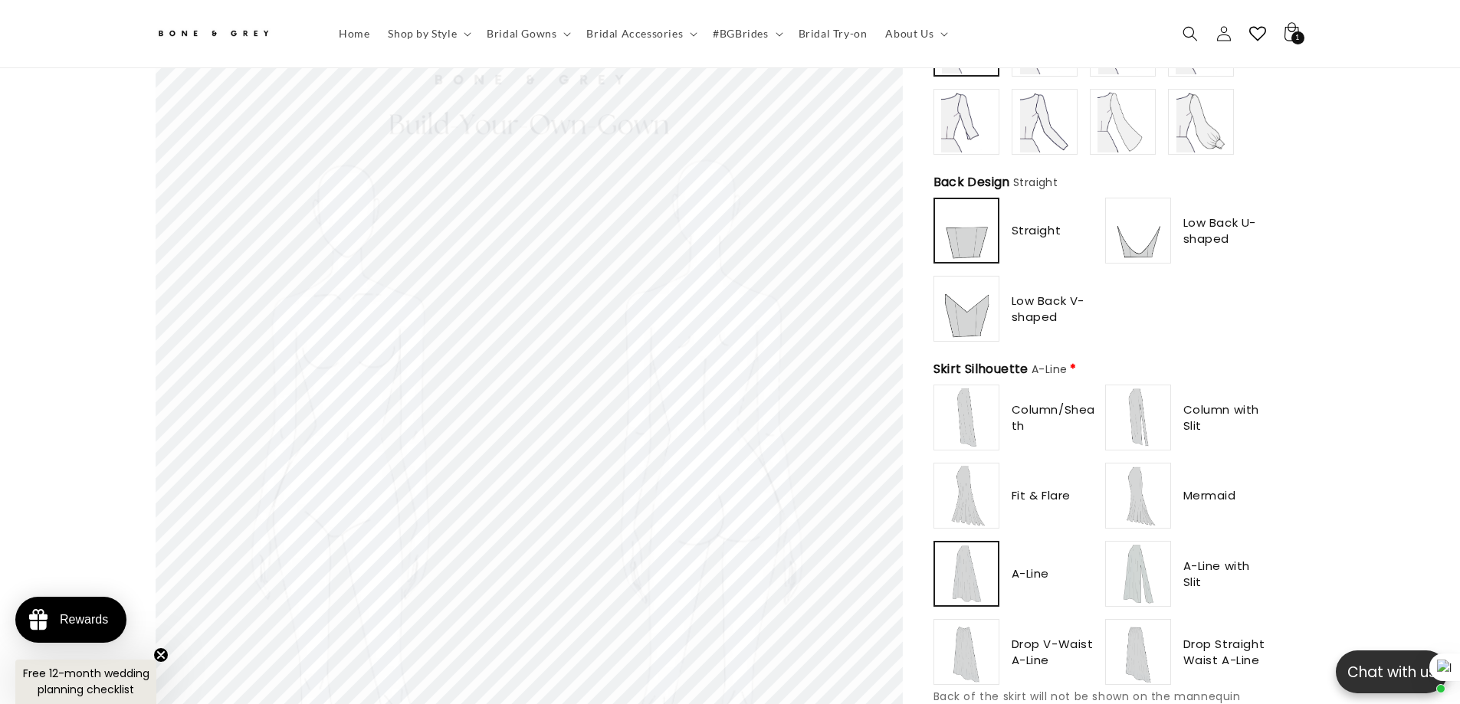
type input "**********"
click at [959, 297] on img at bounding box center [966, 308] width 61 height 61
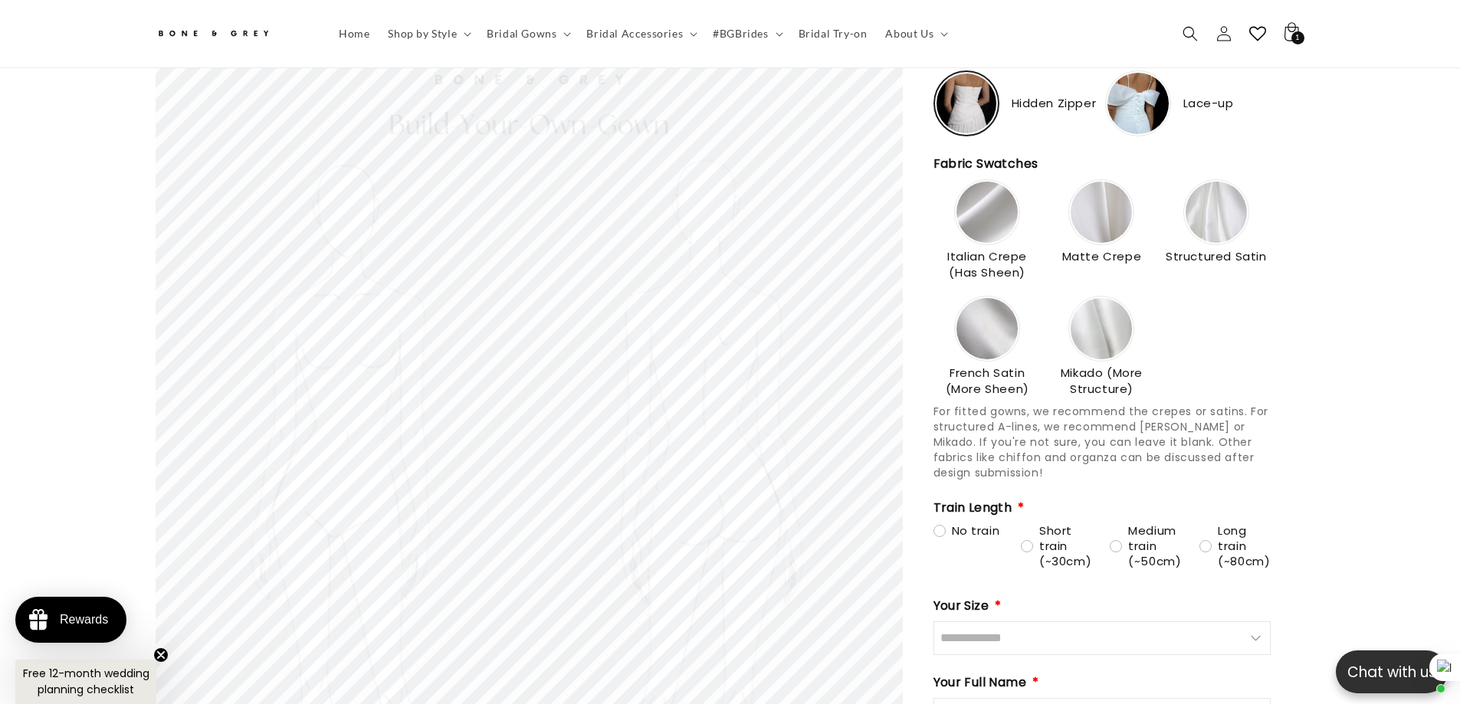
scroll to position [1524, 0]
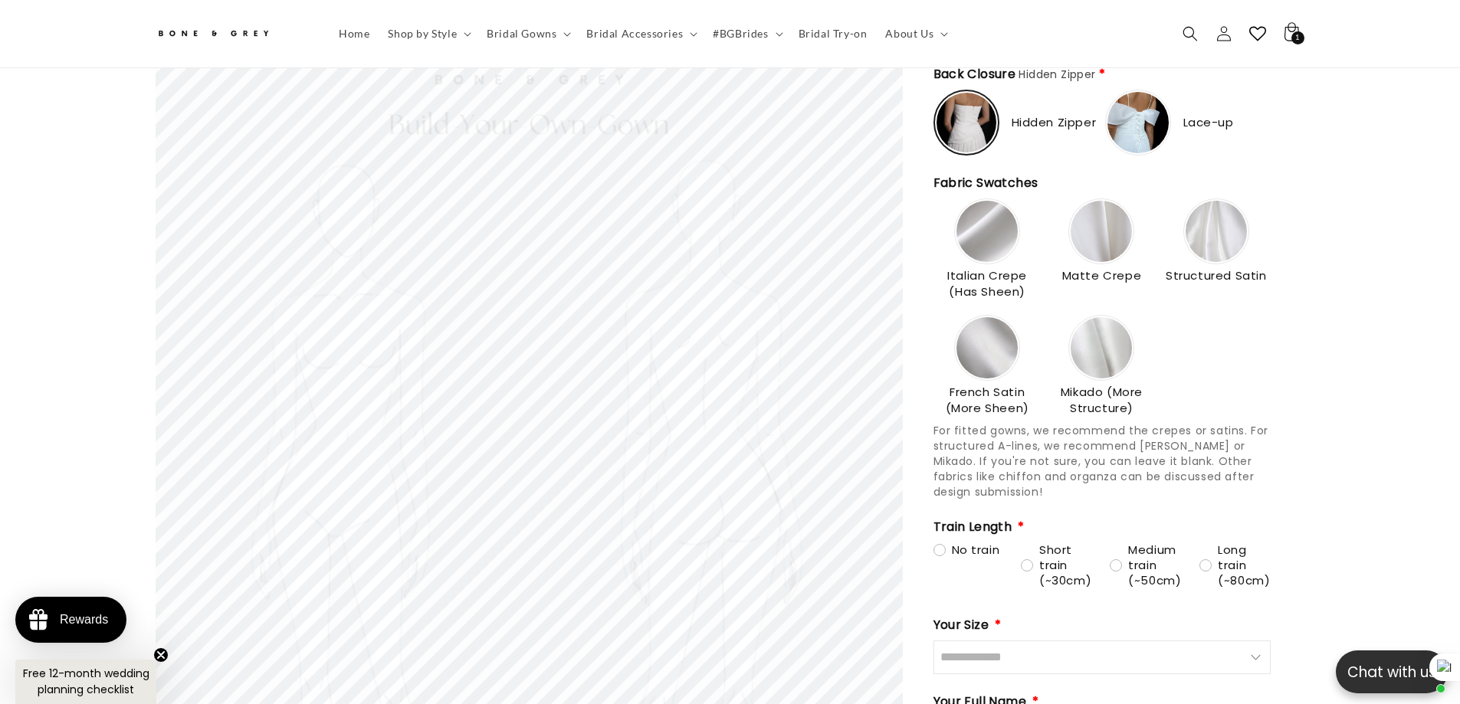
type input "**********"
click at [1103, 356] on img at bounding box center [1101, 347] width 61 height 61
click at [1099, 342] on img at bounding box center [1101, 348] width 60 height 60
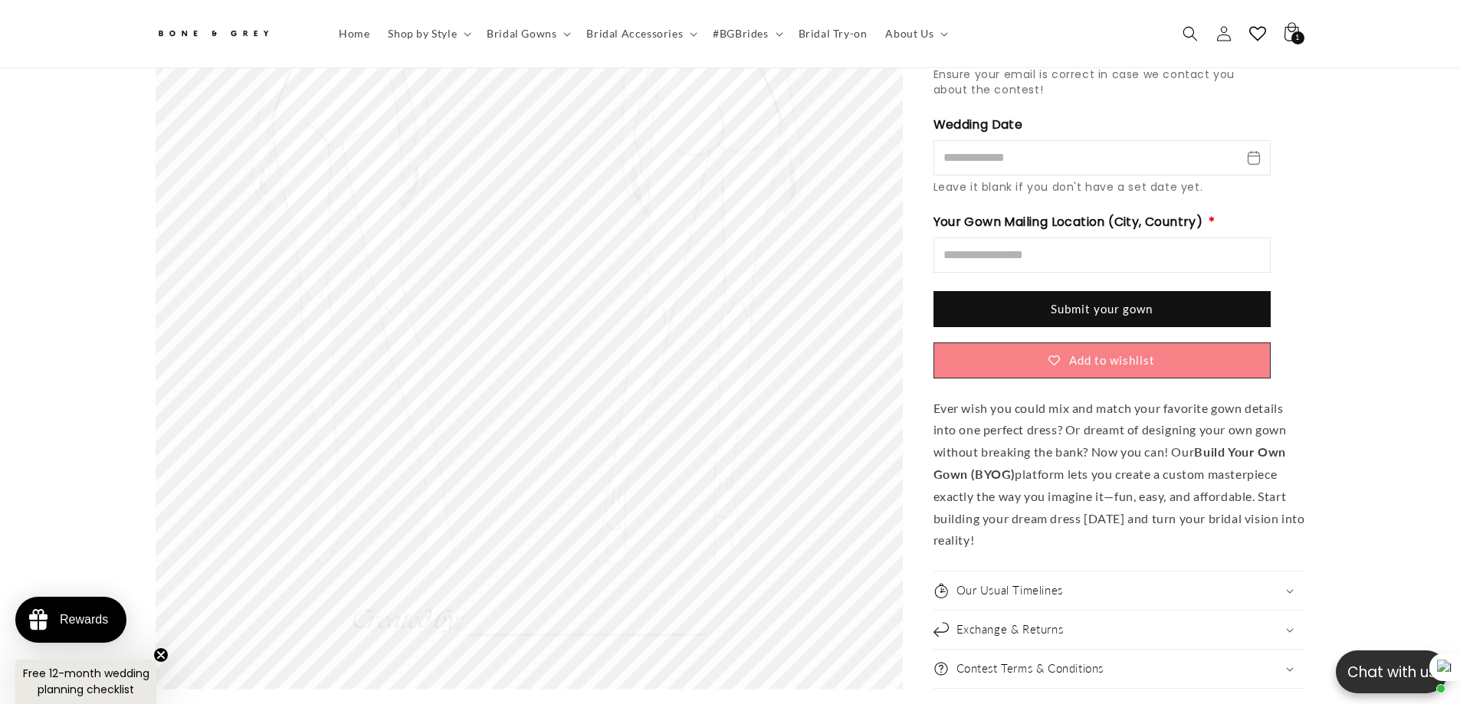
scroll to position [2597, 0]
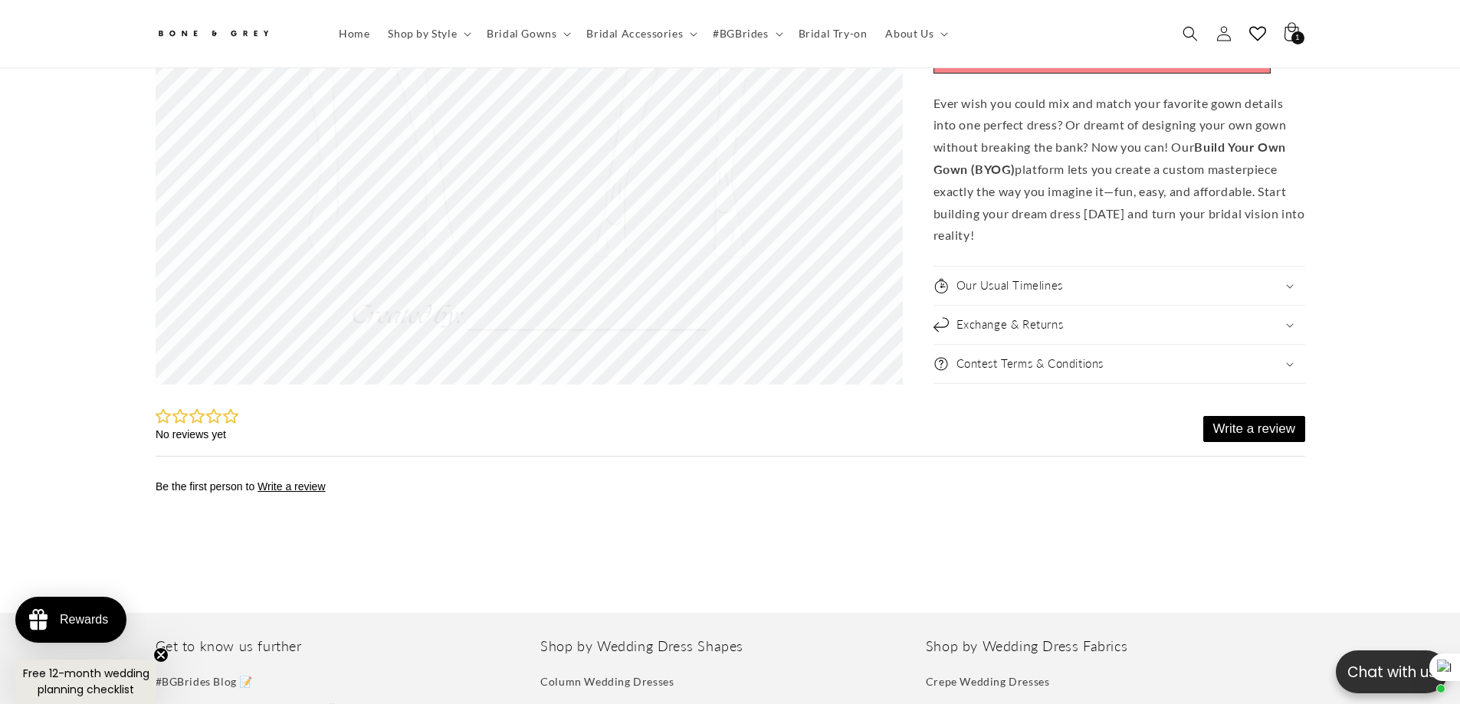
click at [1016, 345] on summary "Contest Terms & Conditions" at bounding box center [1119, 364] width 372 height 38
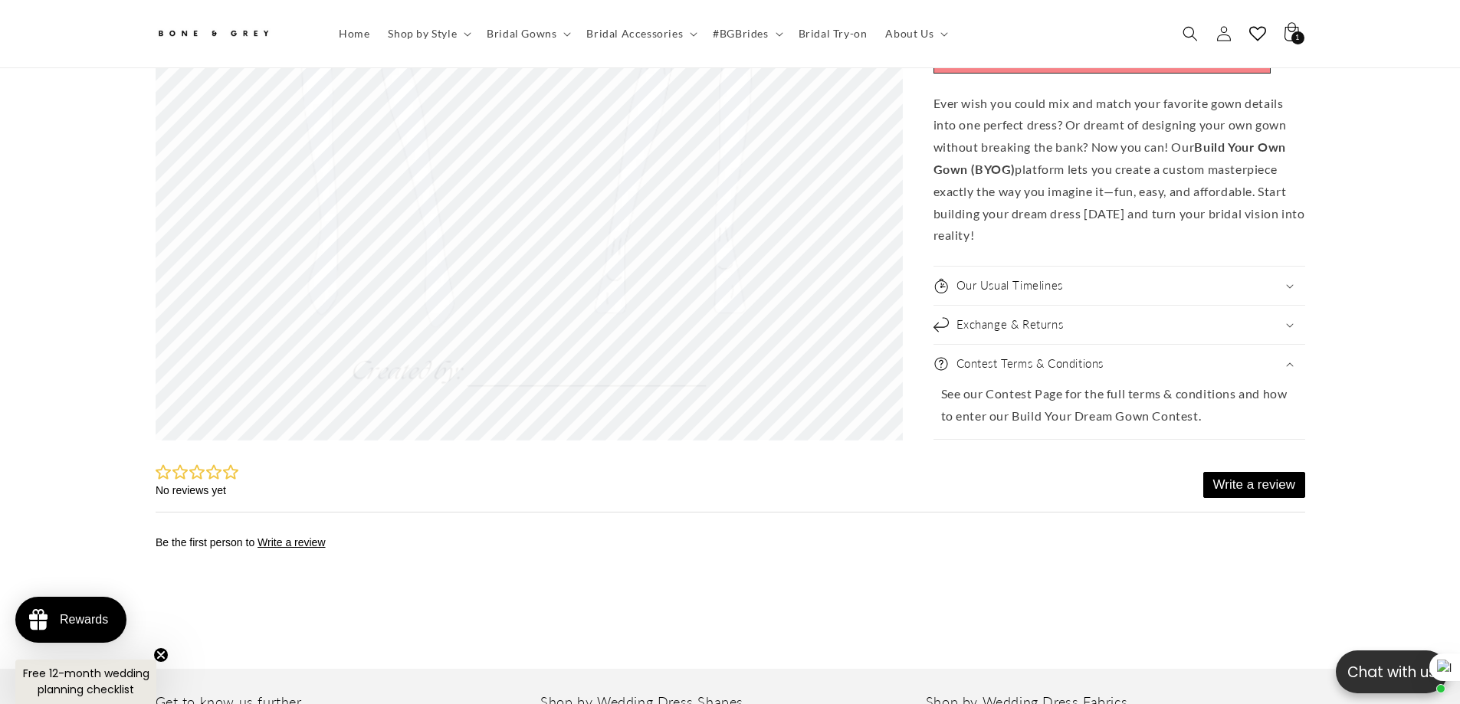
click at [1025, 356] on h2 "Contest Terms & Conditions" at bounding box center [1030, 363] width 148 height 15
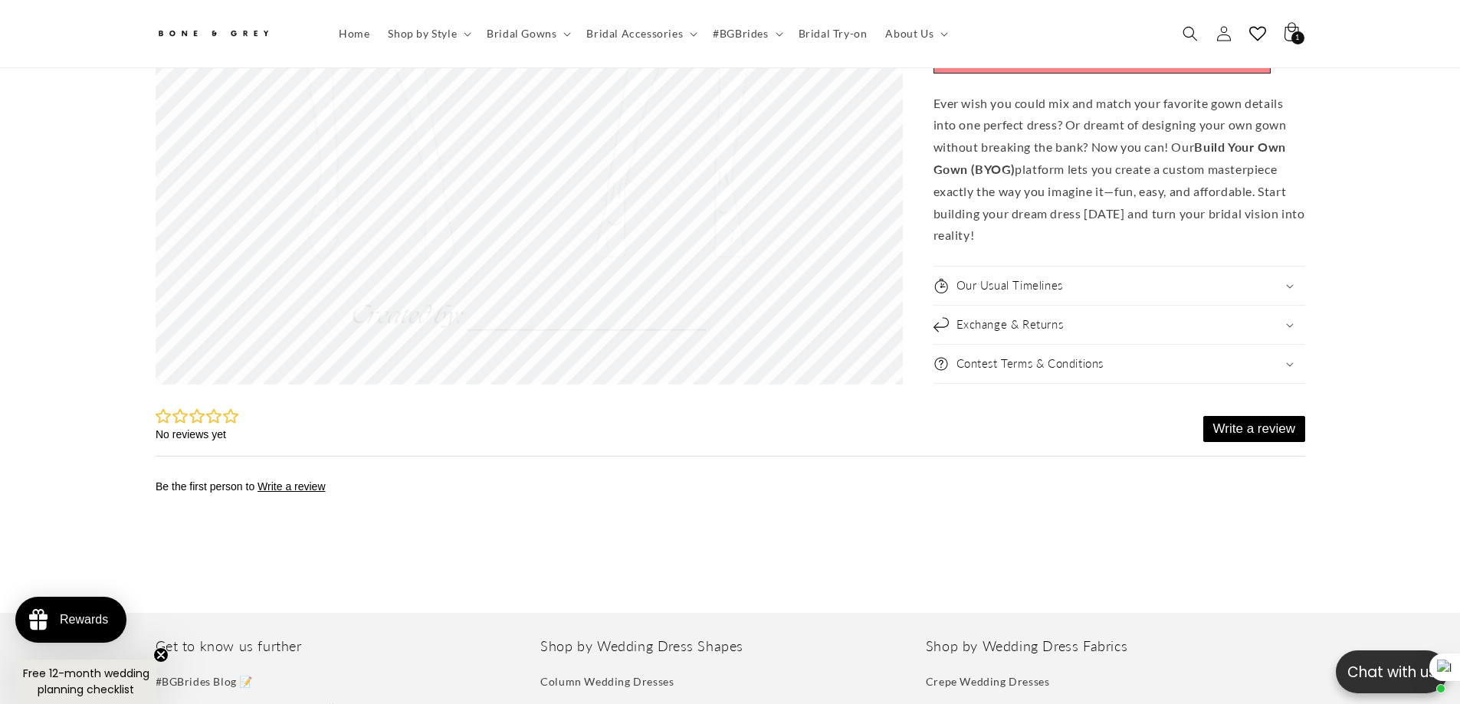
scroll to position [0, 421]
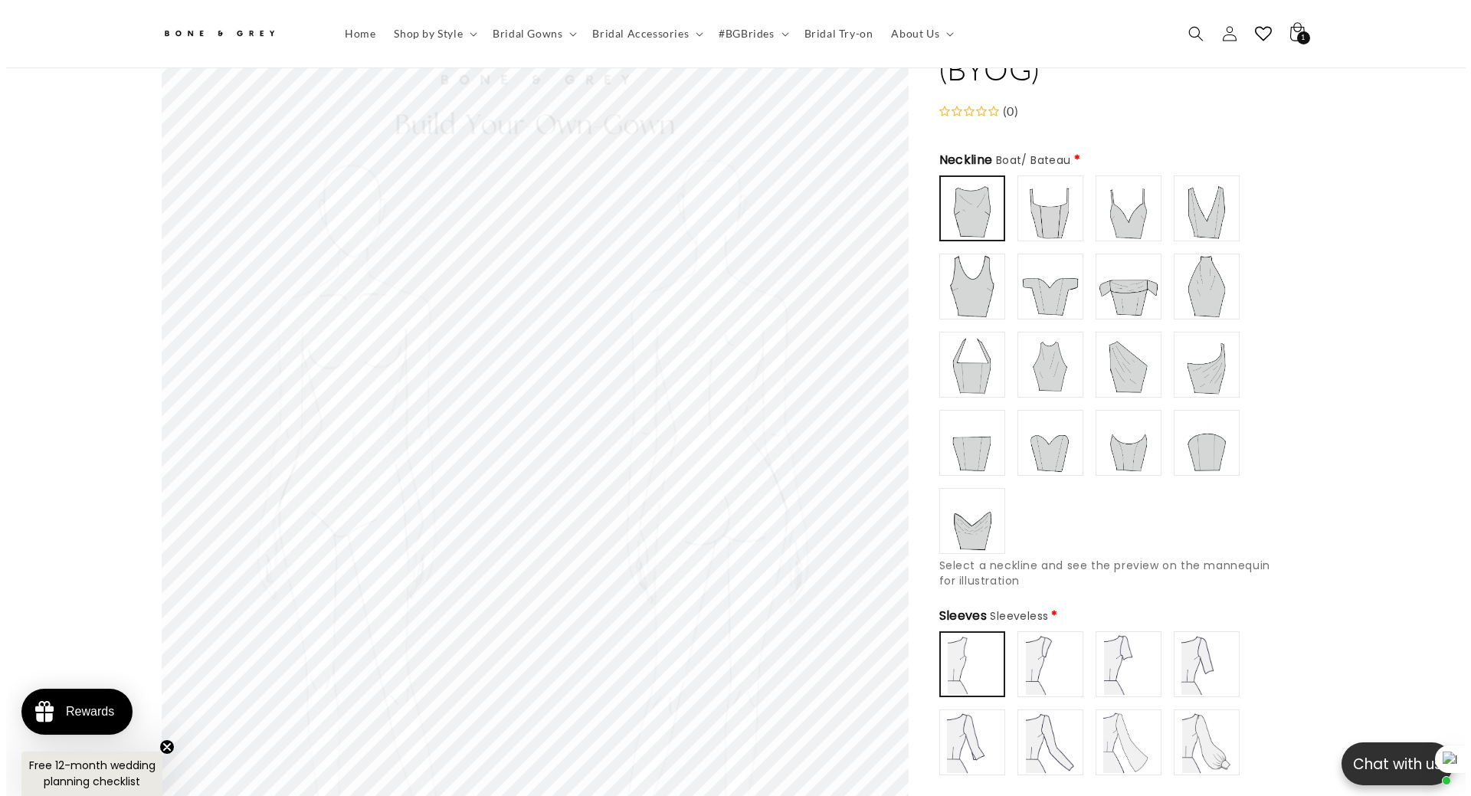
scroll to position [0, 421]
click at [1191, 33] on icon "Search" at bounding box center [1190, 33] width 16 height 16
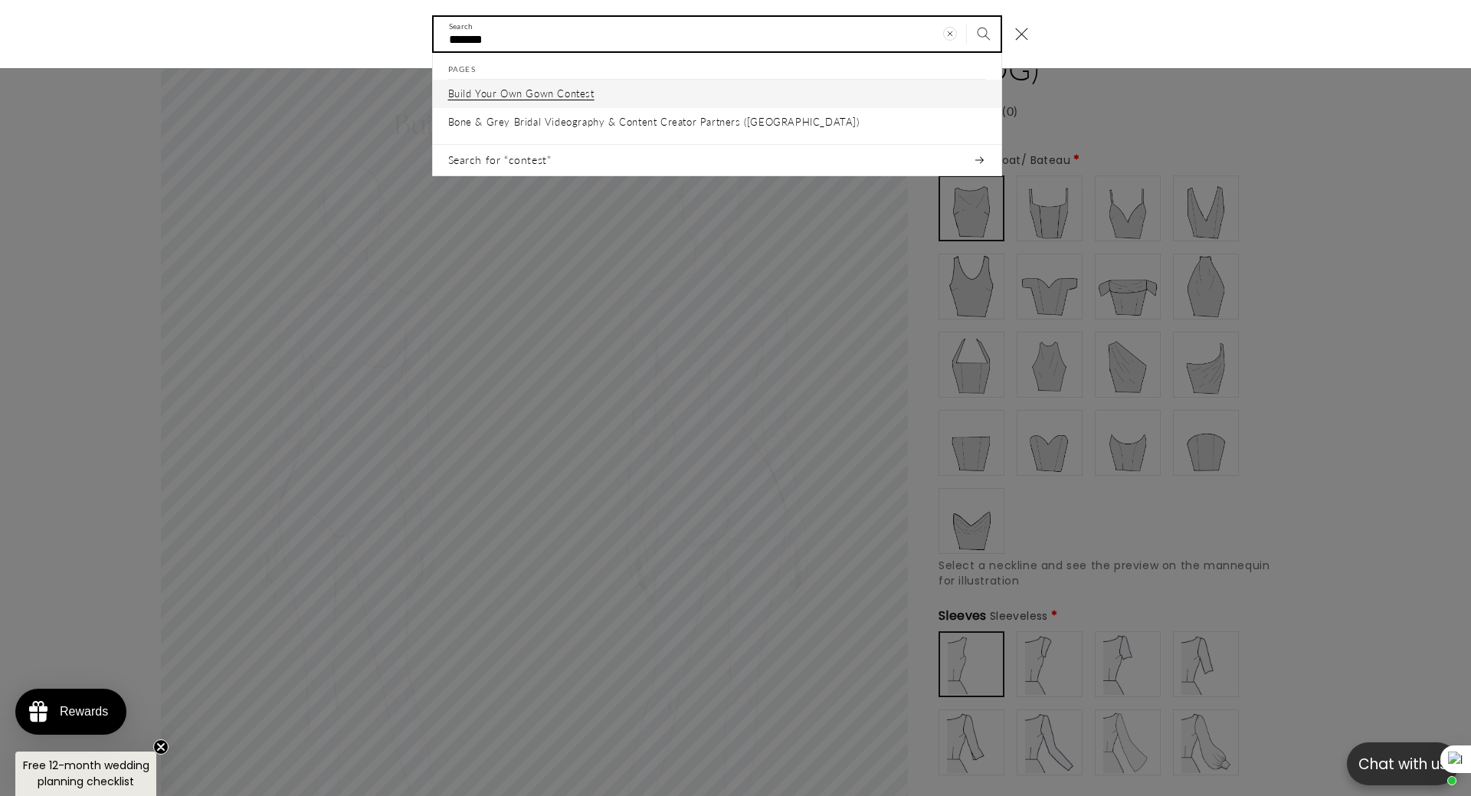
type input "*******"
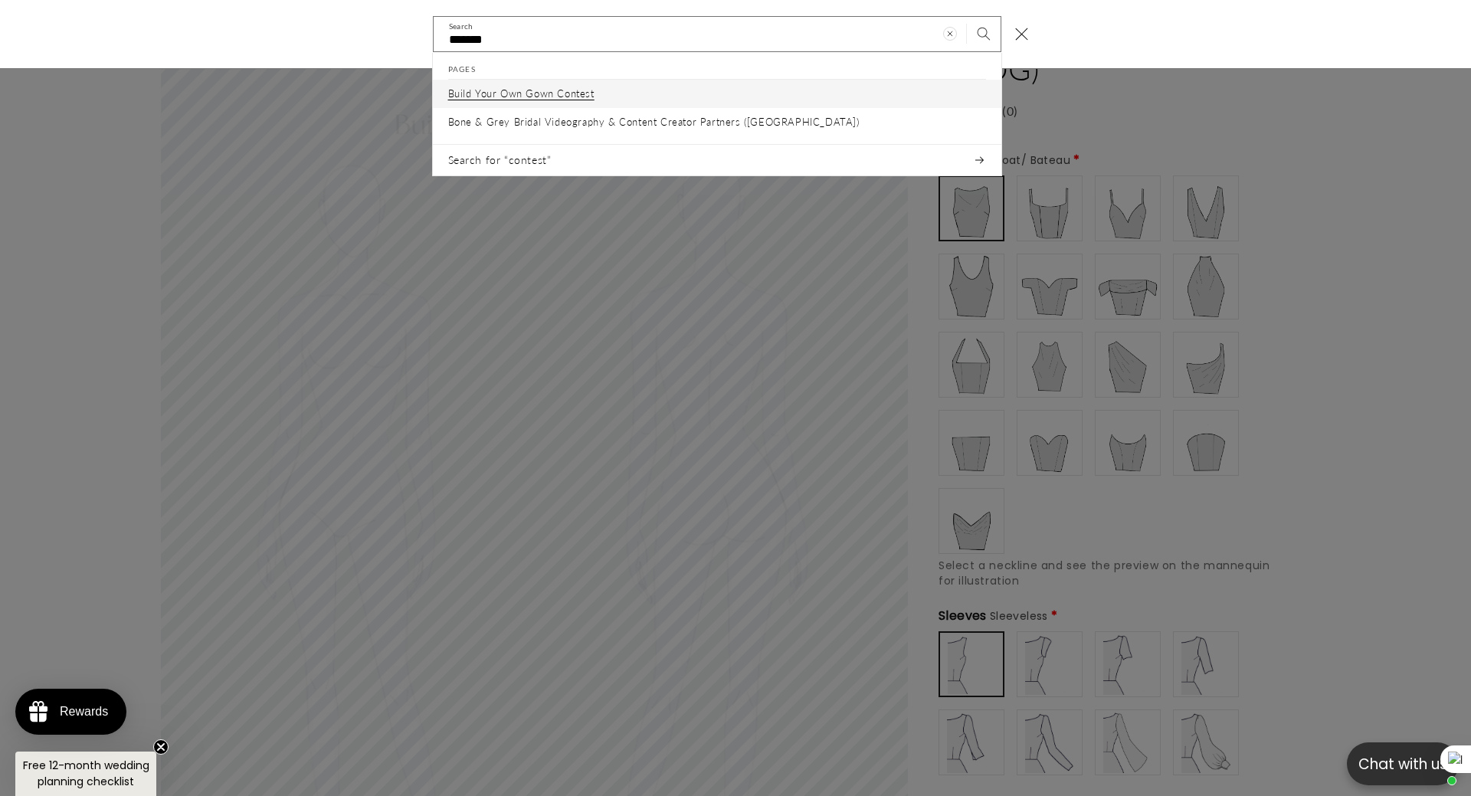
click at [569, 91] on p "Build Your Own Gown Contest" at bounding box center [521, 94] width 146 height 13
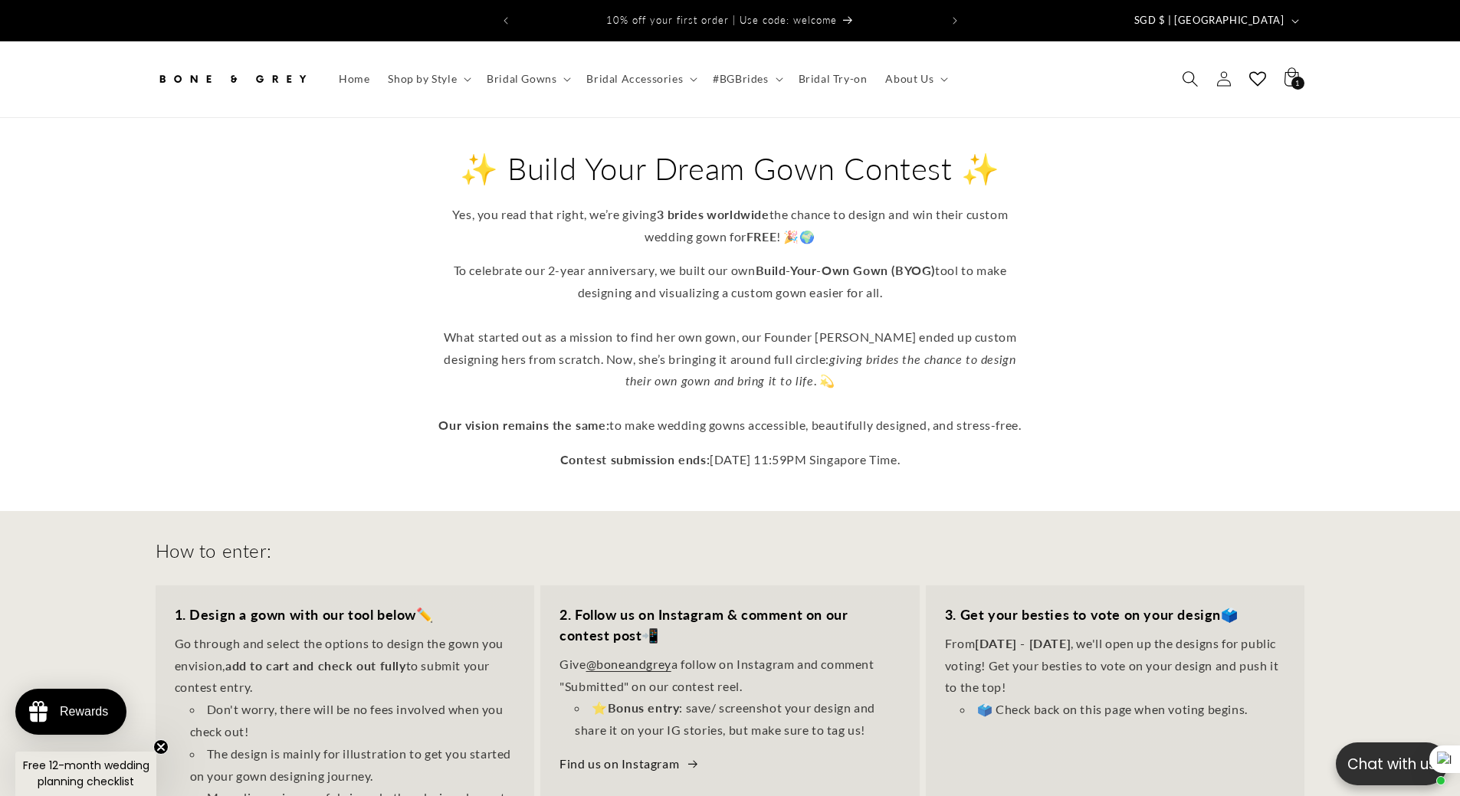
click at [1187, 71] on icon "Search" at bounding box center [1190, 79] width 16 height 16
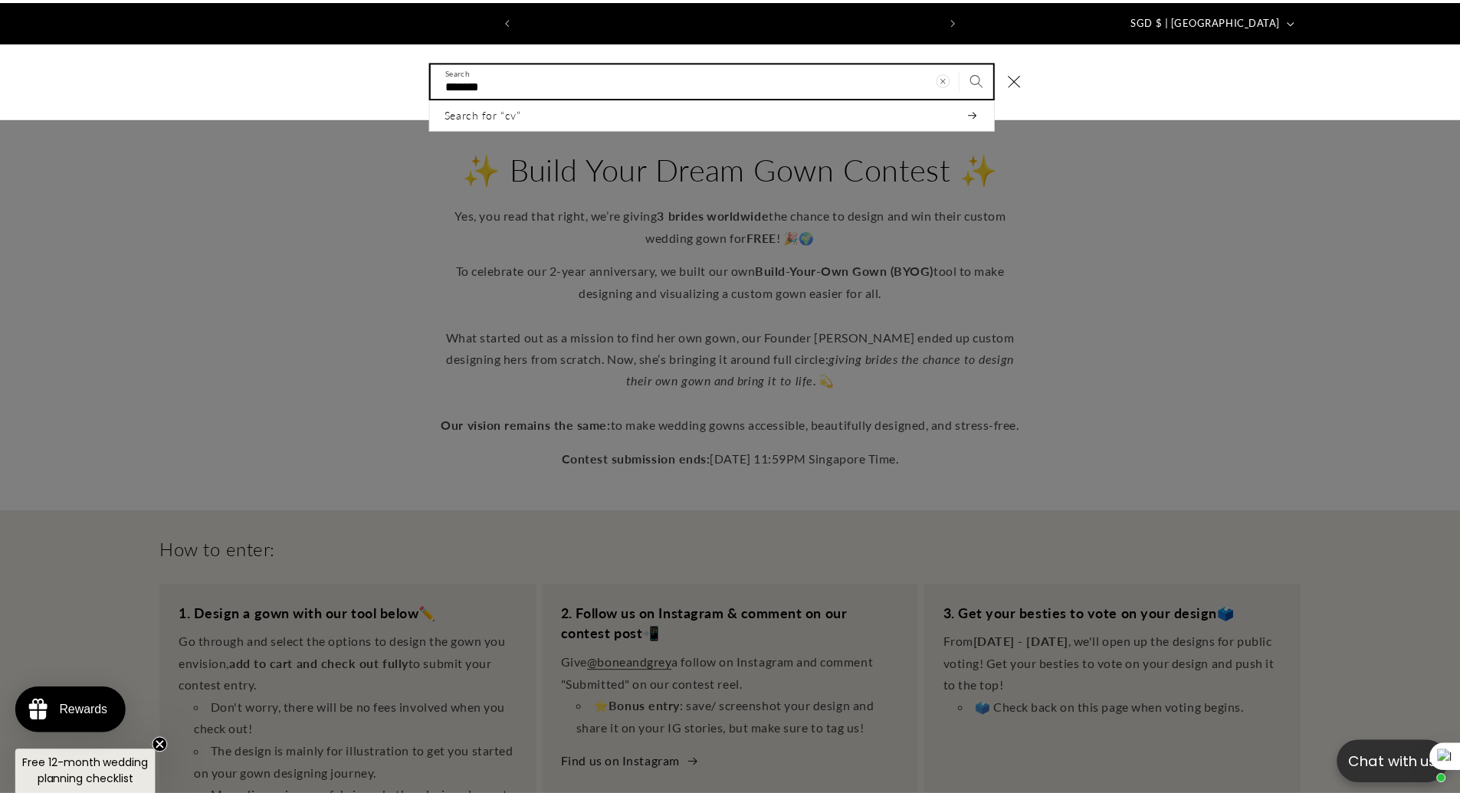
scroll to position [0, 421]
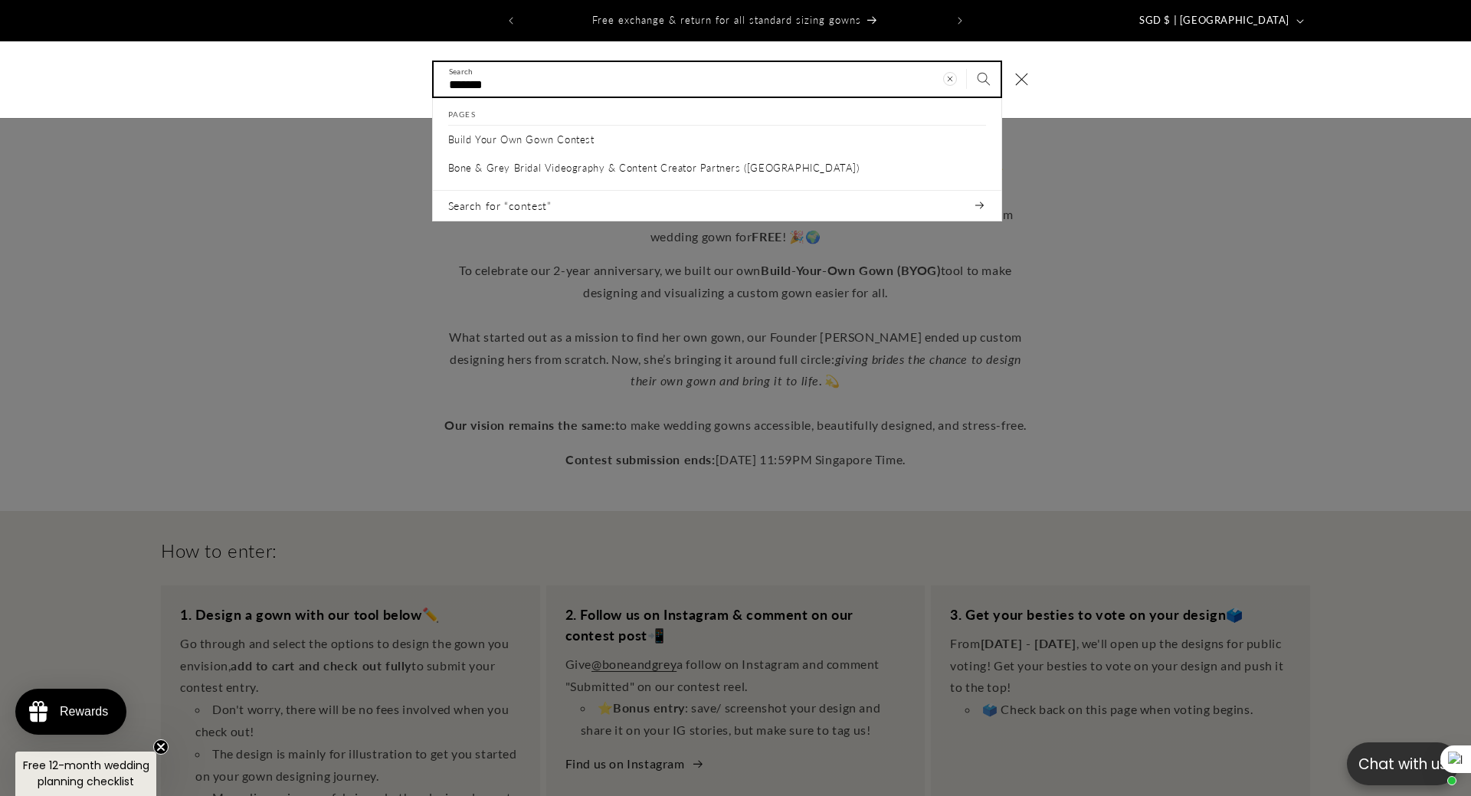
type input "*******"
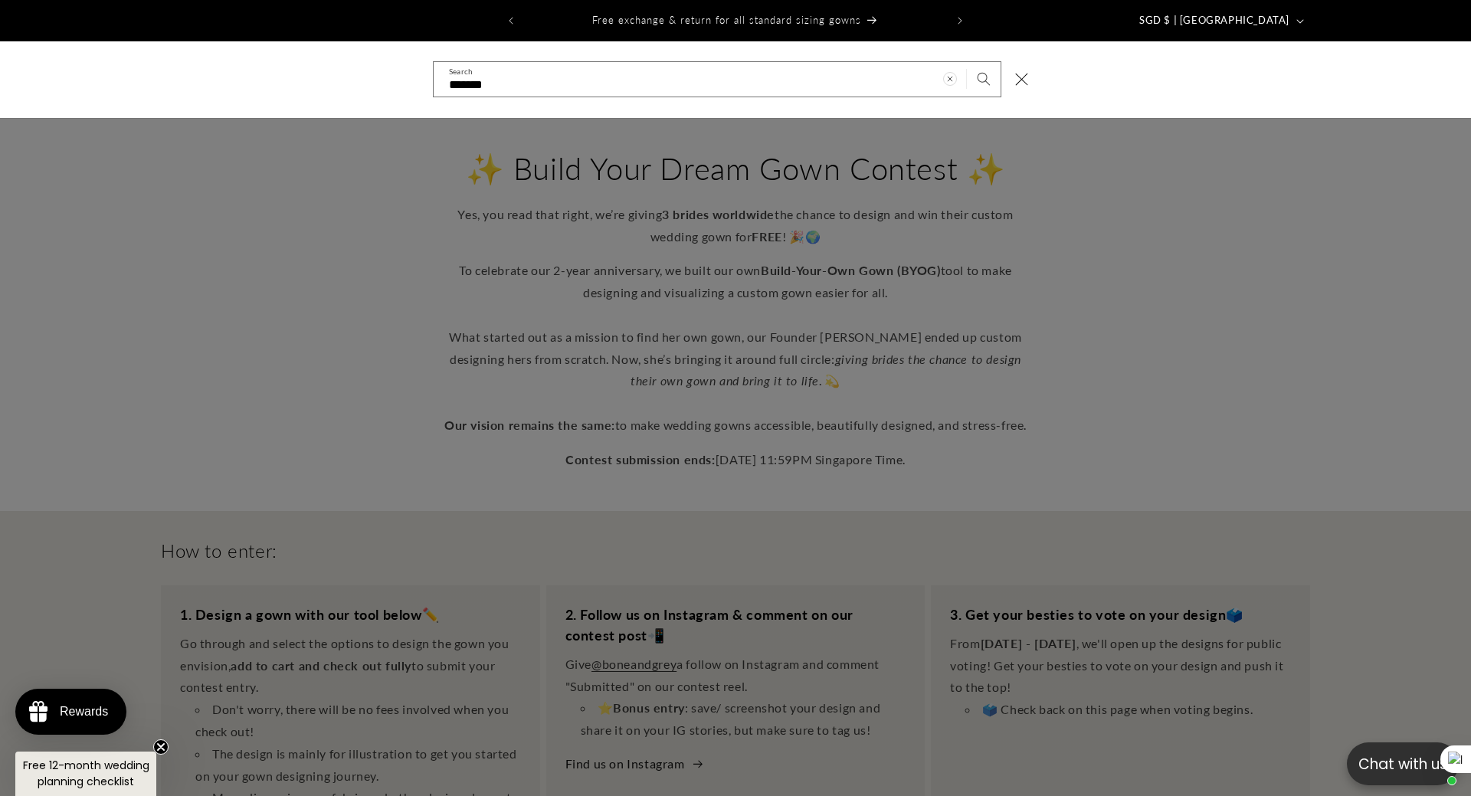
click at [0, 80] on div "Search" at bounding box center [0, 80] width 0 height 0
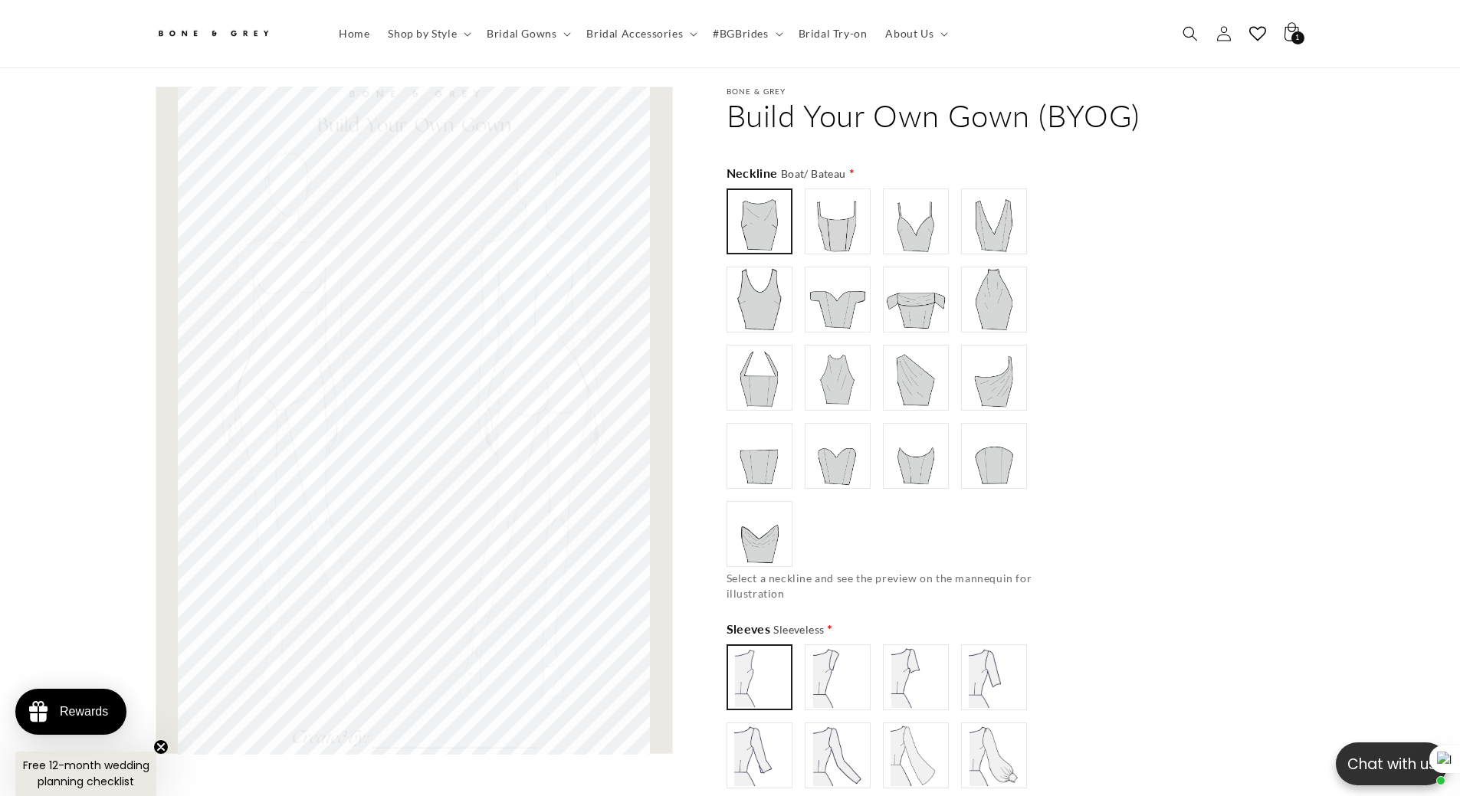
scroll to position [0, 0]
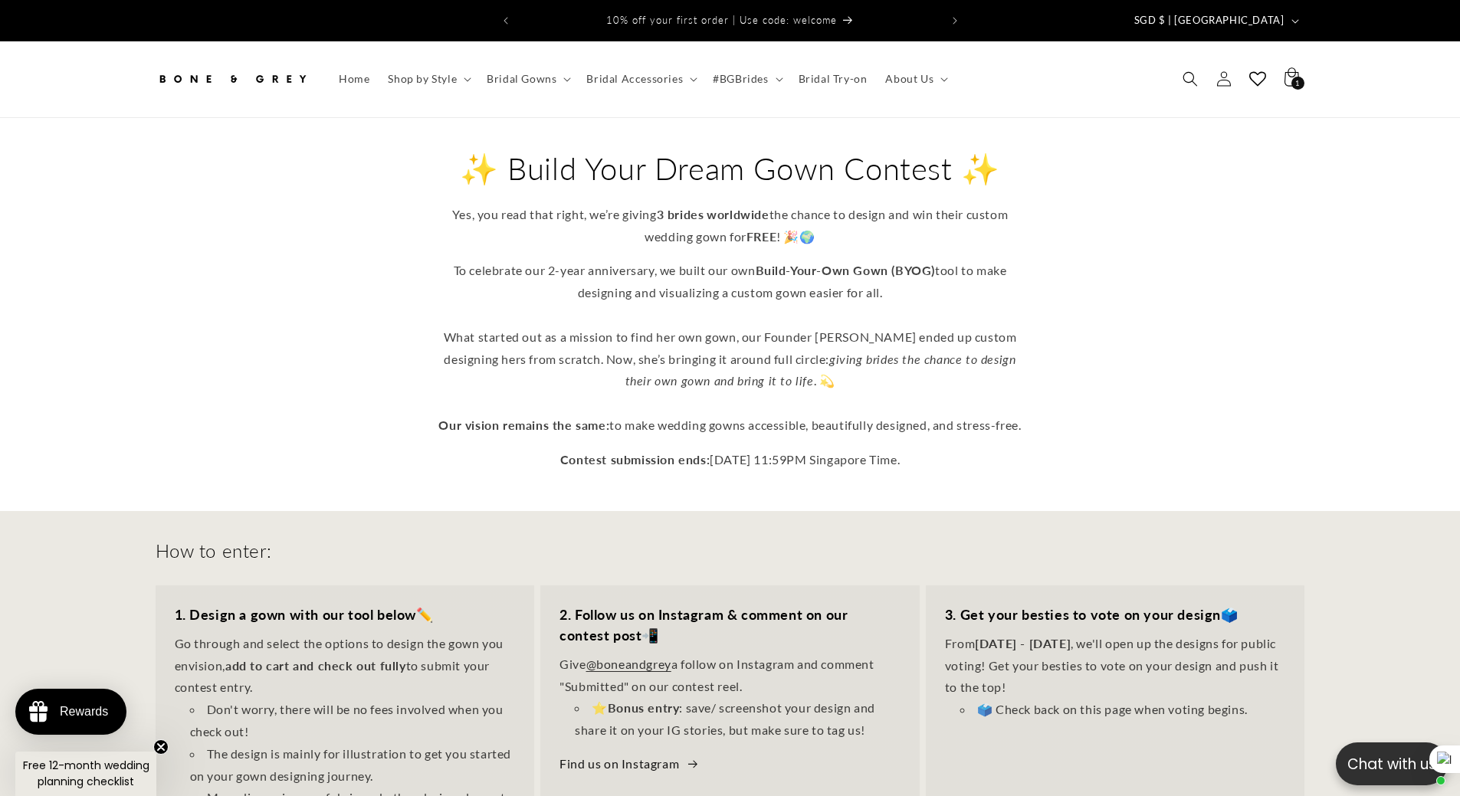
drag, startPoint x: 278, startPoint y: 367, endPoint x: 274, endPoint y: 354, distance: 13.8
click at [283, 365] on div "✨ Build Your Dream Gown Contest ✨ Yes, you read that right, we’re giving 3 brid…" at bounding box center [730, 310] width 1226 height 323
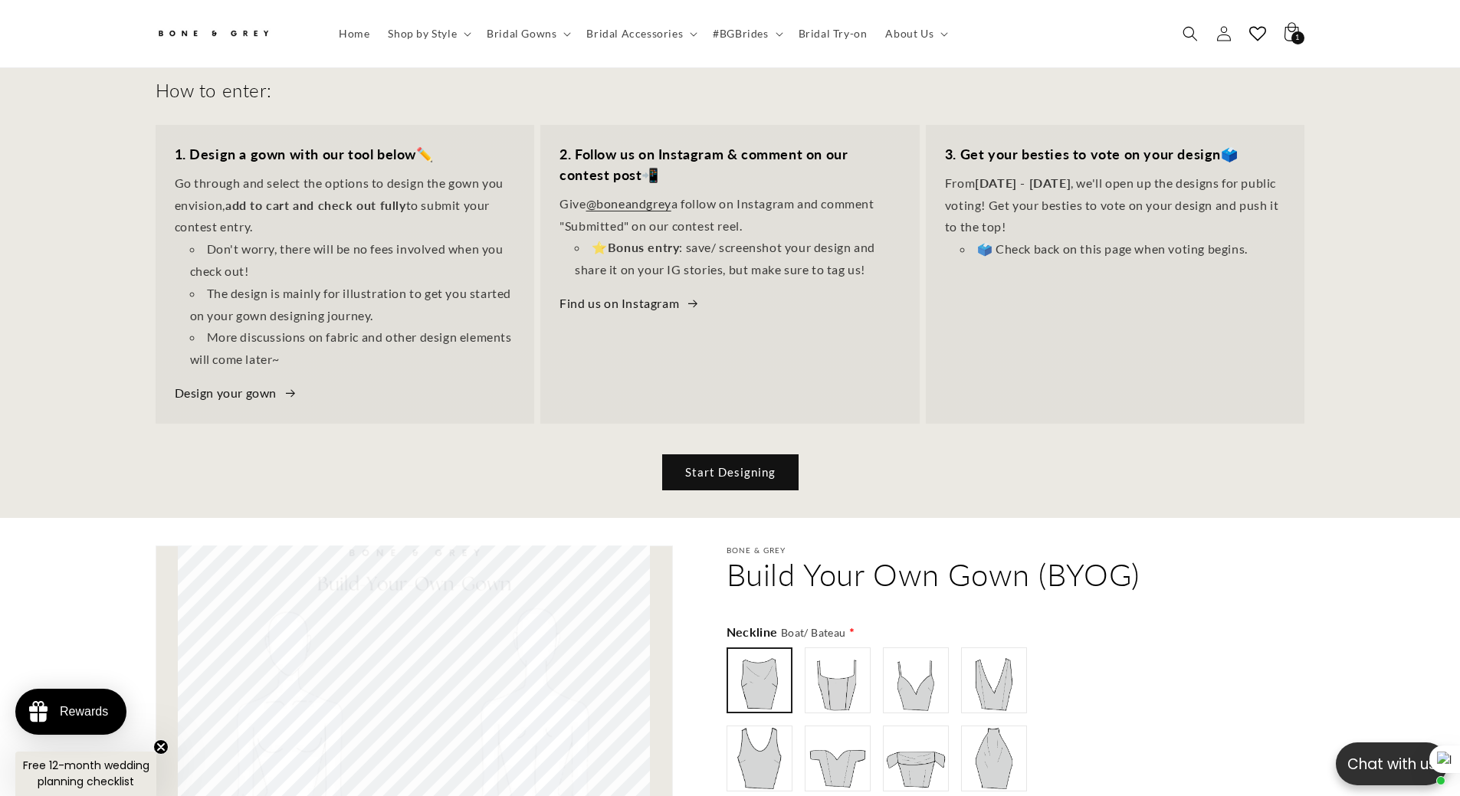
click at [497, 477] on div "Start Designing" at bounding box center [730, 457] width 1149 height 67
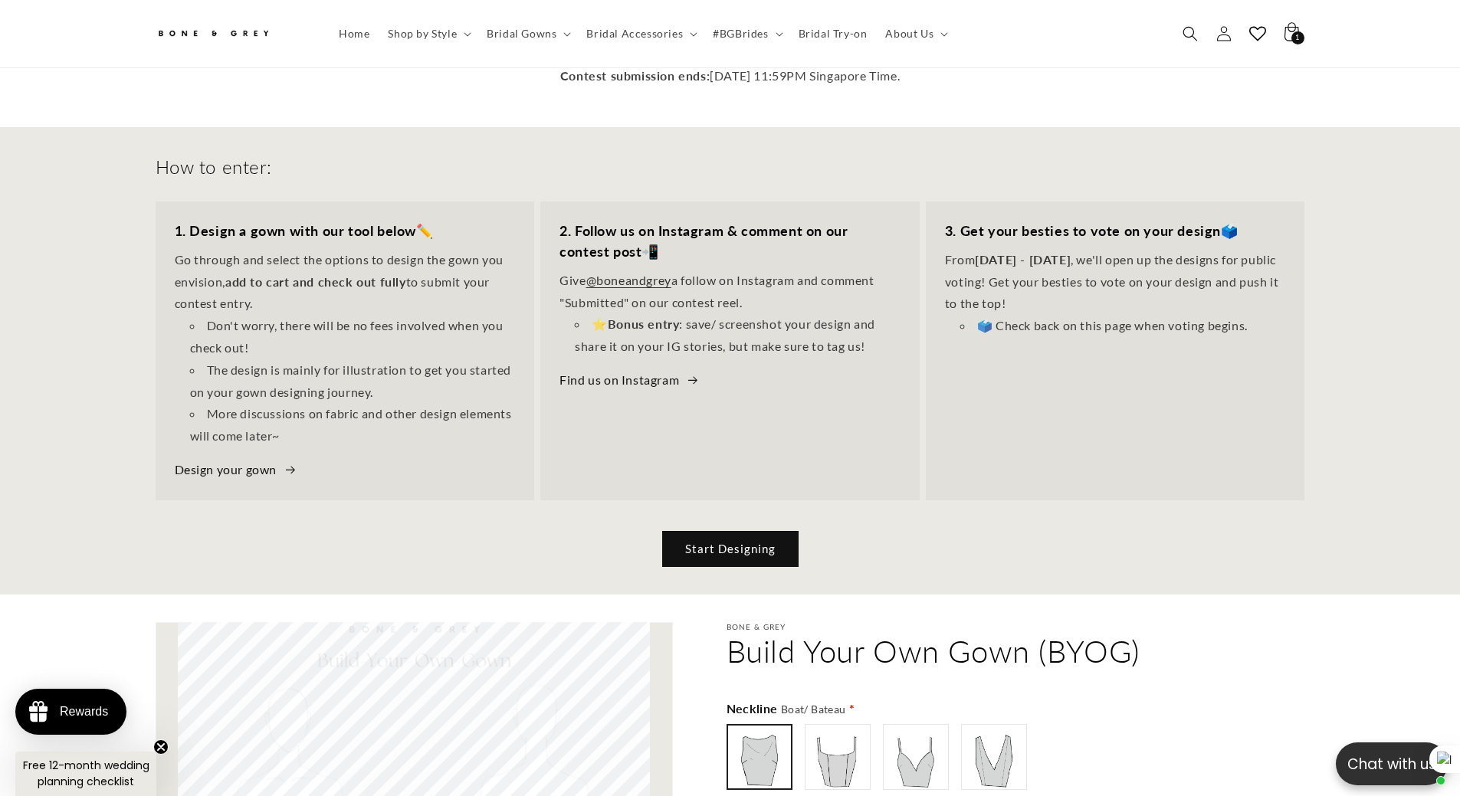
scroll to position [0, 843]
drag, startPoint x: 203, startPoint y: 358, endPoint x: 408, endPoint y: 362, distance: 204.7
click at [408, 362] on li "The design is mainly for illustration to get you started on your gown designing…" at bounding box center [353, 381] width 326 height 44
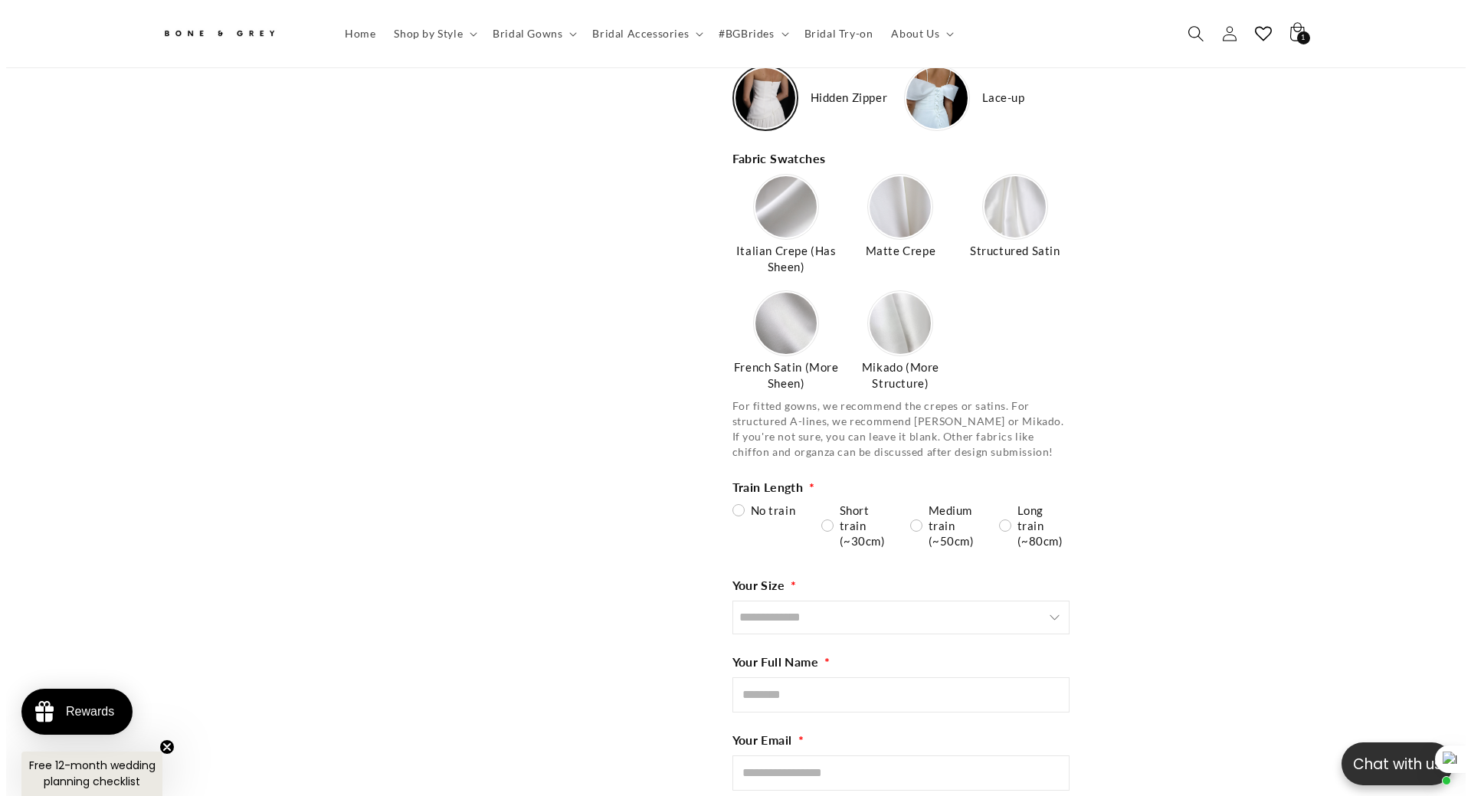
scroll to position [0, 421]
click at [1195, 32] on icon "Search" at bounding box center [1190, 33] width 16 height 16
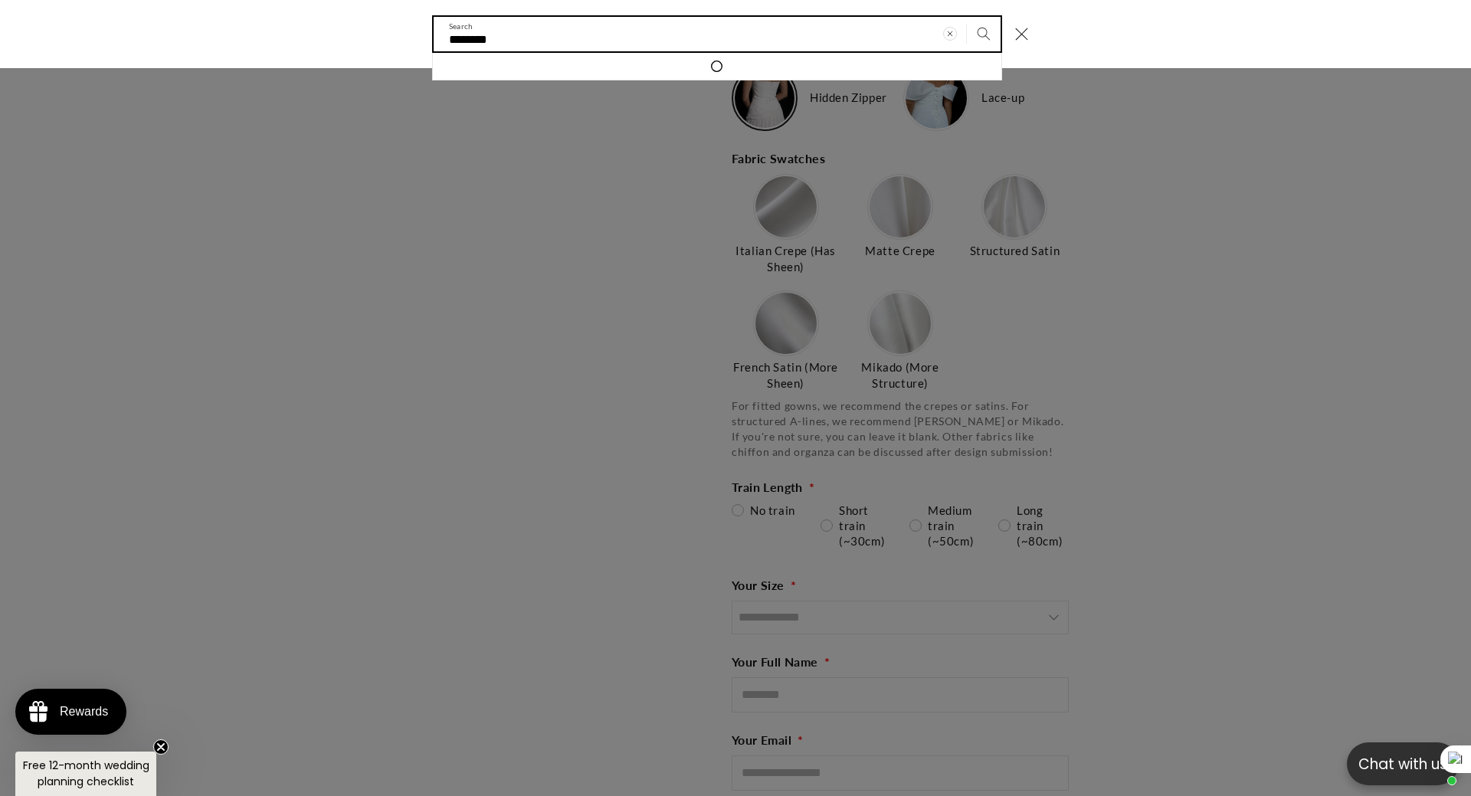
scroll to position [0, 843]
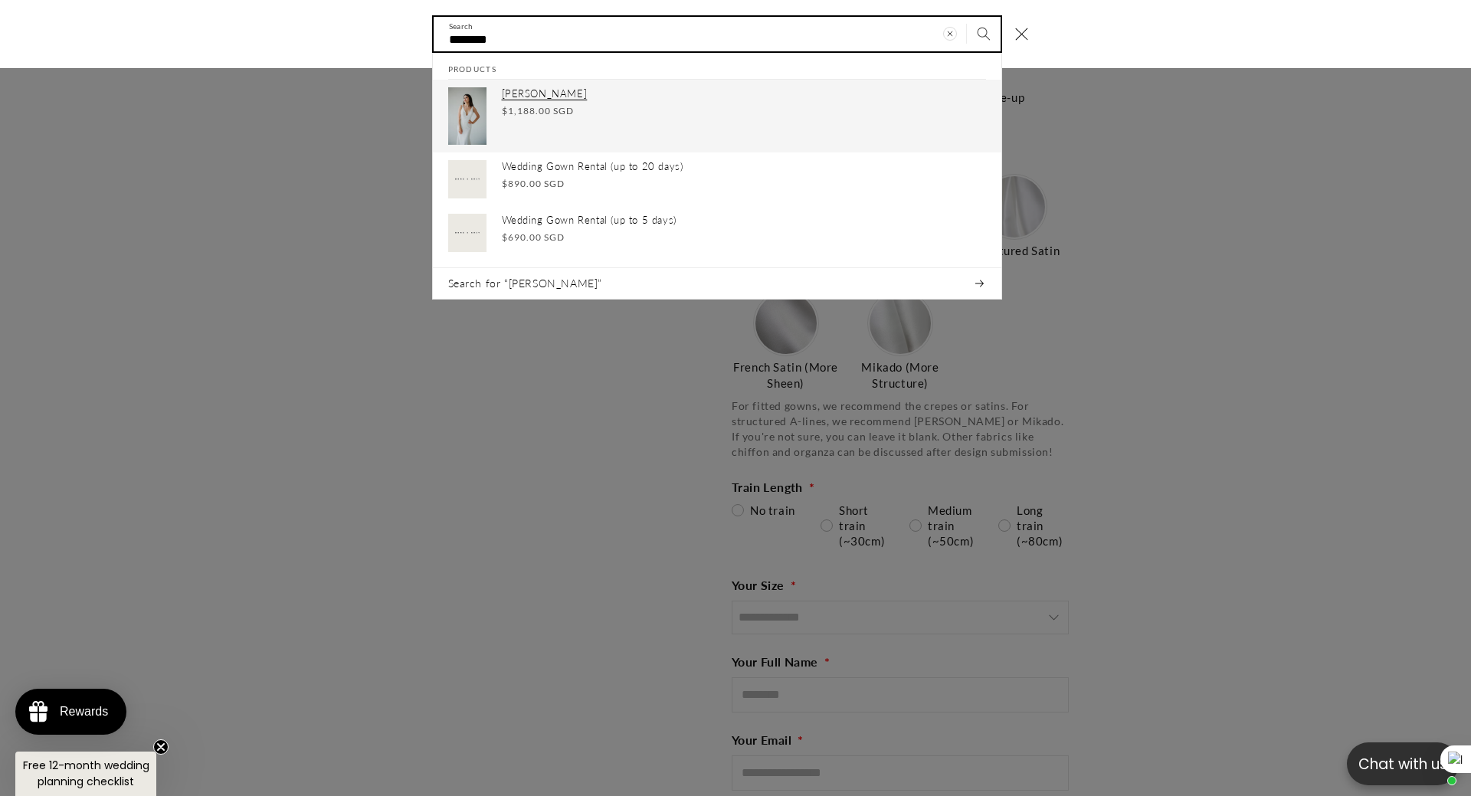
type input "********"
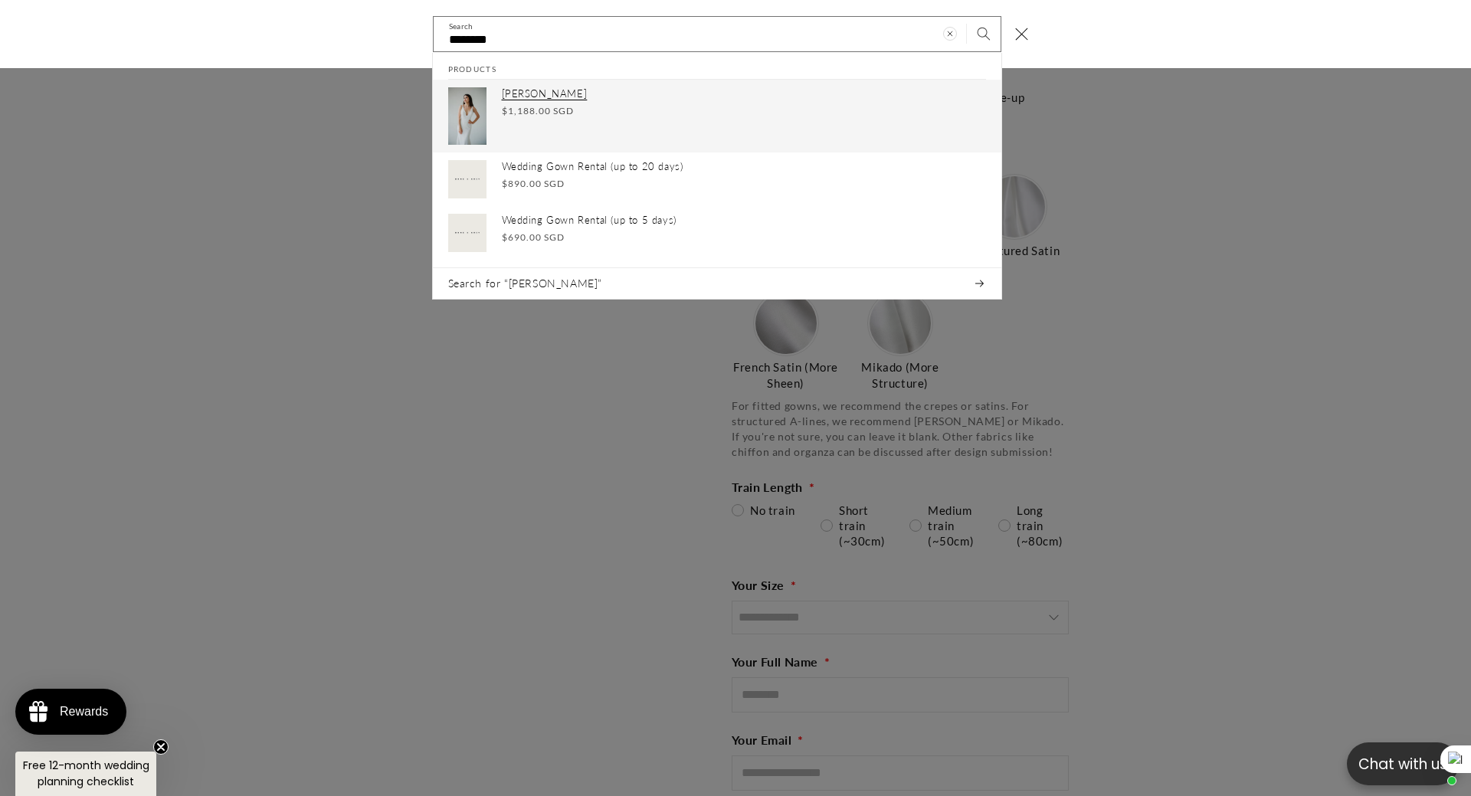
click at [602, 120] on div "[PERSON_NAME] Regular price $1,188.00 SGD Regular price Sale price $1,188.00 SG…" at bounding box center [744, 116] width 484 height 57
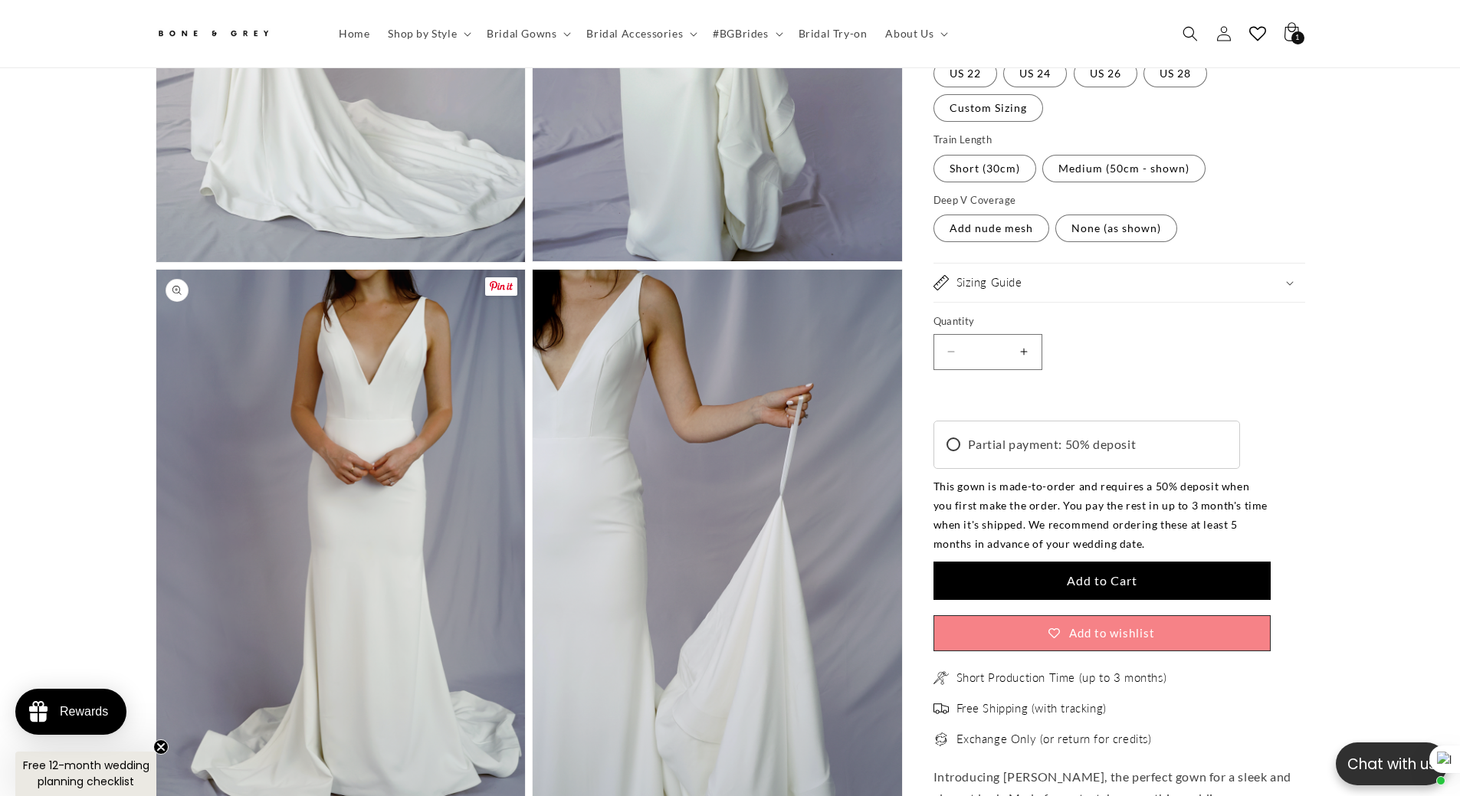
scroll to position [3823, 0]
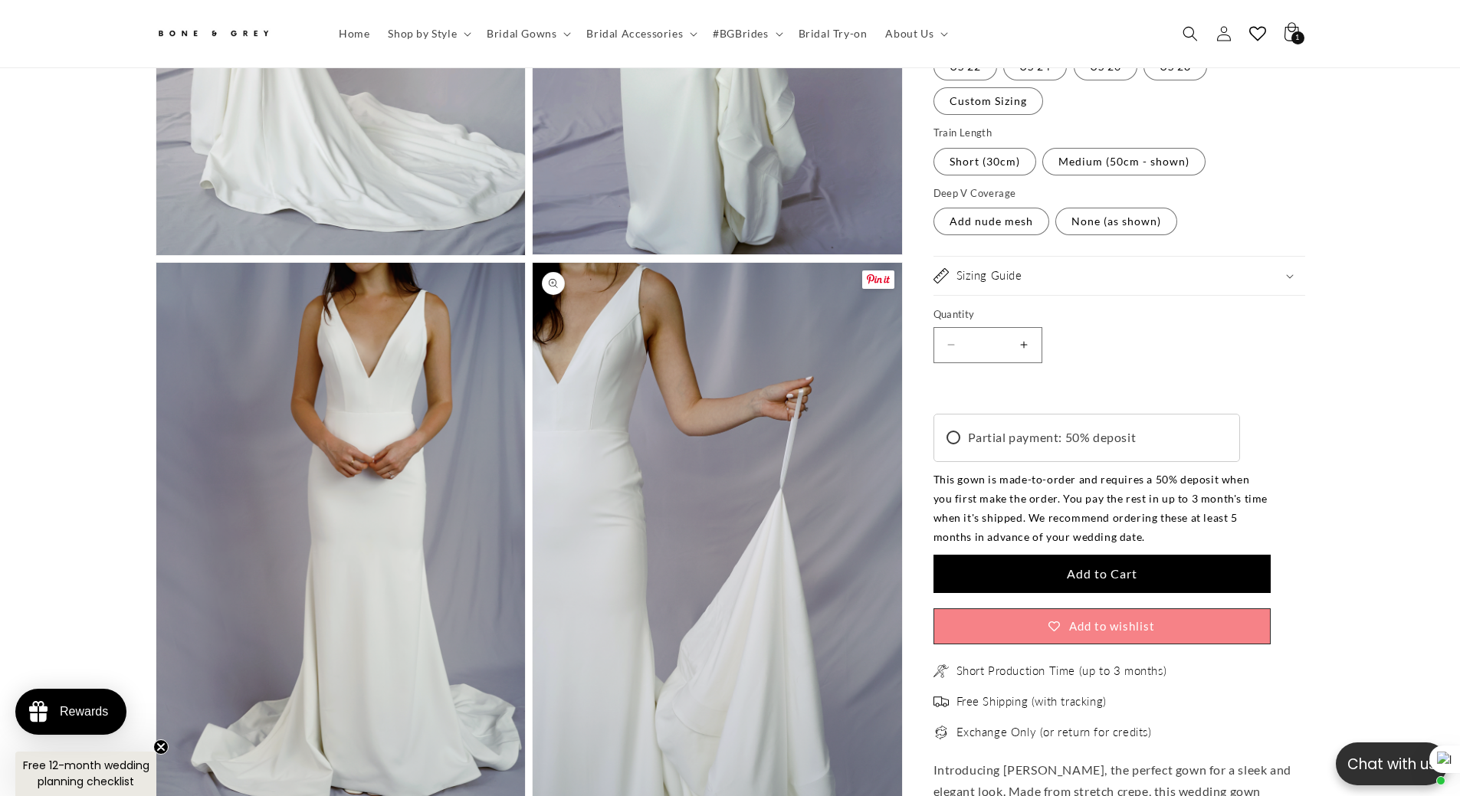
drag, startPoint x: 683, startPoint y: 416, endPoint x: 615, endPoint y: 490, distance: 100.4
drag, startPoint x: 615, startPoint y: 490, endPoint x: 122, endPoint y: 326, distance: 520.0
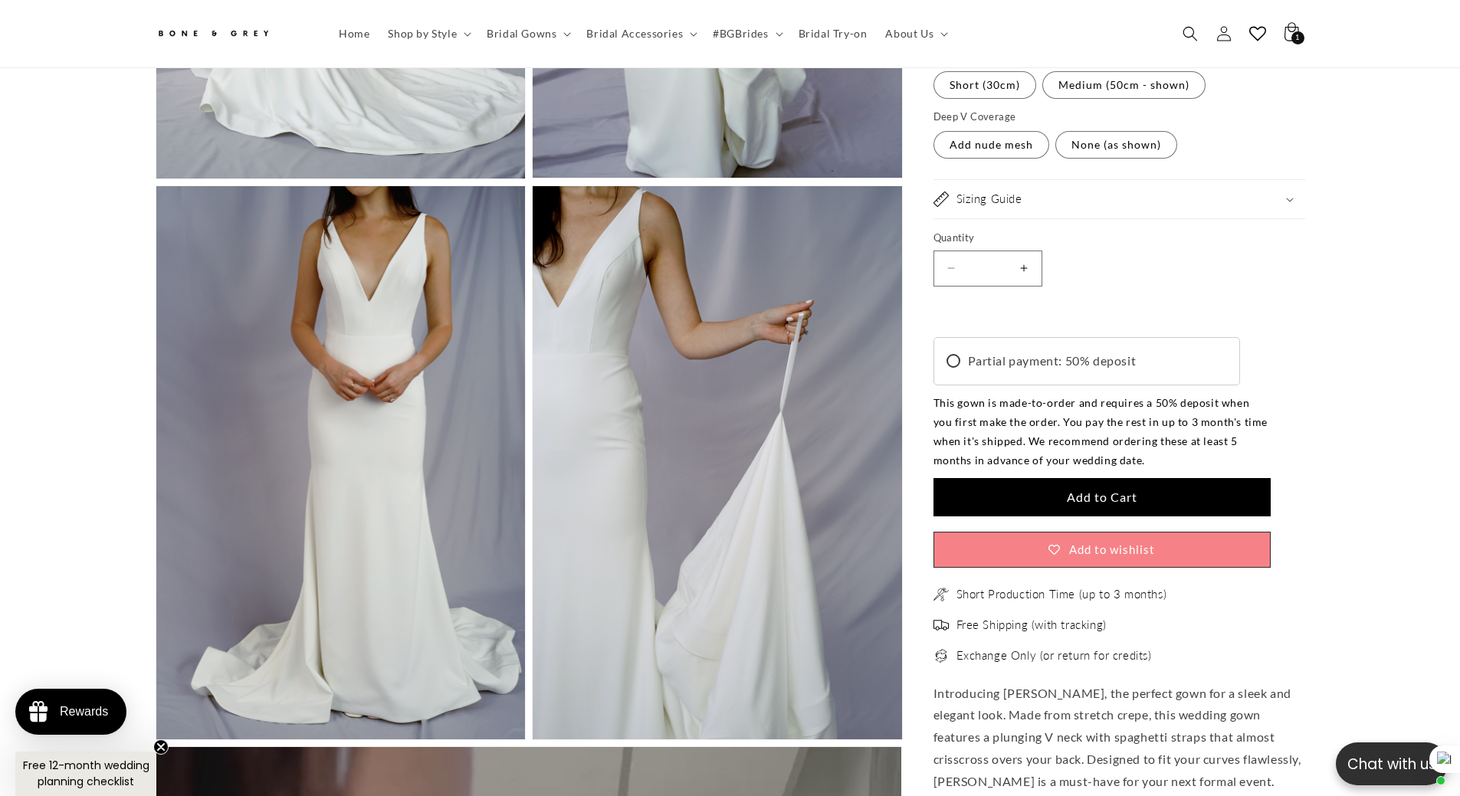
scroll to position [0, 0]
